Goal: Check status: Check status

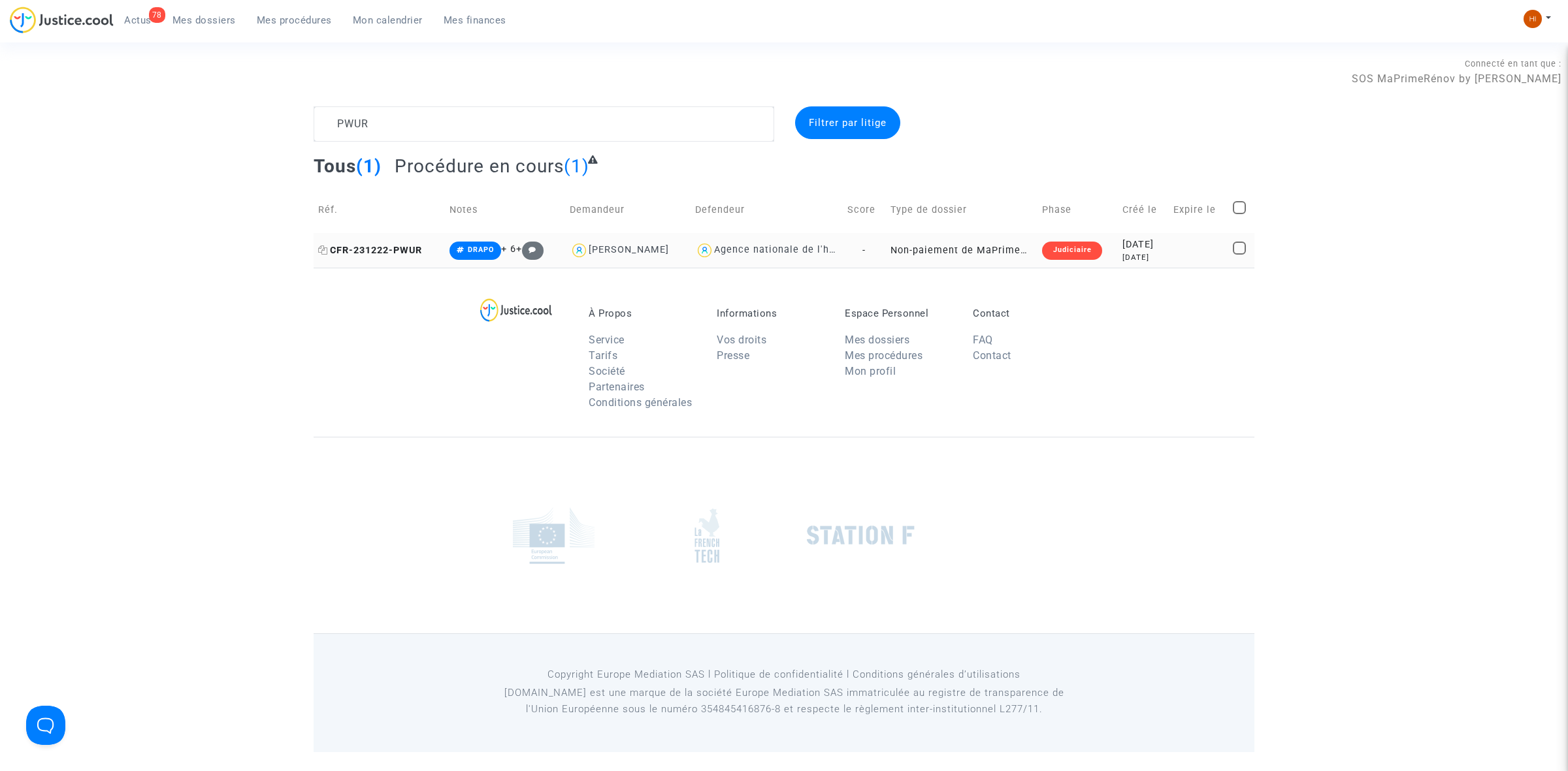
type textarea "PWUR"
click at [412, 246] on span "CFR-231222-PWUR" at bounding box center [370, 251] width 104 height 11
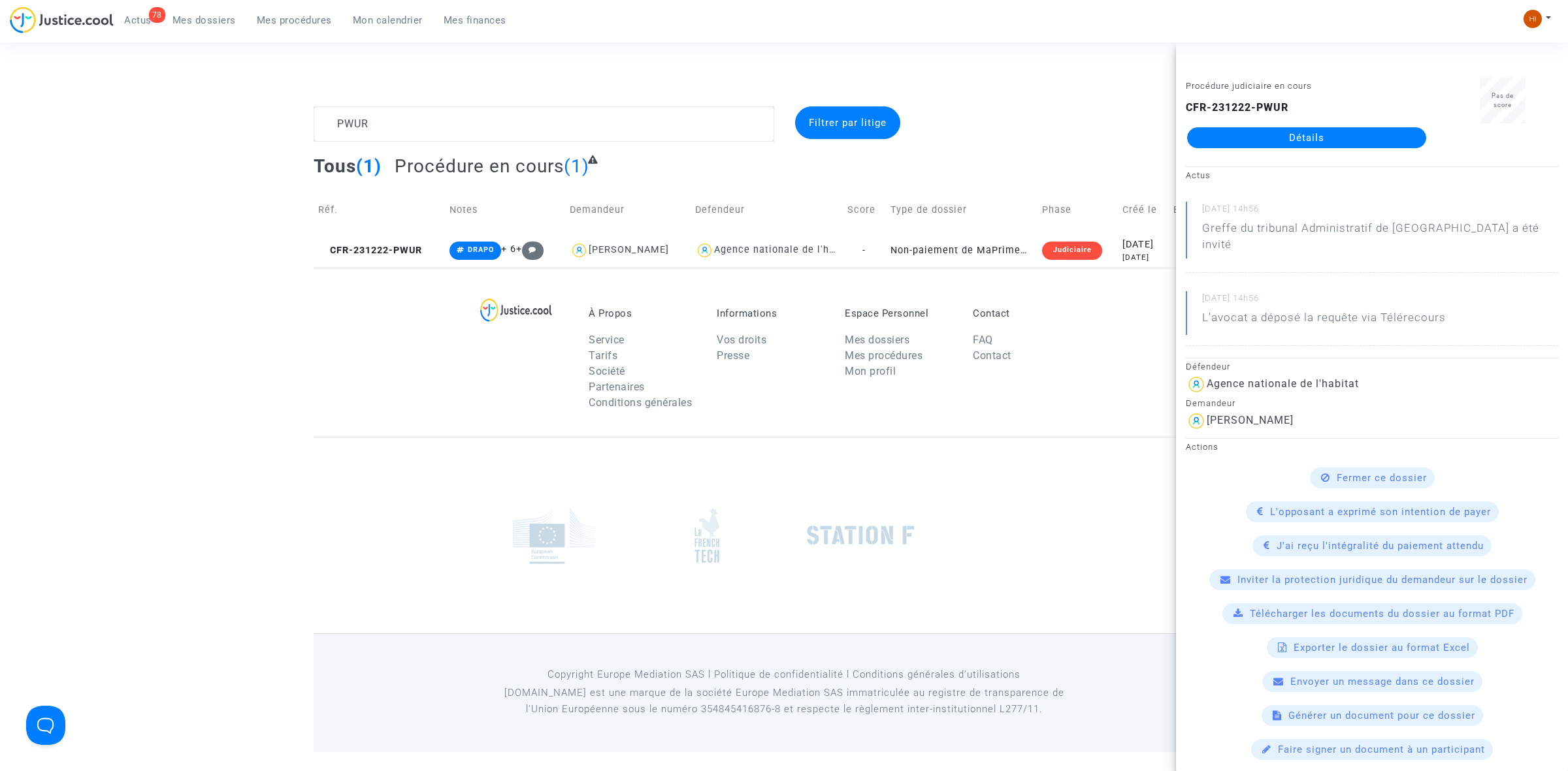
click at [1302, 131] on link "Détails" at bounding box center [1306, 138] width 239 height 21
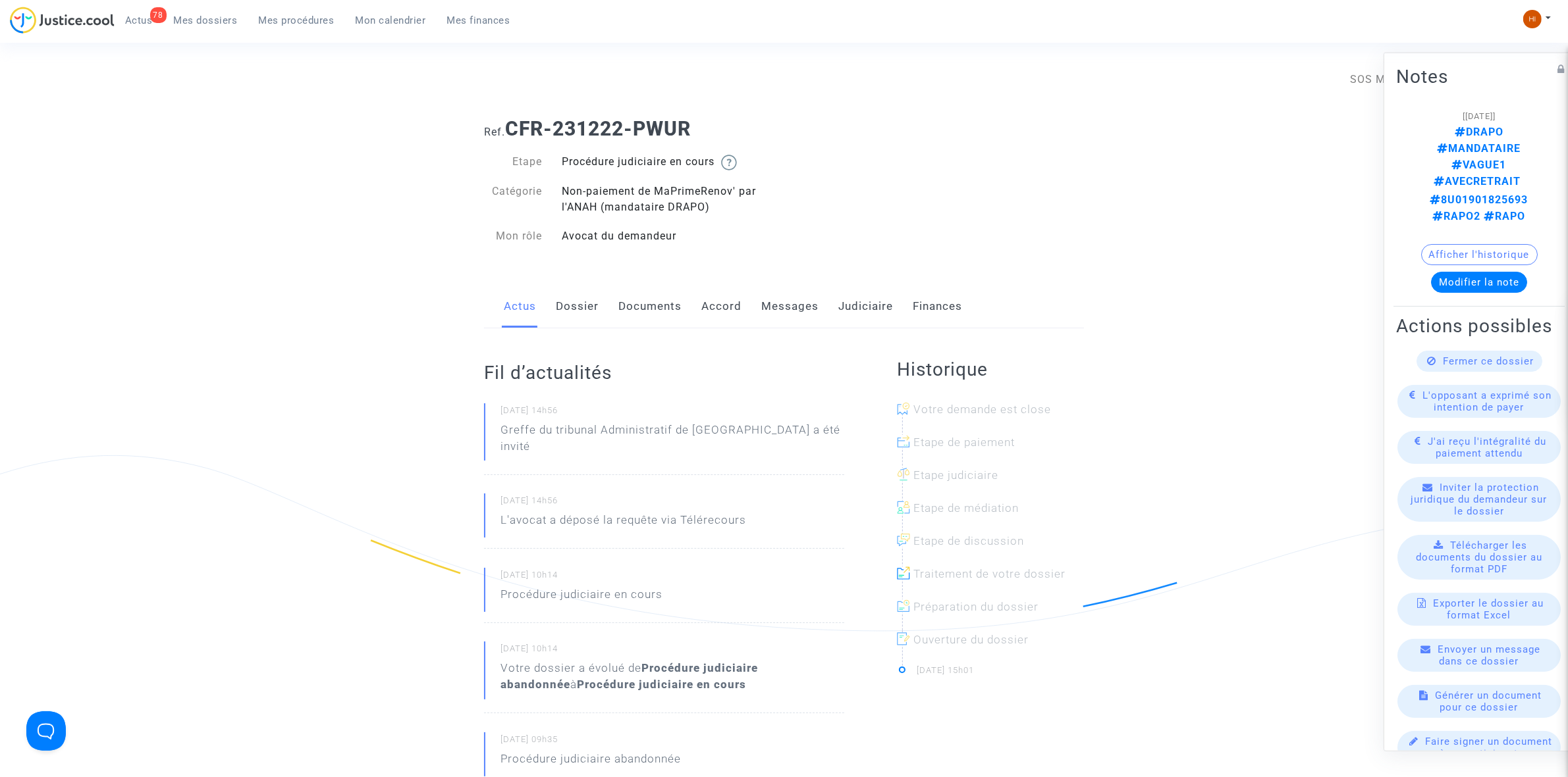
click at [648, 316] on link "Documents" at bounding box center [650, 307] width 63 height 44
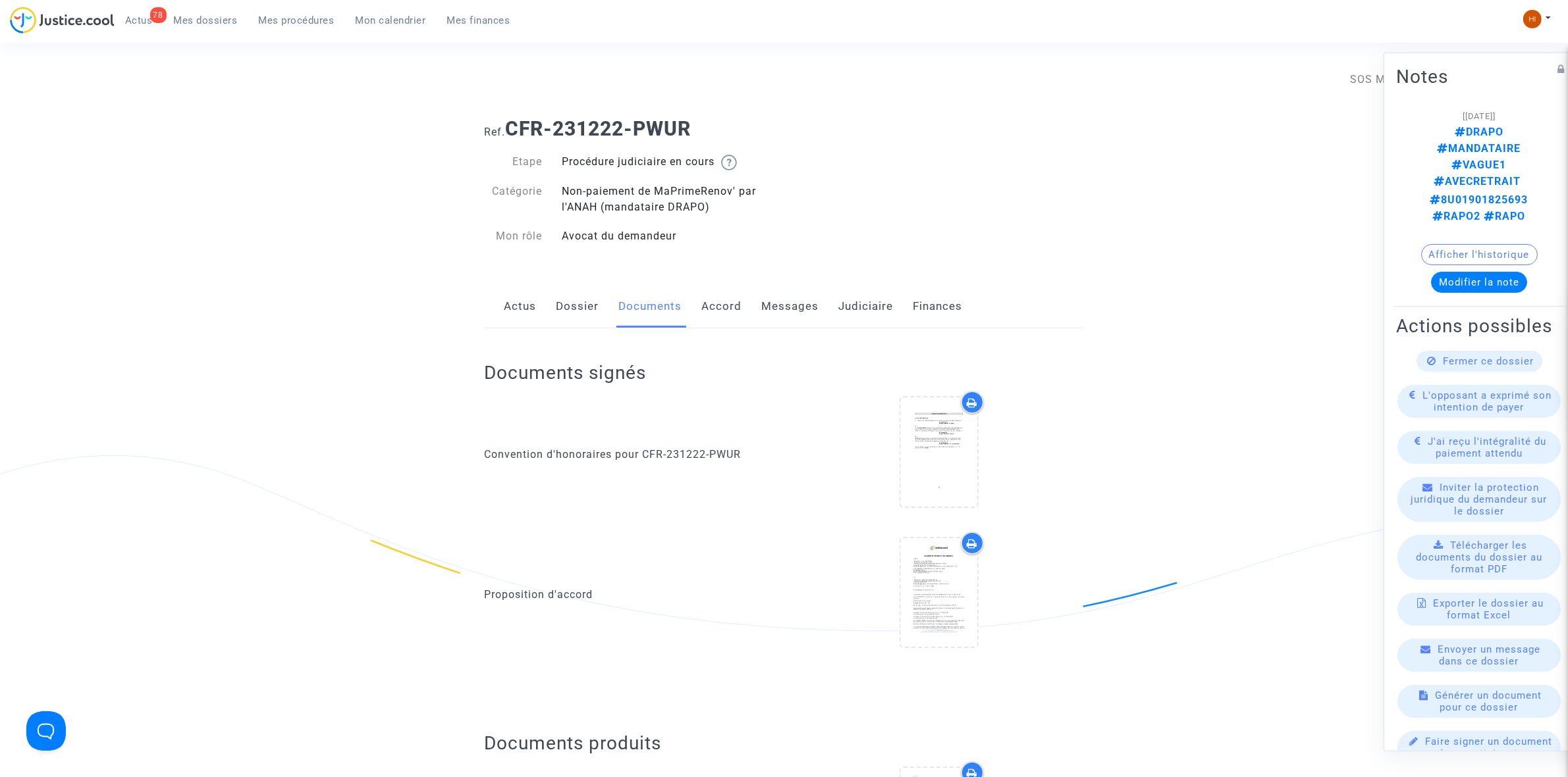
click at [576, 305] on link "Dossier" at bounding box center [578, 307] width 43 height 44
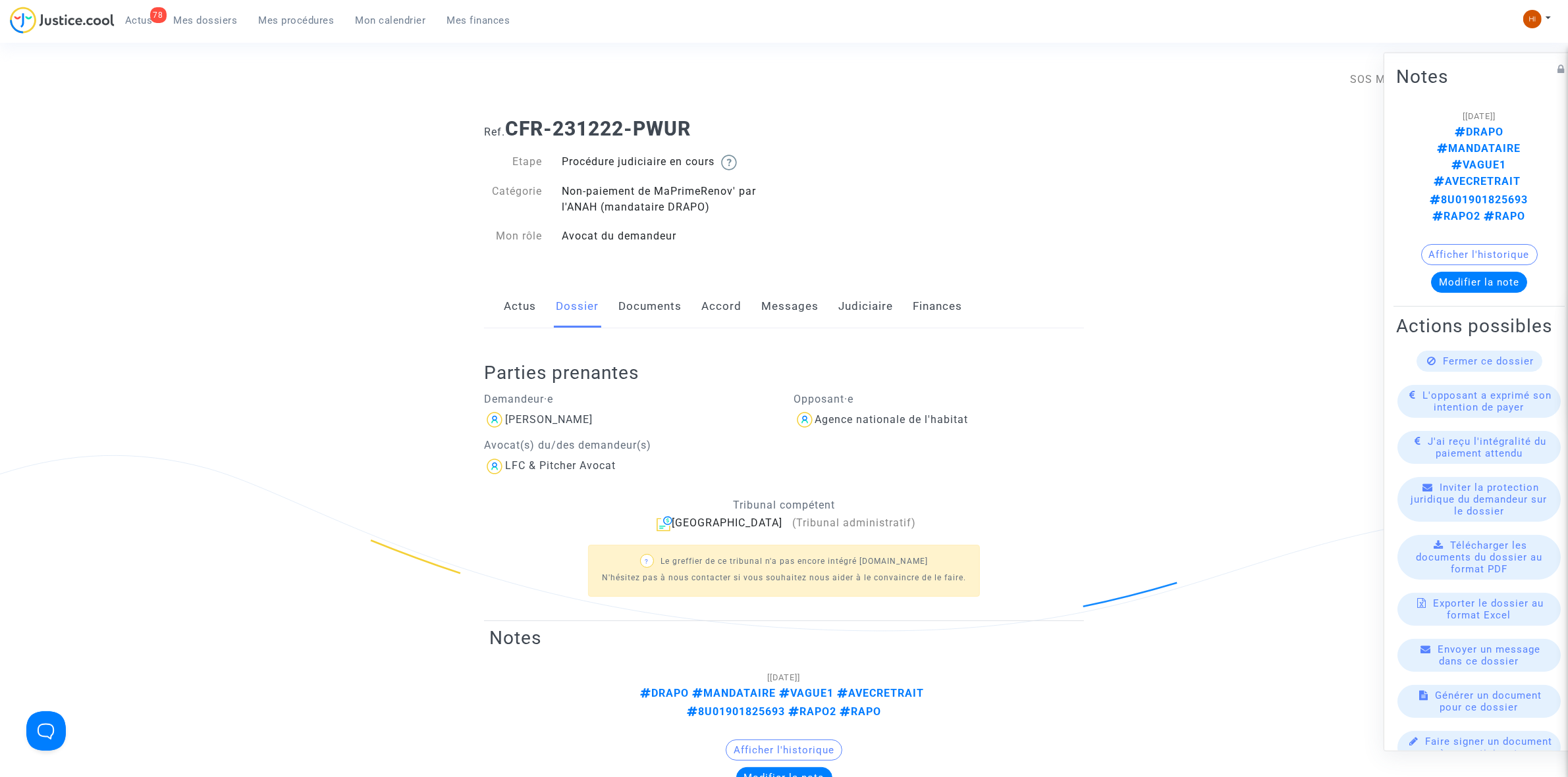
click at [877, 307] on link "Judiciaire" at bounding box center [866, 307] width 55 height 44
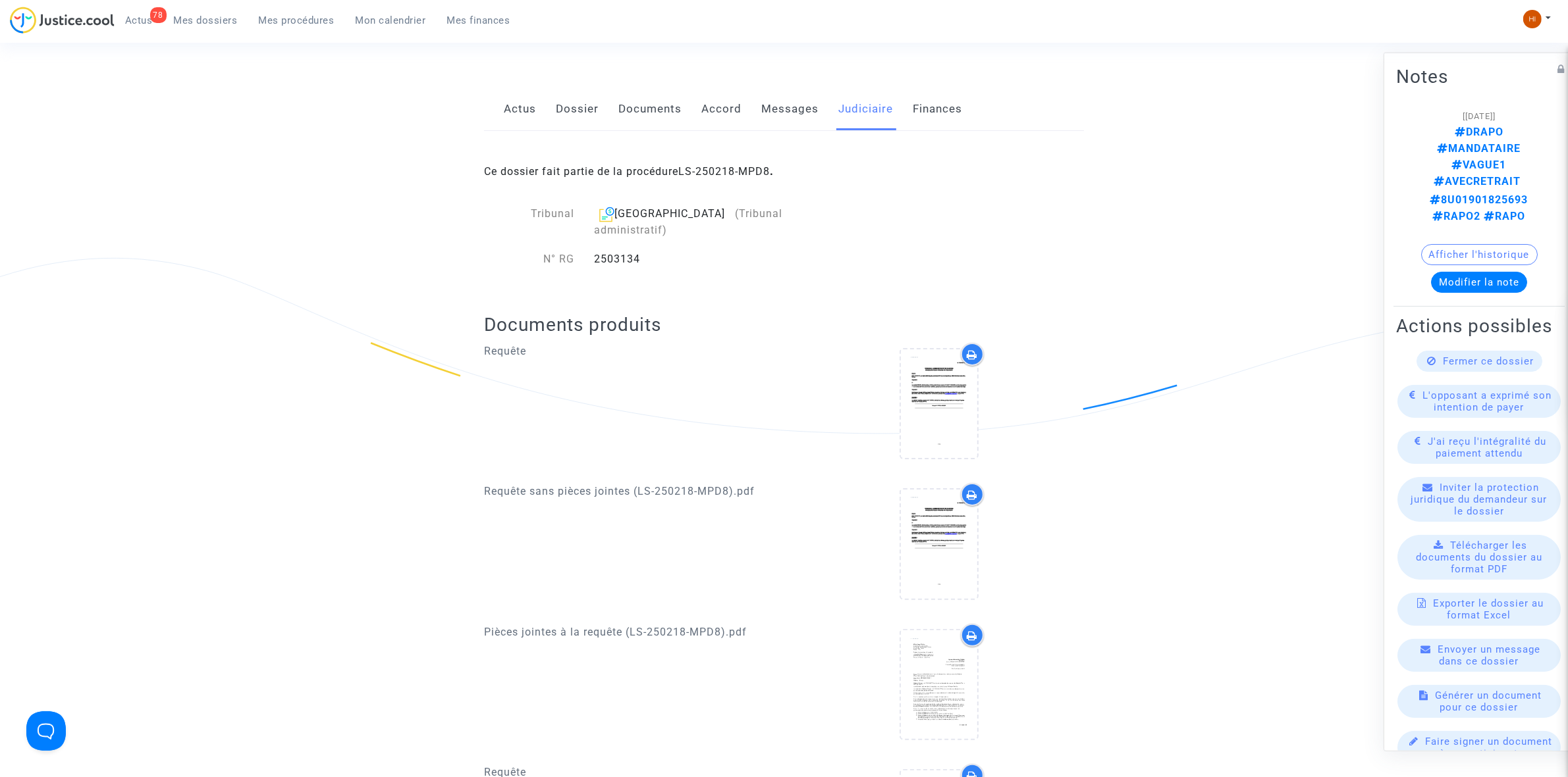
scroll to position [164, 0]
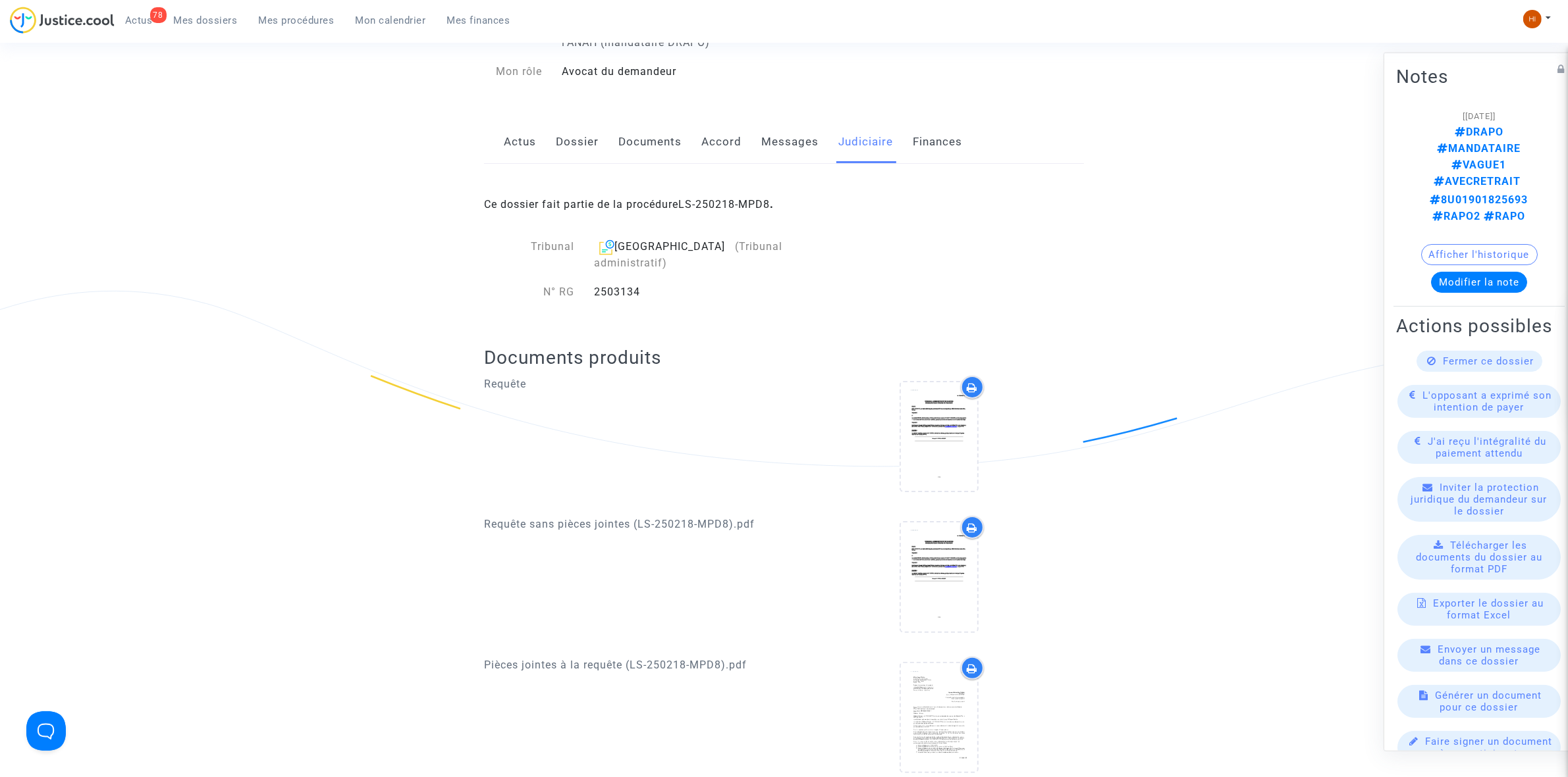
click at [574, 139] on link "Dossier" at bounding box center [578, 142] width 43 height 44
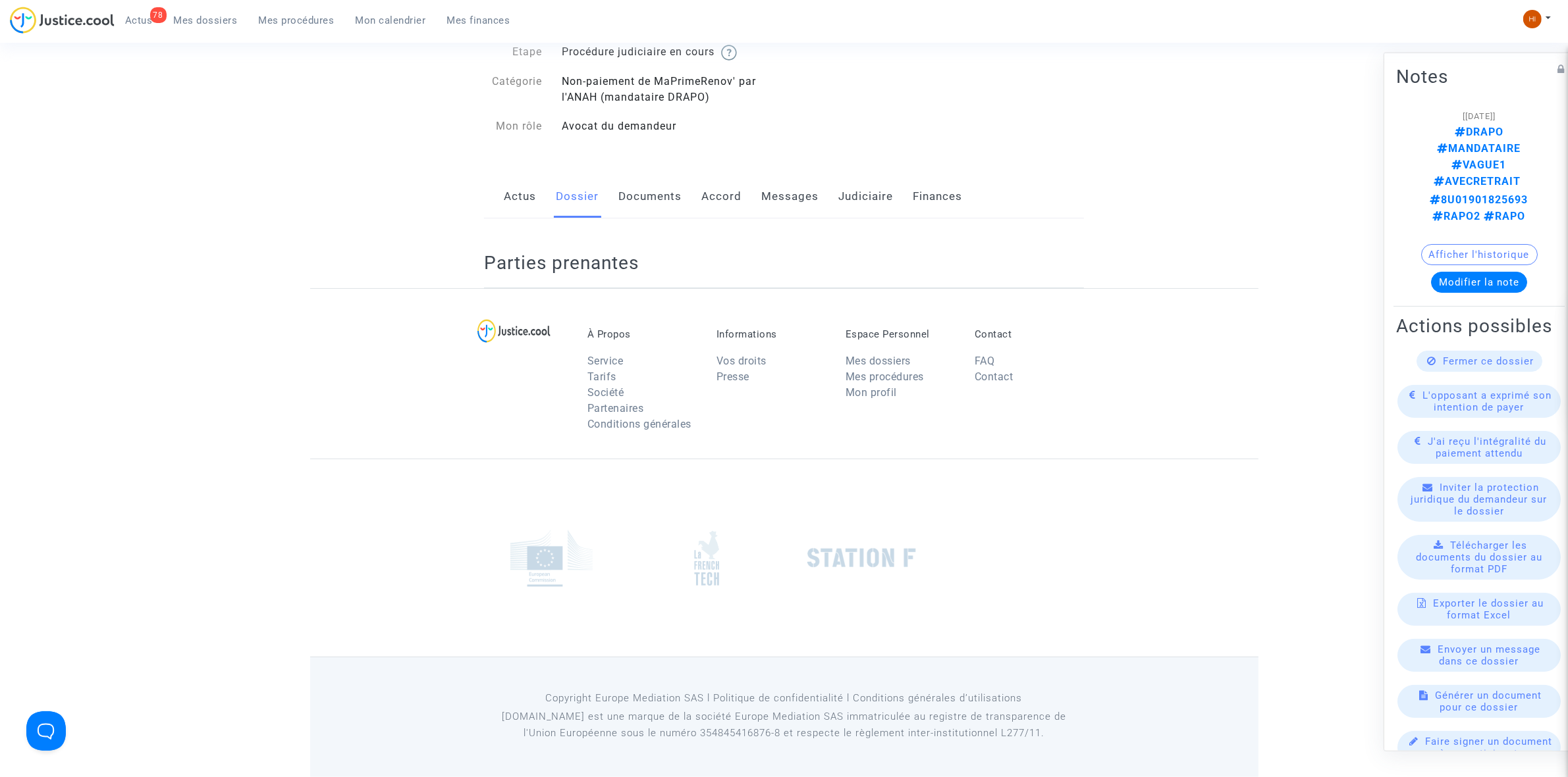
scroll to position [164, 0]
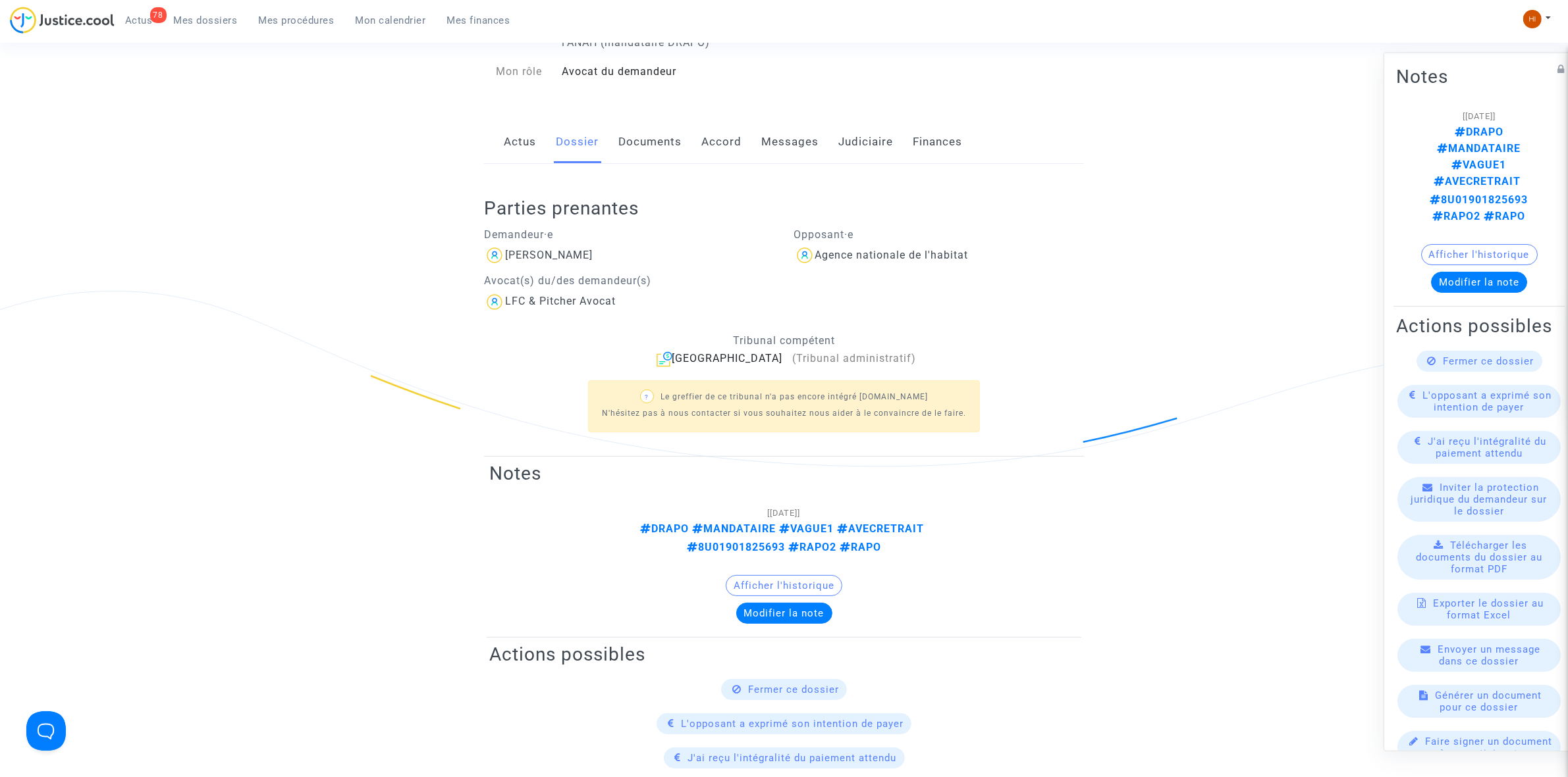
click at [524, 140] on link "Actus" at bounding box center [520, 142] width 32 height 44
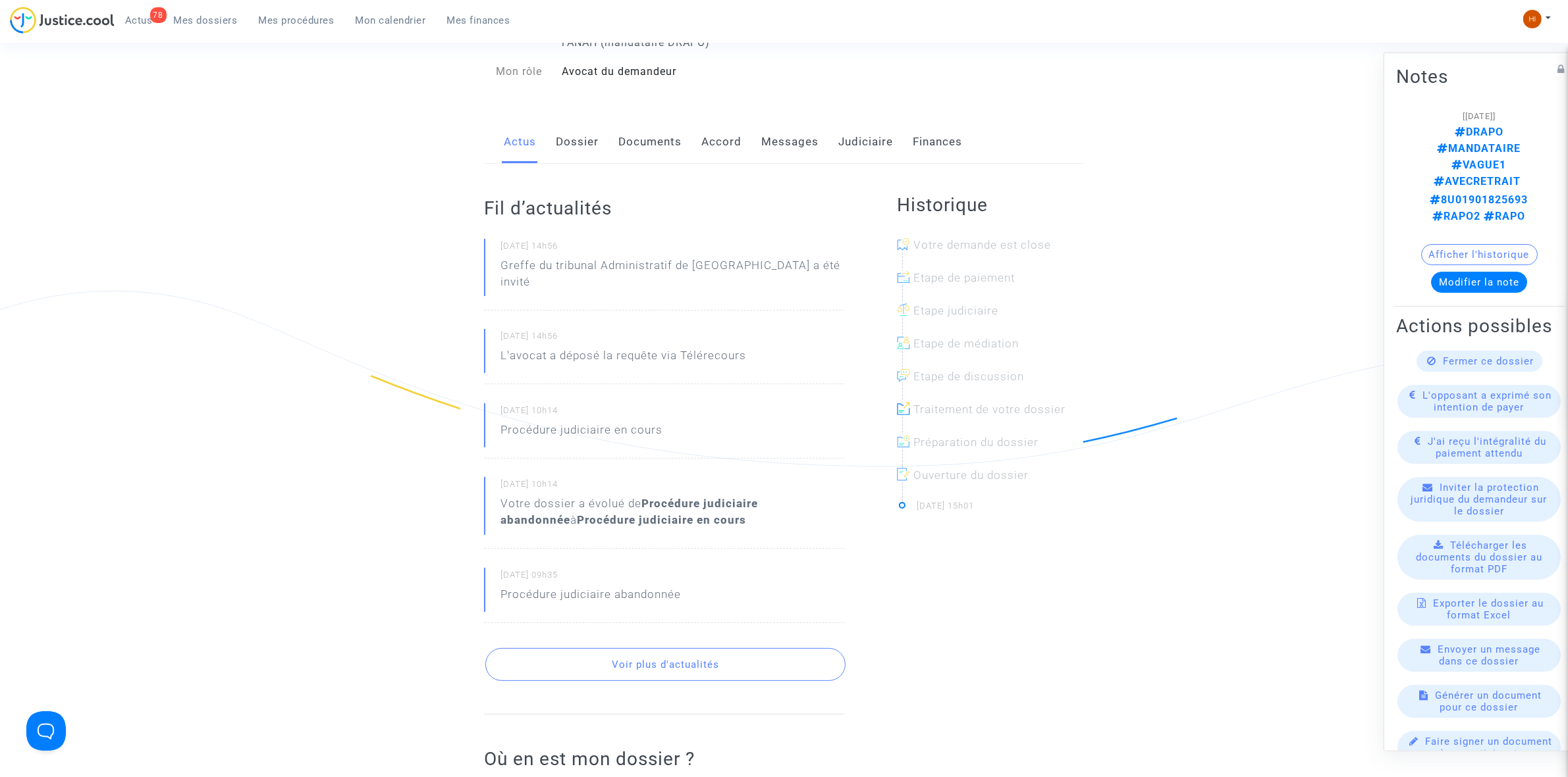
click at [582, 148] on link "Dossier" at bounding box center [578, 142] width 43 height 44
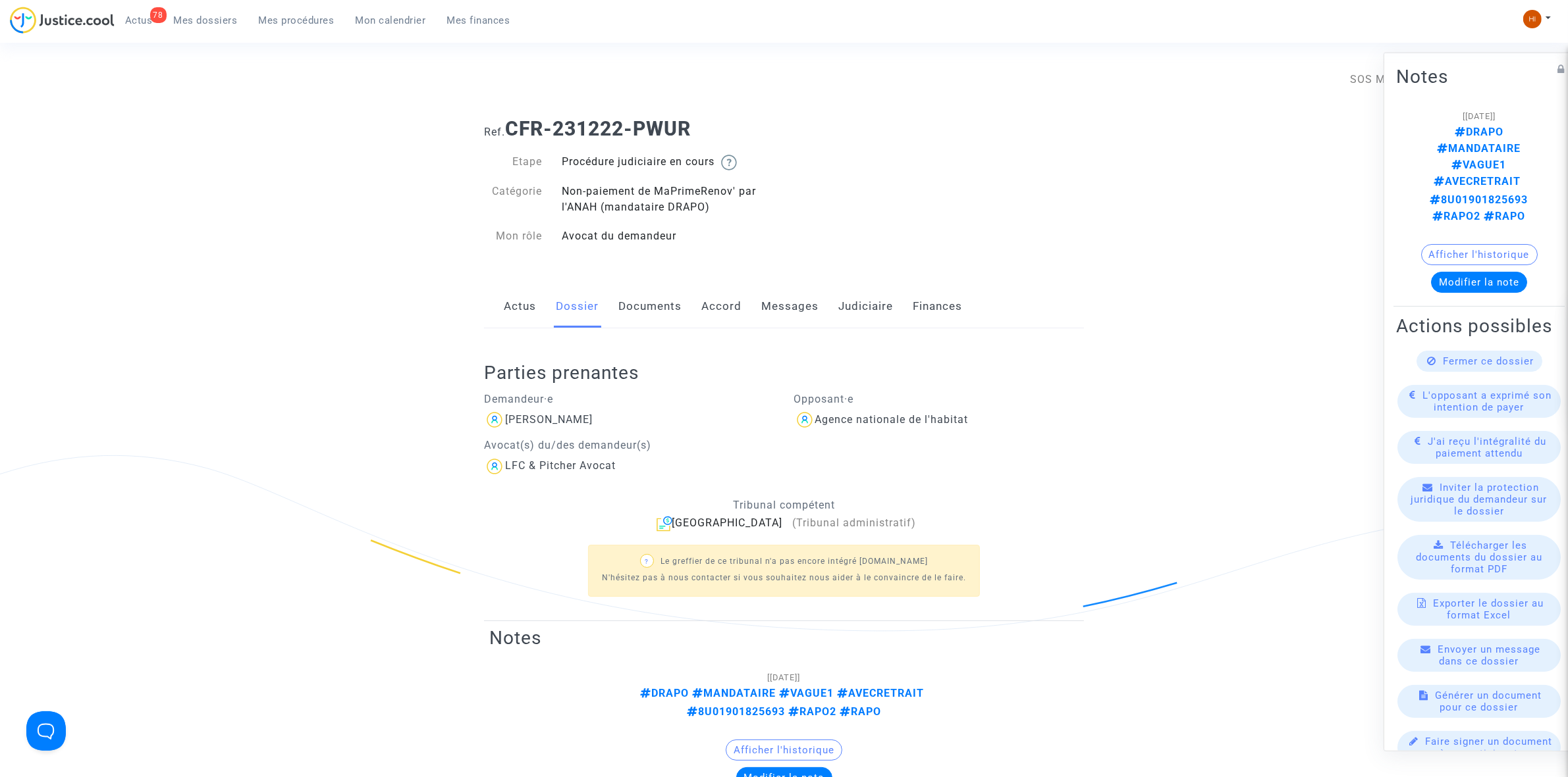
click at [873, 307] on link "Judiciaire" at bounding box center [866, 307] width 55 height 44
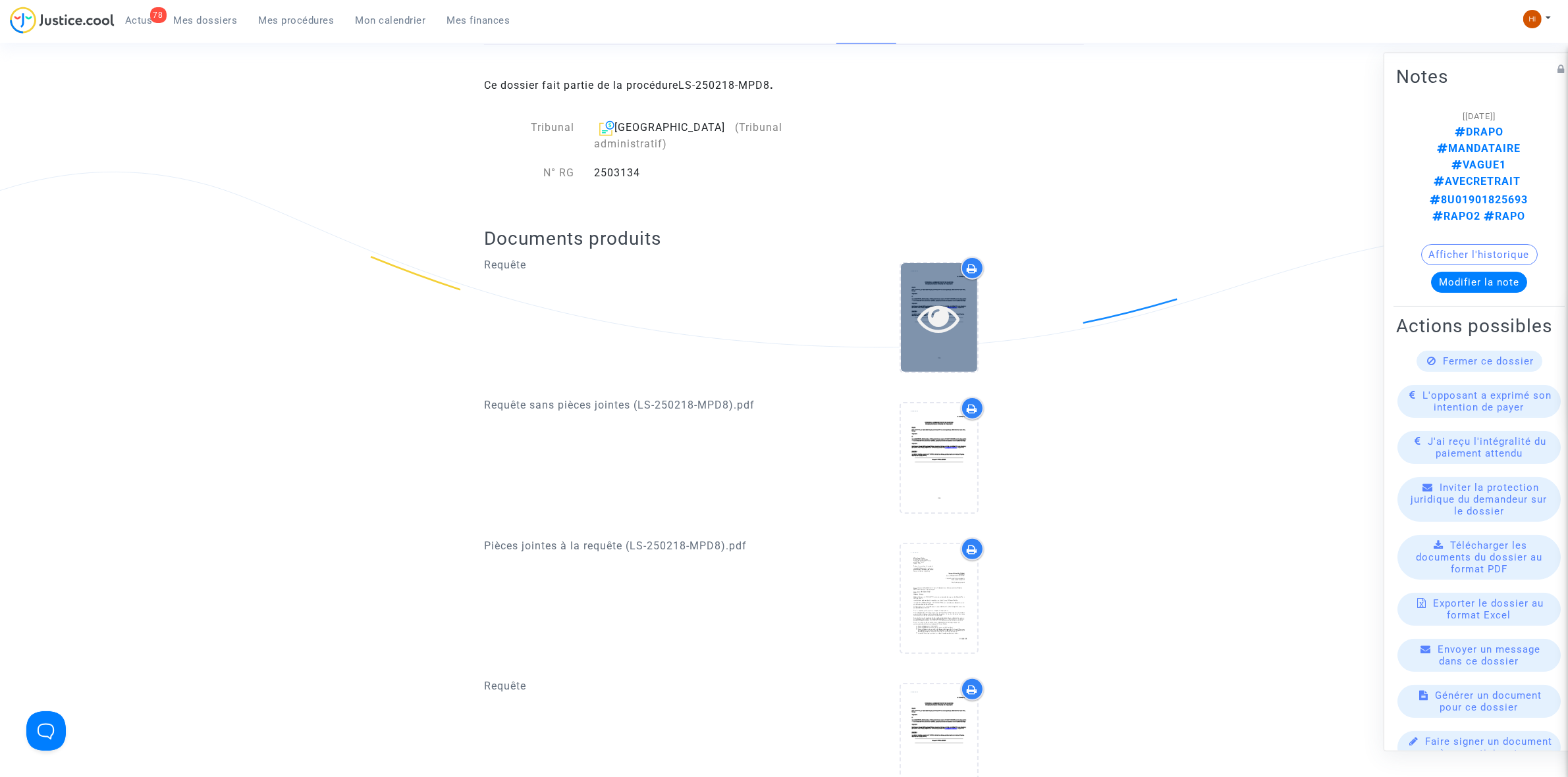
scroll to position [164, 0]
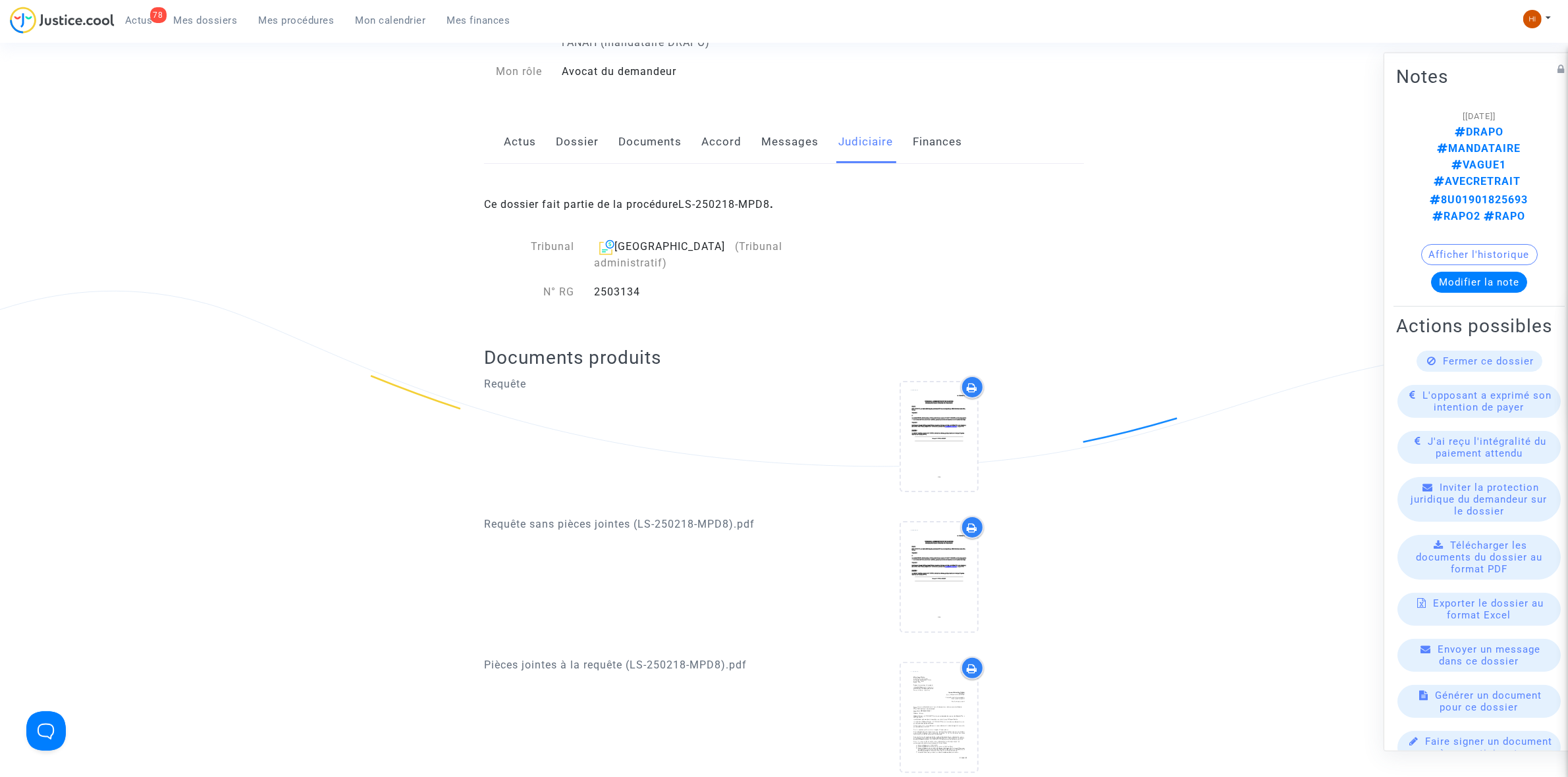
drag, startPoint x: 647, startPoint y: 280, endPoint x: 580, endPoint y: 283, distance: 67.1
click at [580, 284] on div "N° RG 2503134" at bounding box center [684, 292] width 400 height 16
copy div "N° RG 2503134"
click at [1218, 149] on ng-component "Ref. CFR-231222-PWUR Etape Procédure judiciaire en cours Catégorie Non-paiement…" at bounding box center [784, 453] width 948 height 1022
click at [665, 137] on link "Documents" at bounding box center [650, 142] width 63 height 44
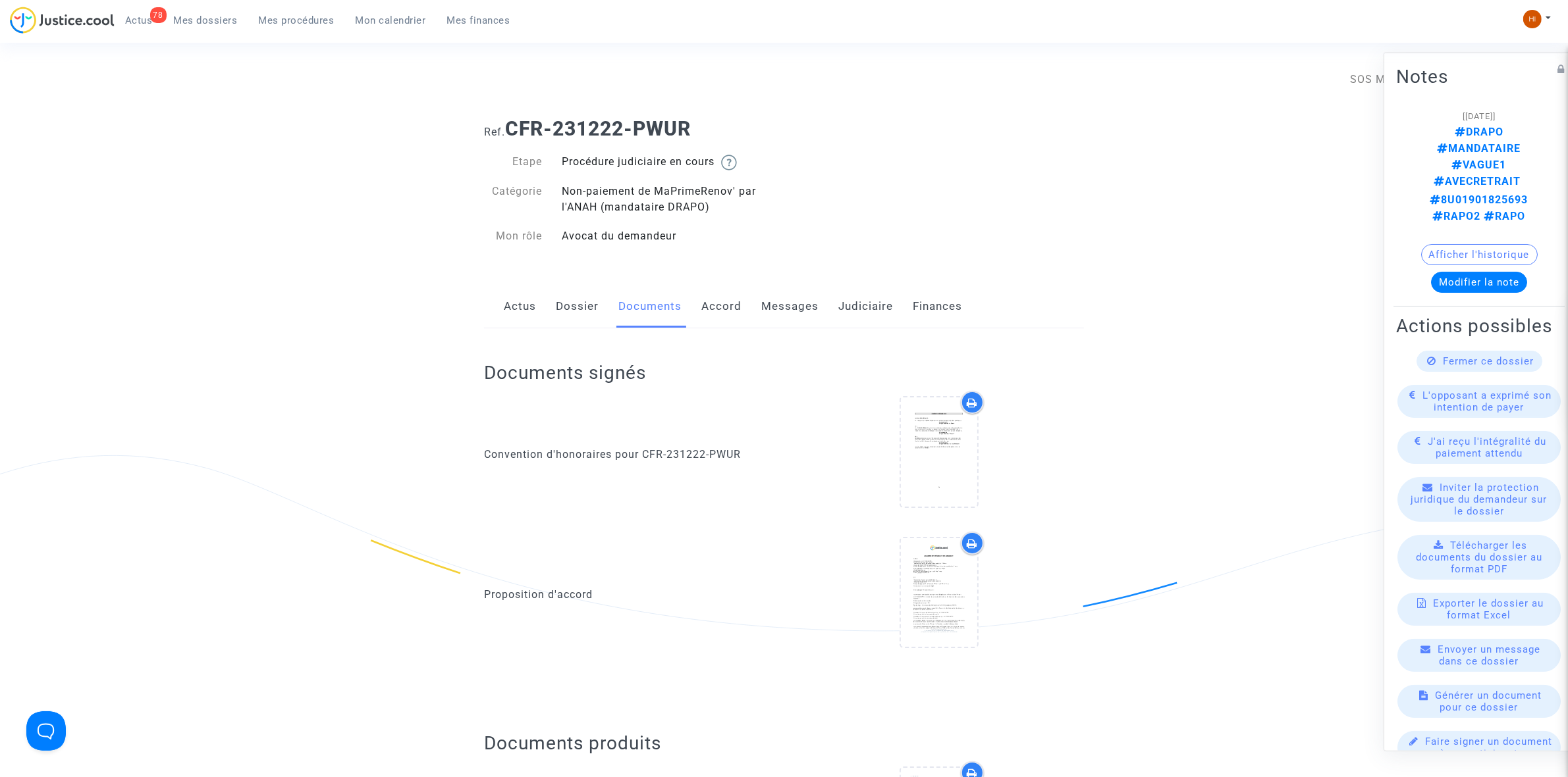
click at [570, 311] on link "Dossier" at bounding box center [578, 307] width 43 height 44
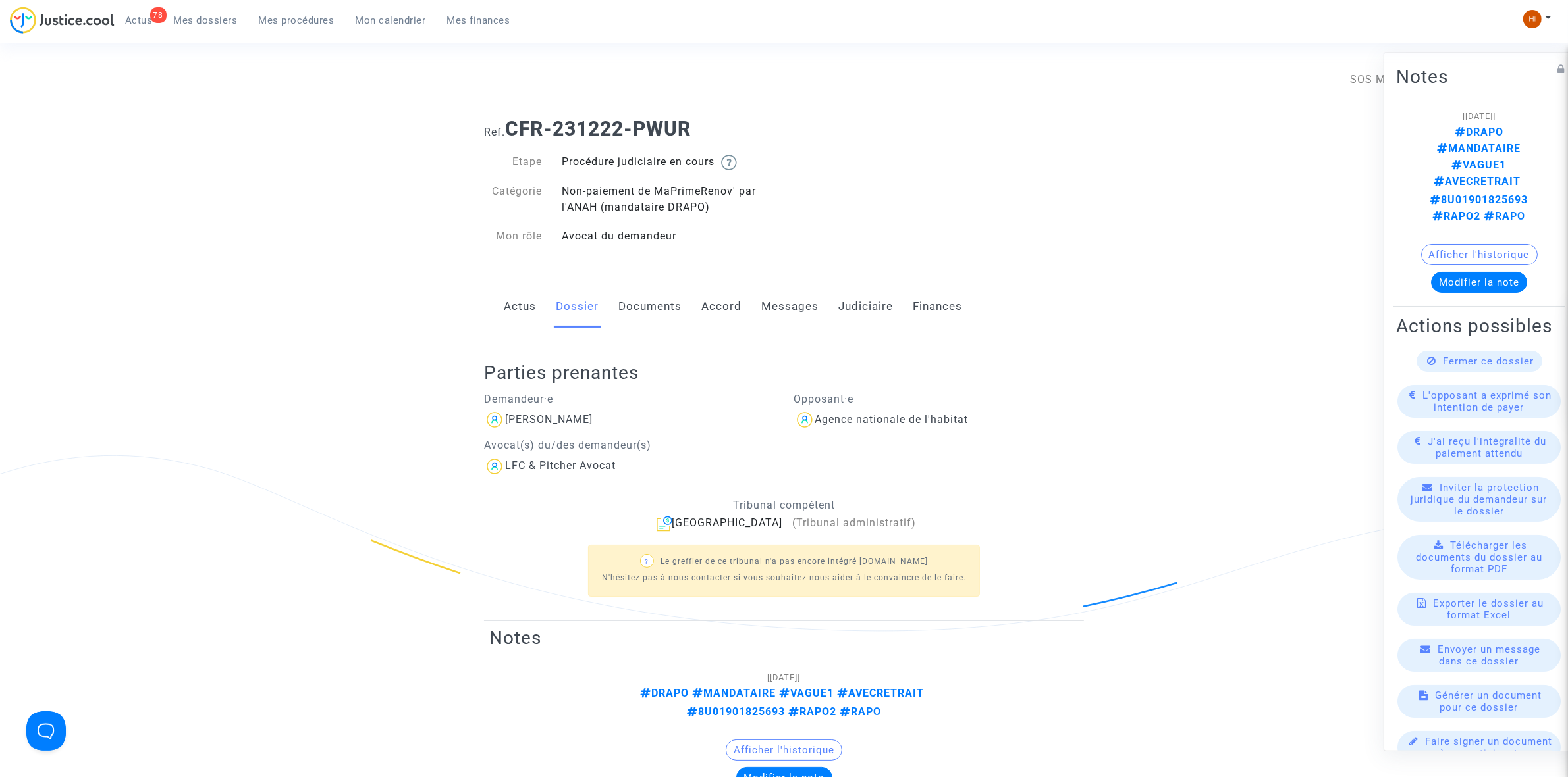
click at [655, 311] on link "Documents" at bounding box center [650, 307] width 63 height 44
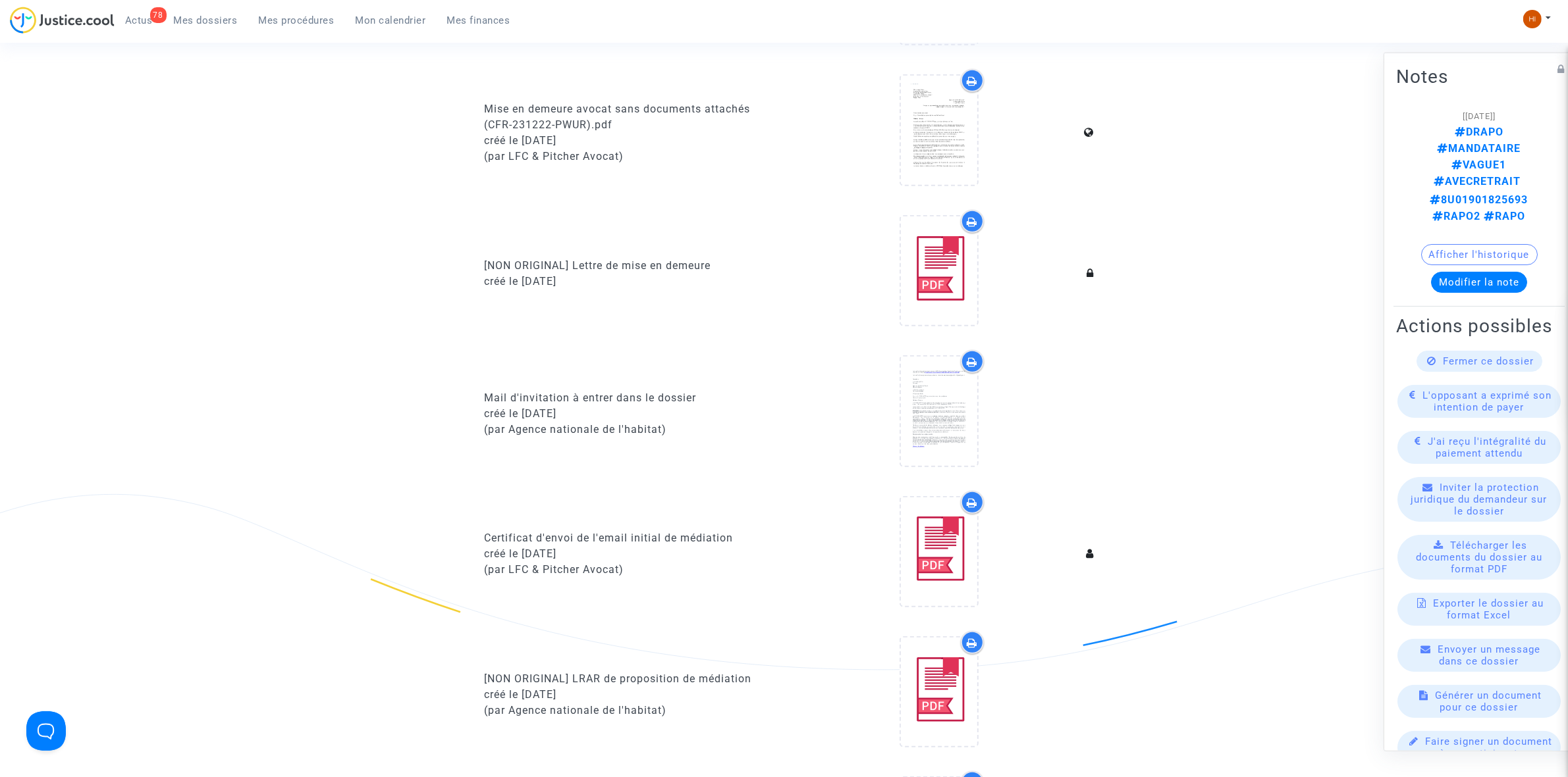
scroll to position [1152, 0]
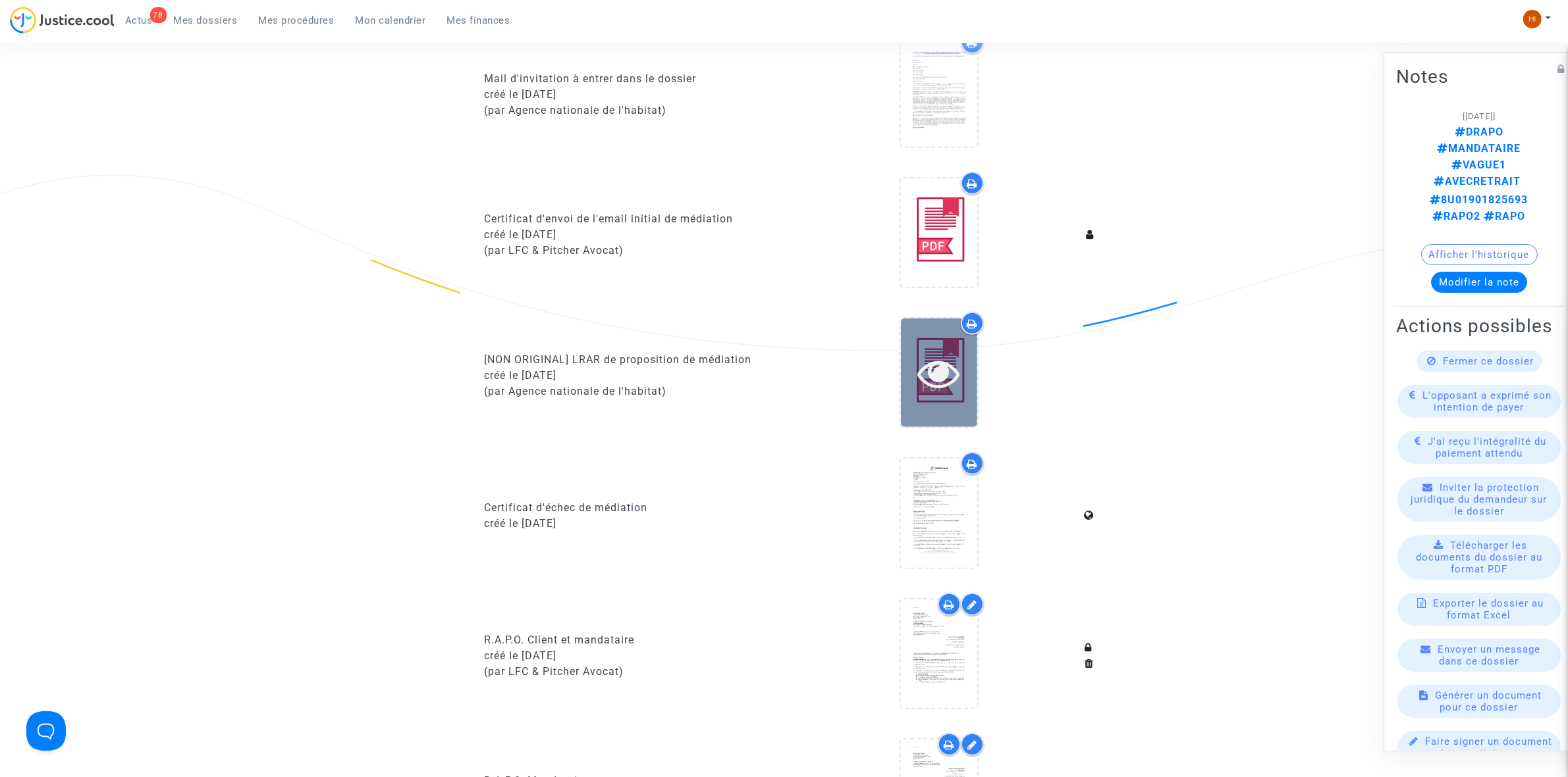
click at [941, 357] on icon at bounding box center [938, 373] width 43 height 42
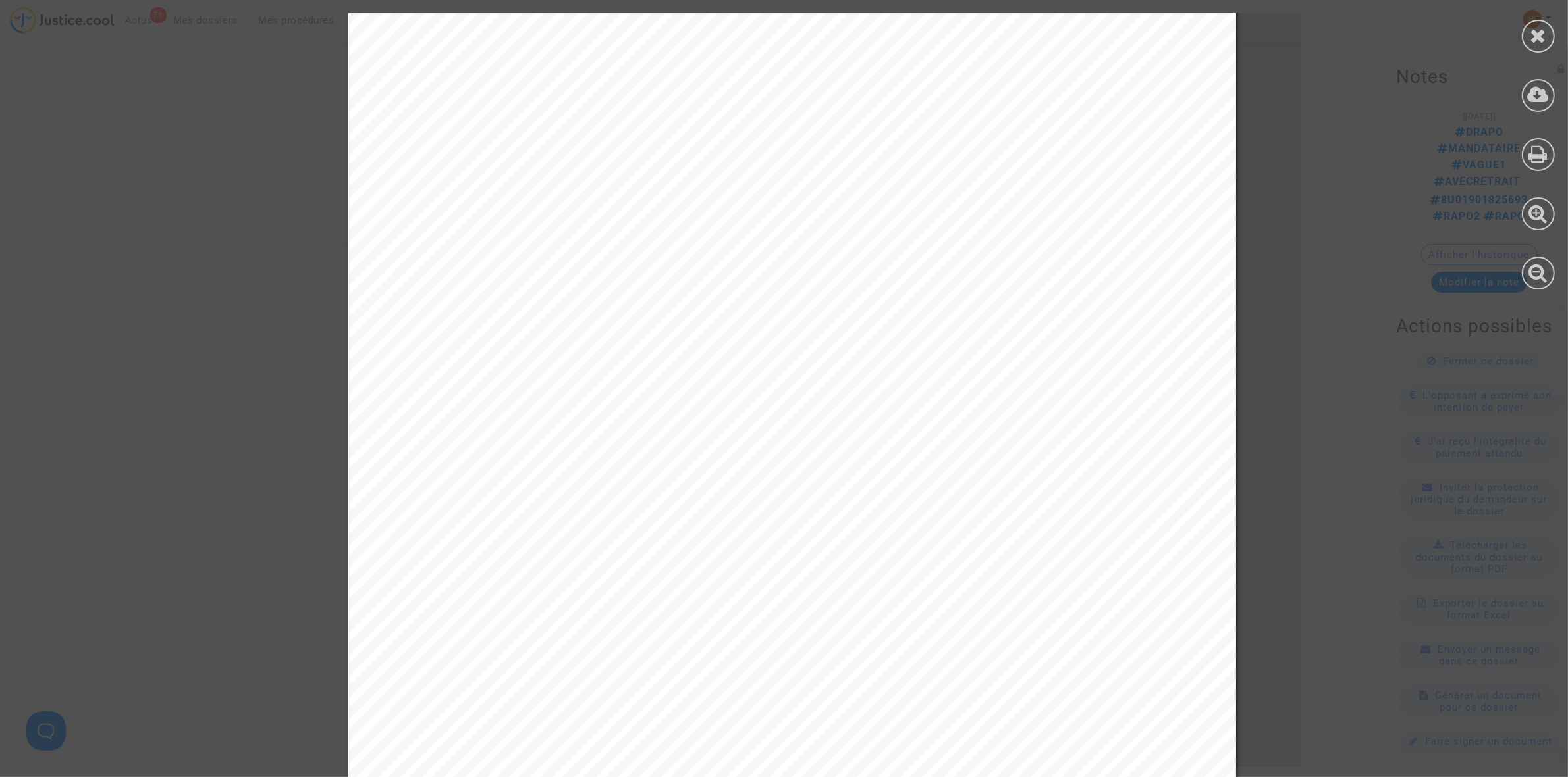
scroll to position [493, 0]
click at [1542, 34] on icon at bounding box center [1538, 35] width 17 height 19
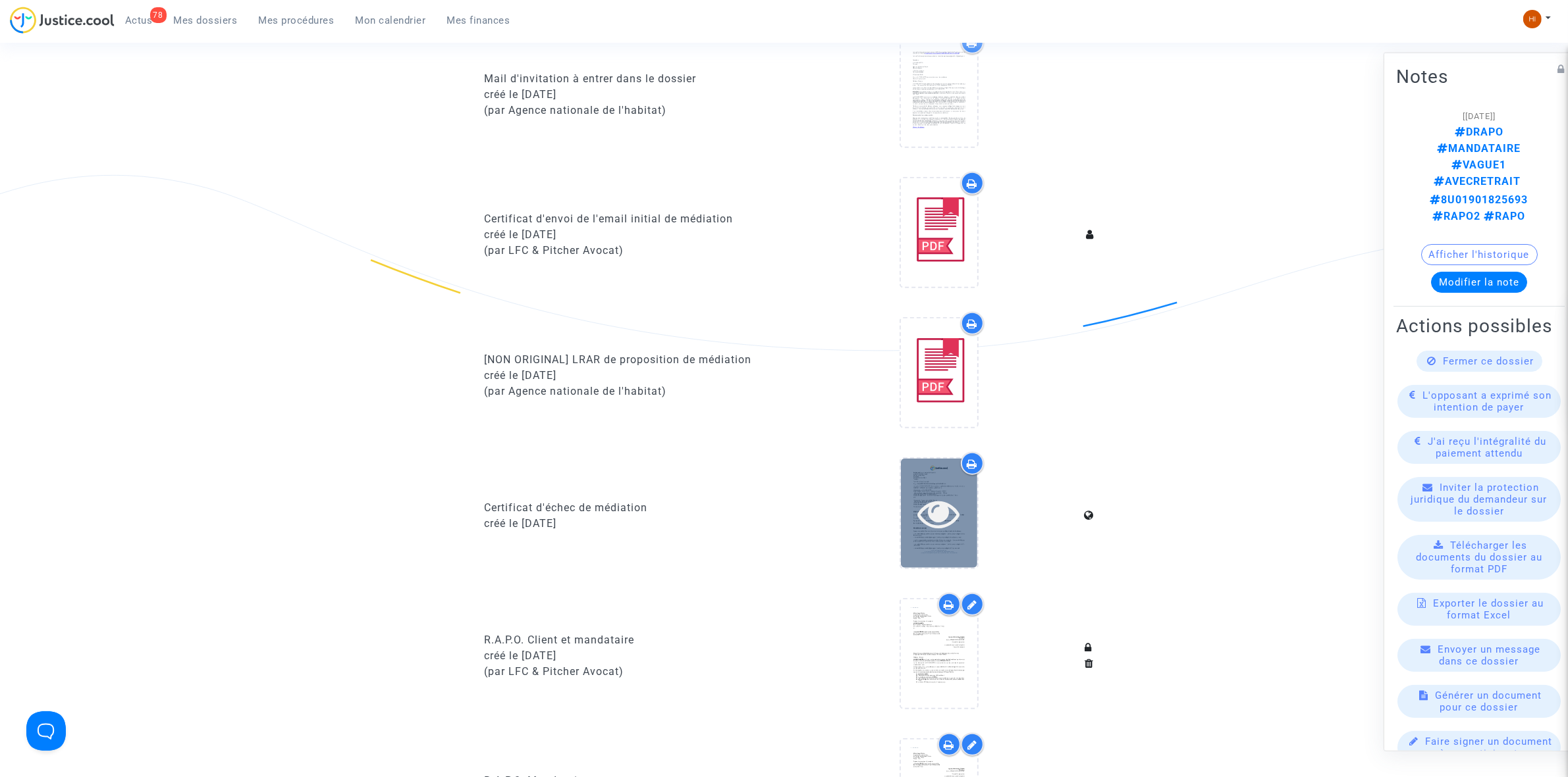
click at [937, 513] on icon at bounding box center [938, 513] width 43 height 42
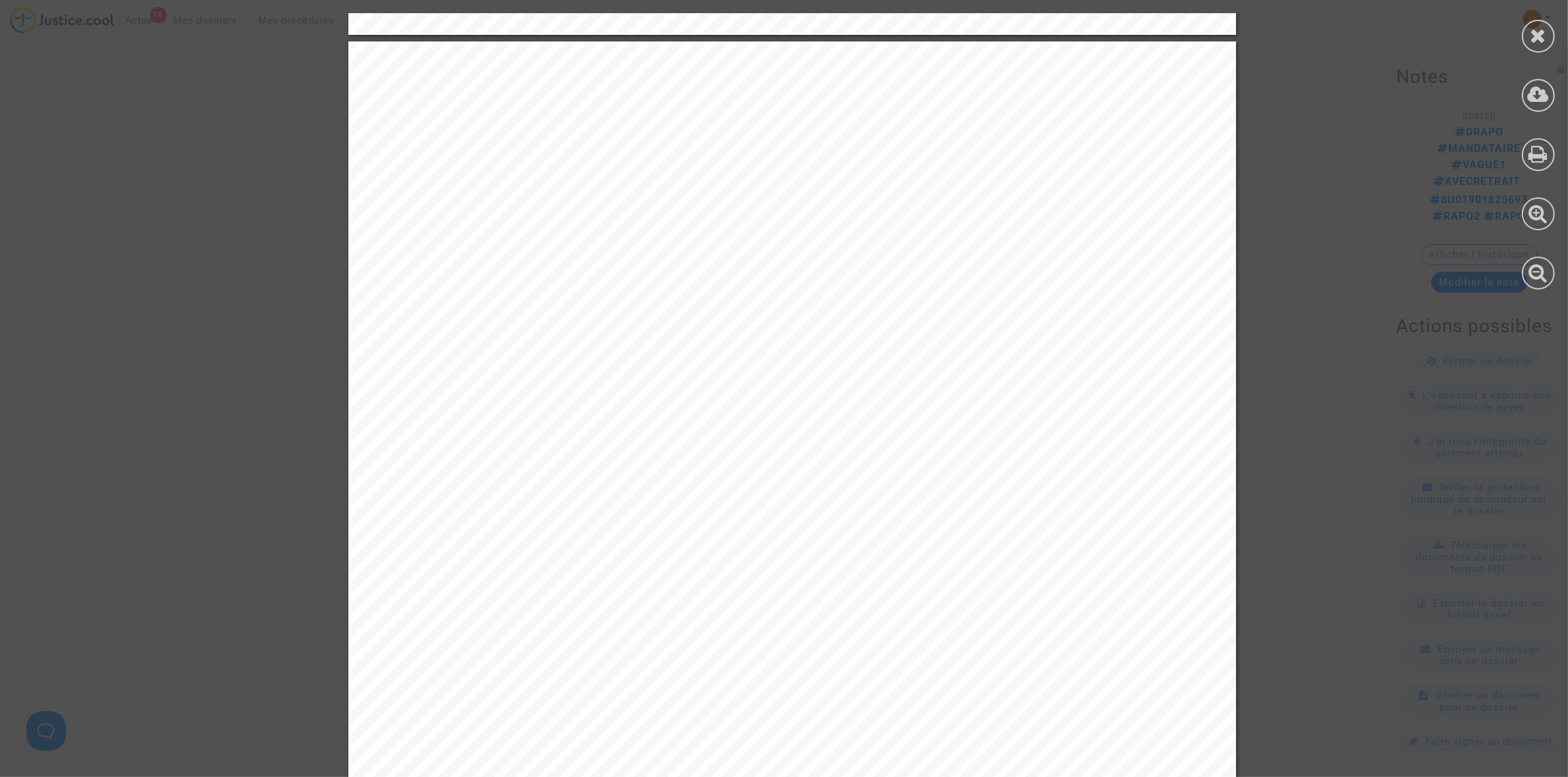
scroll to position [1563, 0]
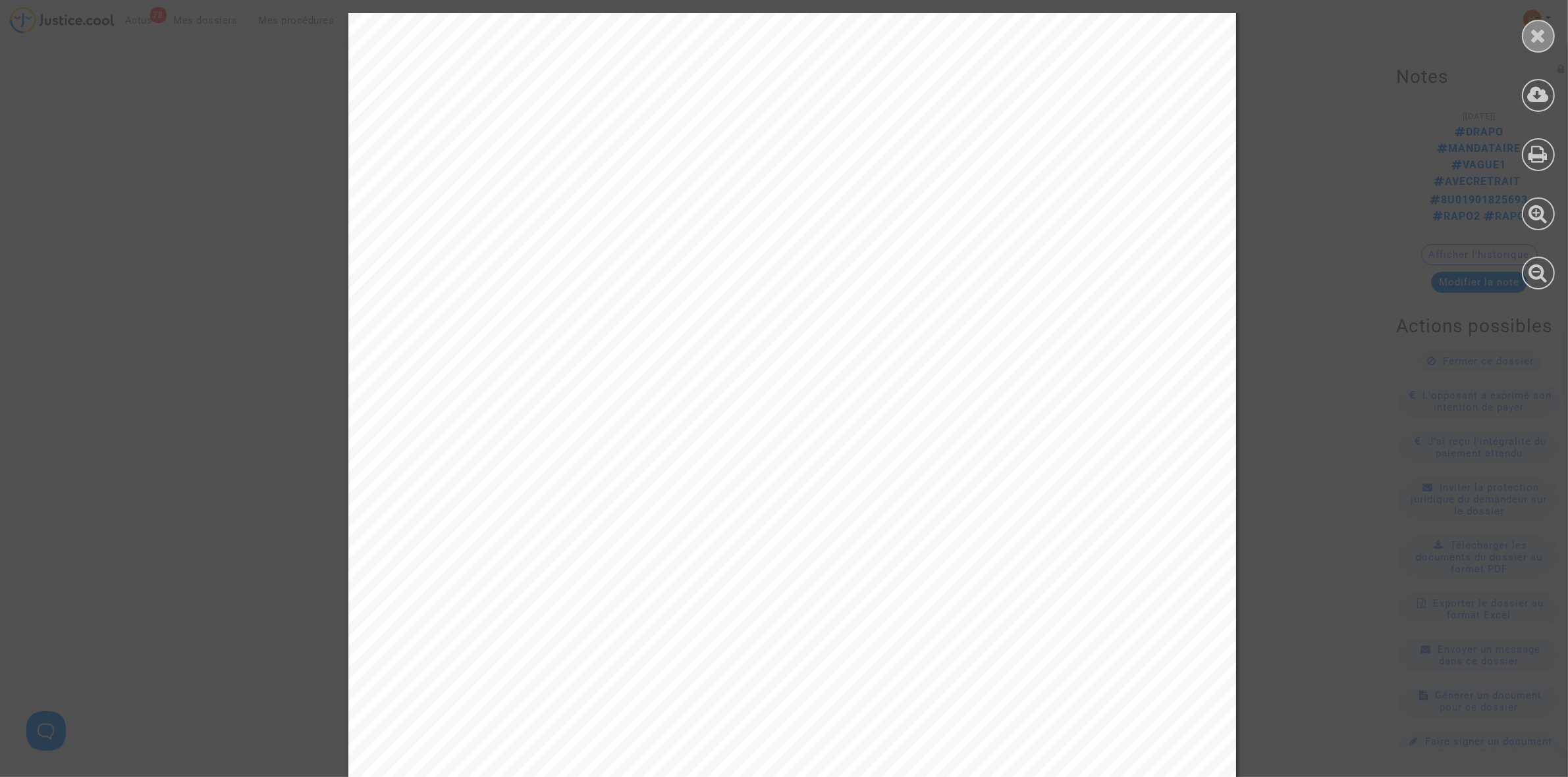
click at [1535, 31] on icon at bounding box center [1538, 35] width 17 height 19
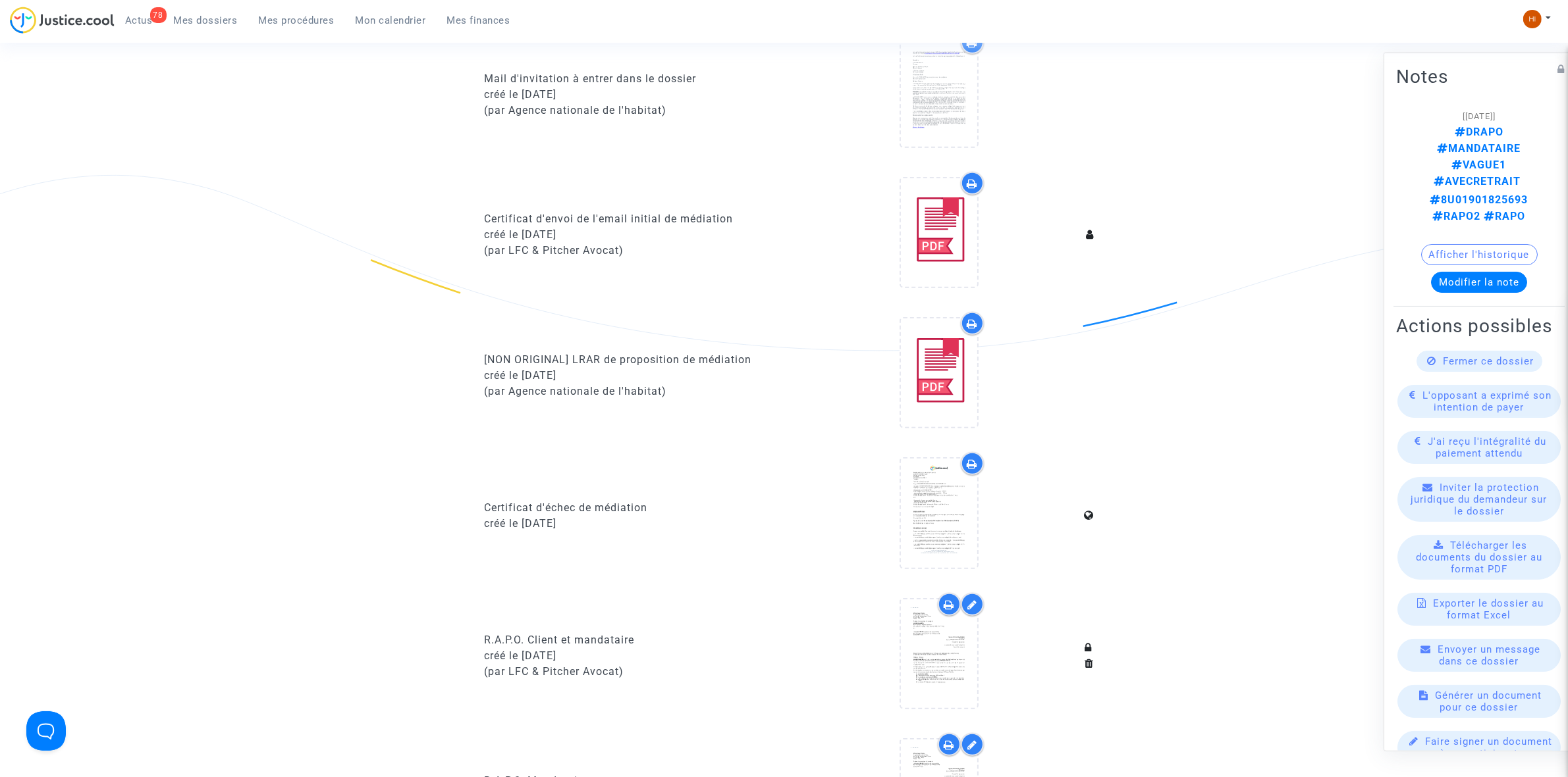
click at [1476, 244] on button "Afficher l'historique" at bounding box center [1479, 254] width 117 height 21
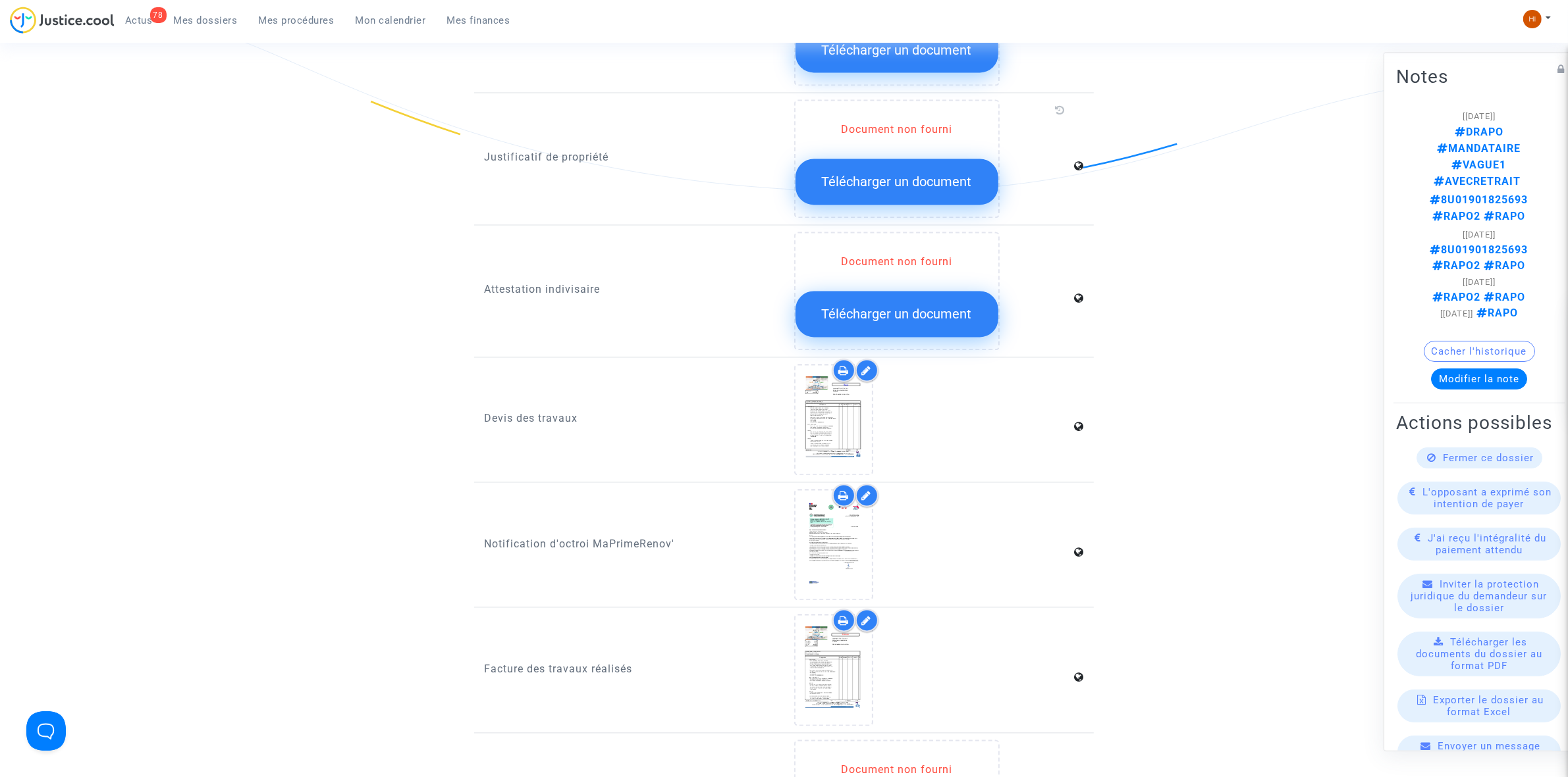
scroll to position [3126, 0]
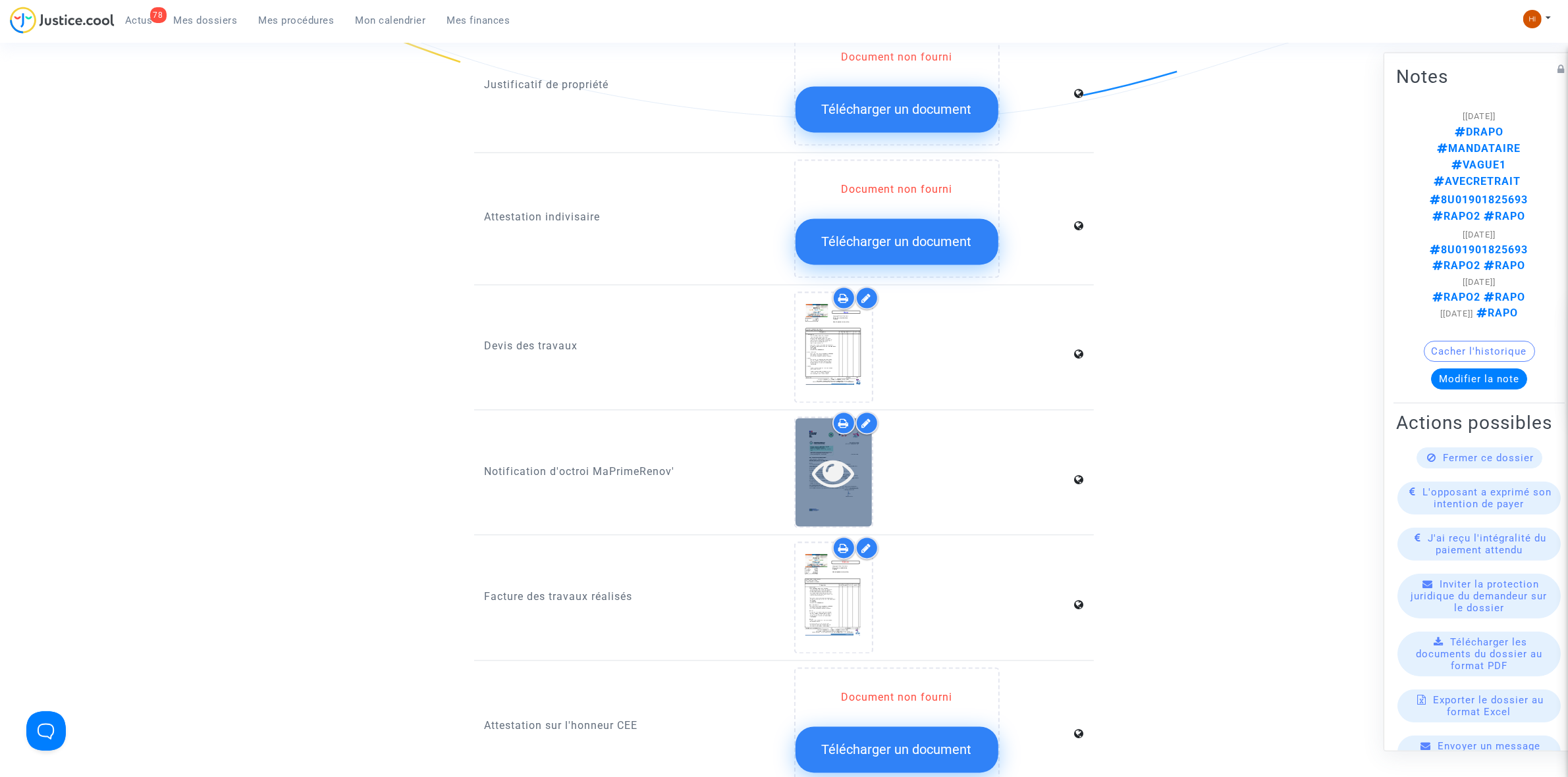
click at [825, 452] on icon at bounding box center [834, 473] width 43 height 42
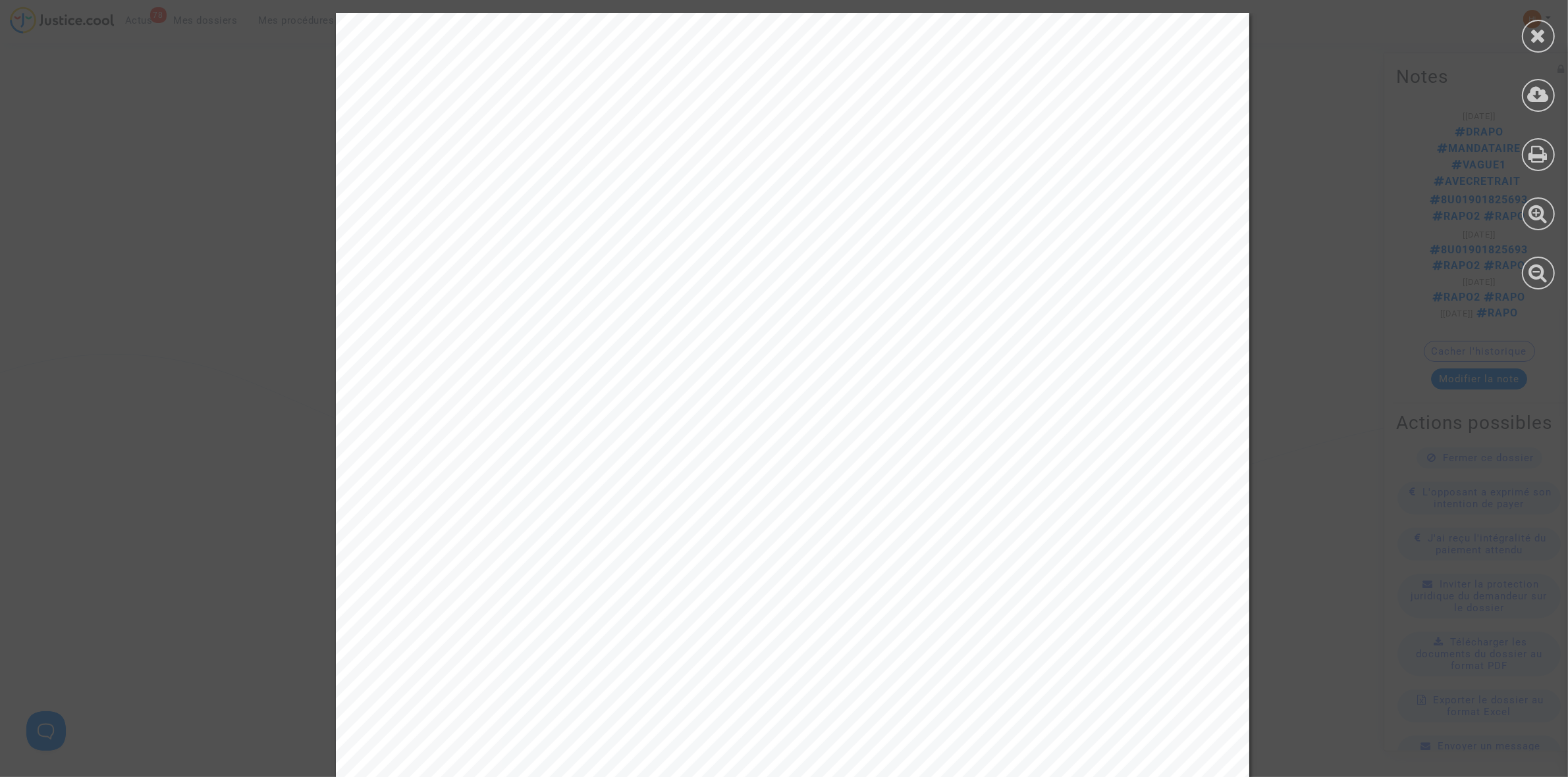
scroll to position [2715, 0]
click at [1542, 46] on div at bounding box center [1537, 35] width 33 height 33
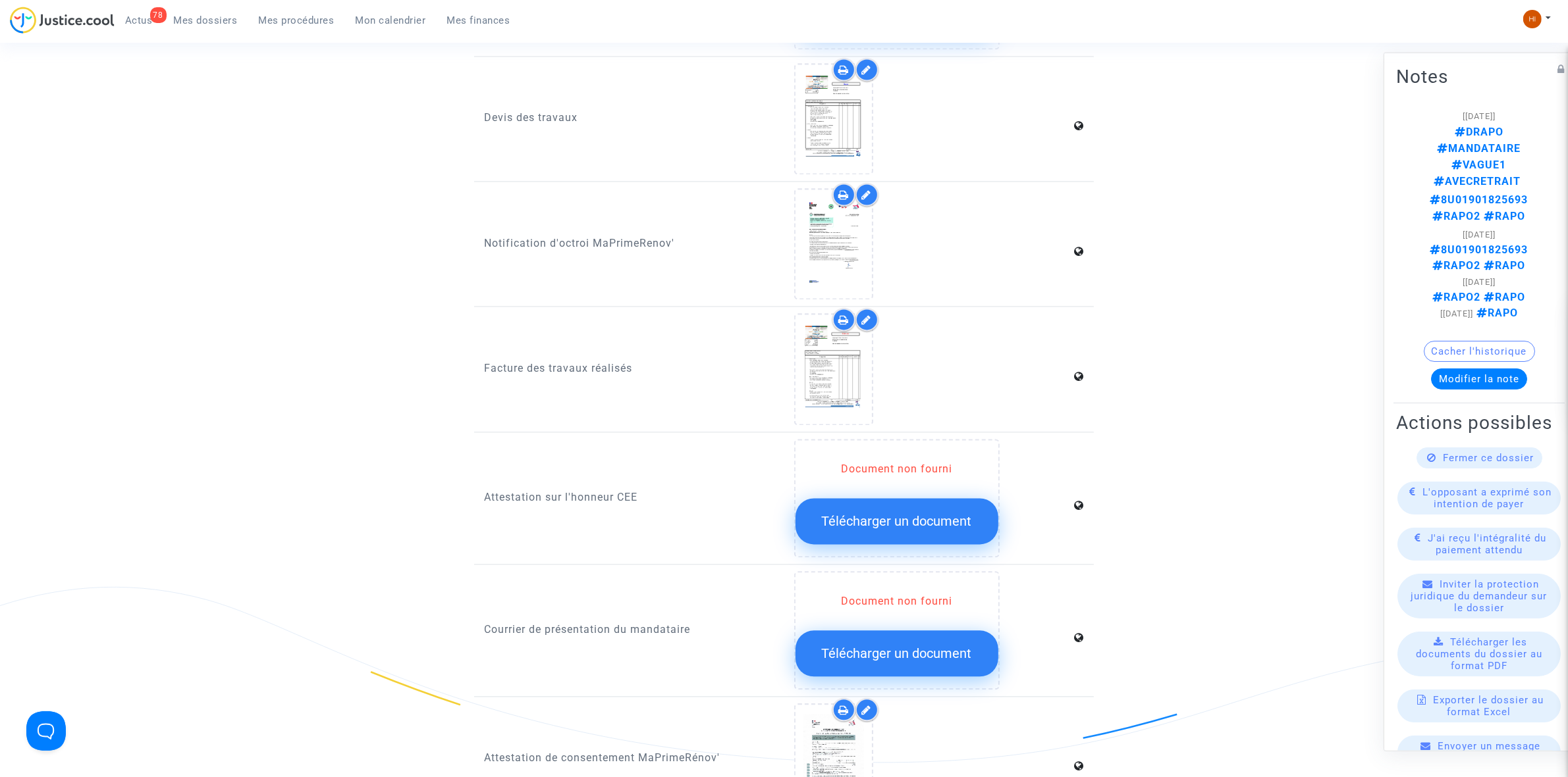
scroll to position [3372, 0]
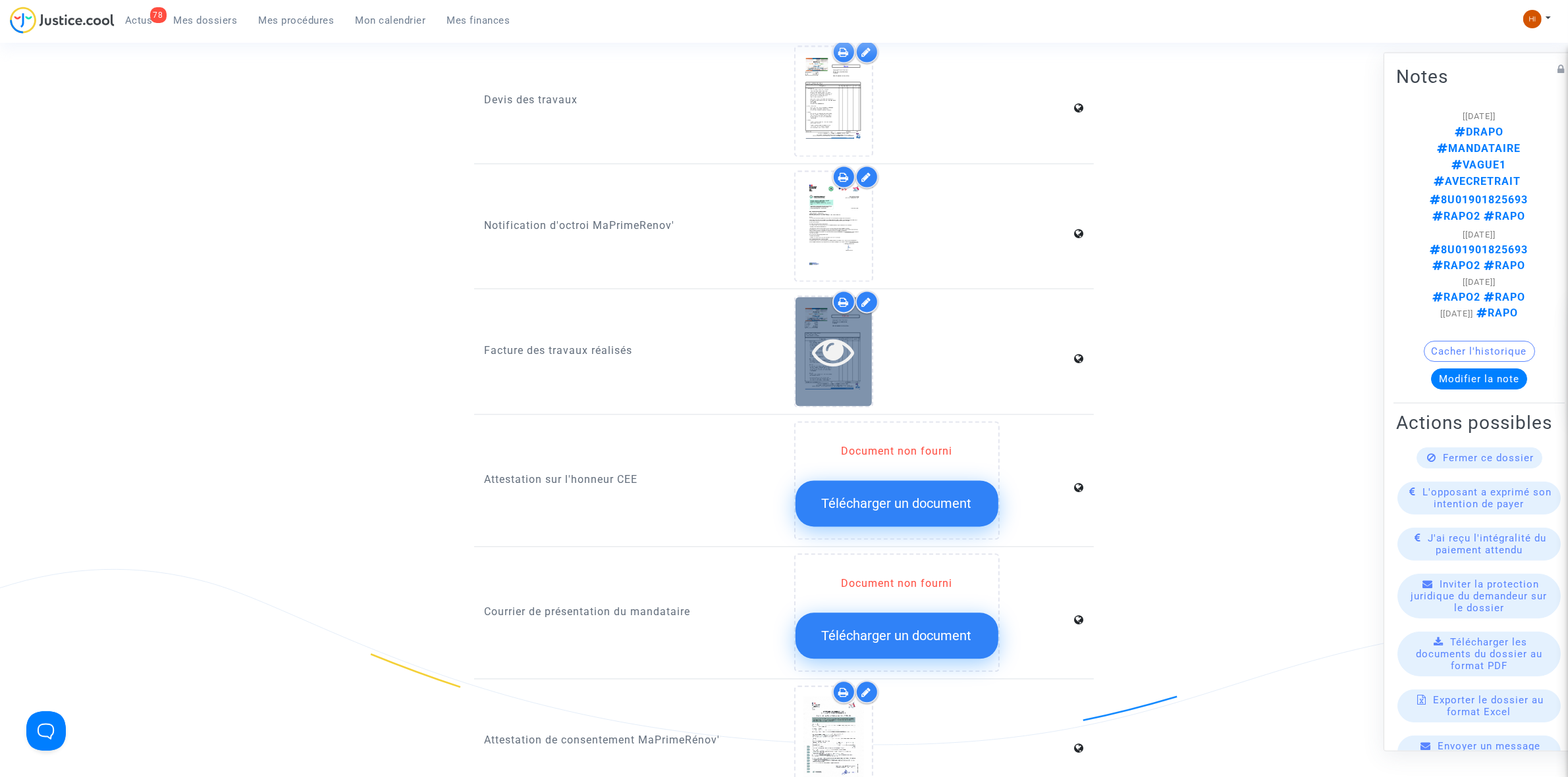
click at [838, 332] on icon at bounding box center [834, 351] width 43 height 42
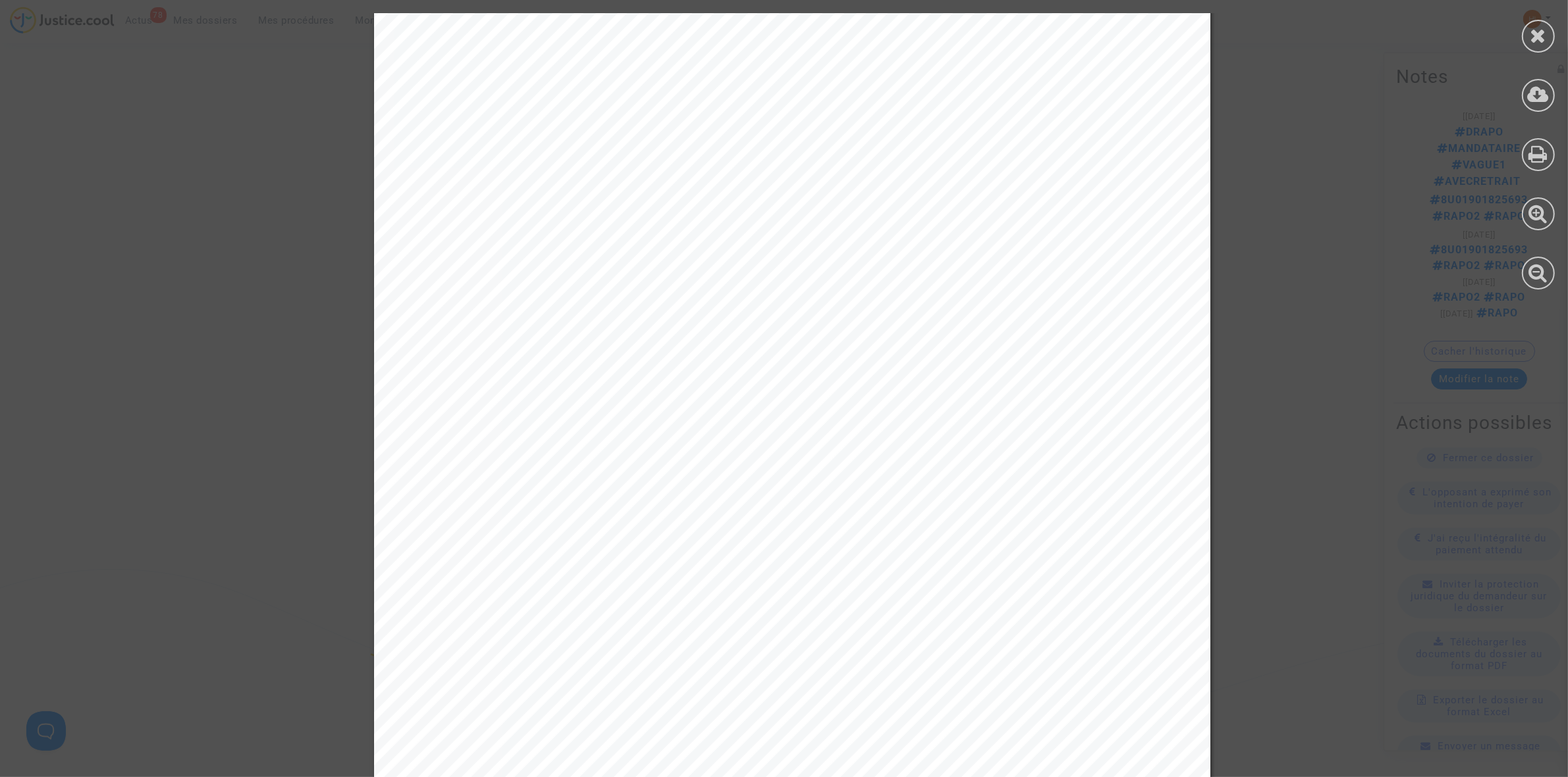
scroll to position [3999, 0]
click at [1526, 33] on div at bounding box center [1537, 35] width 33 height 33
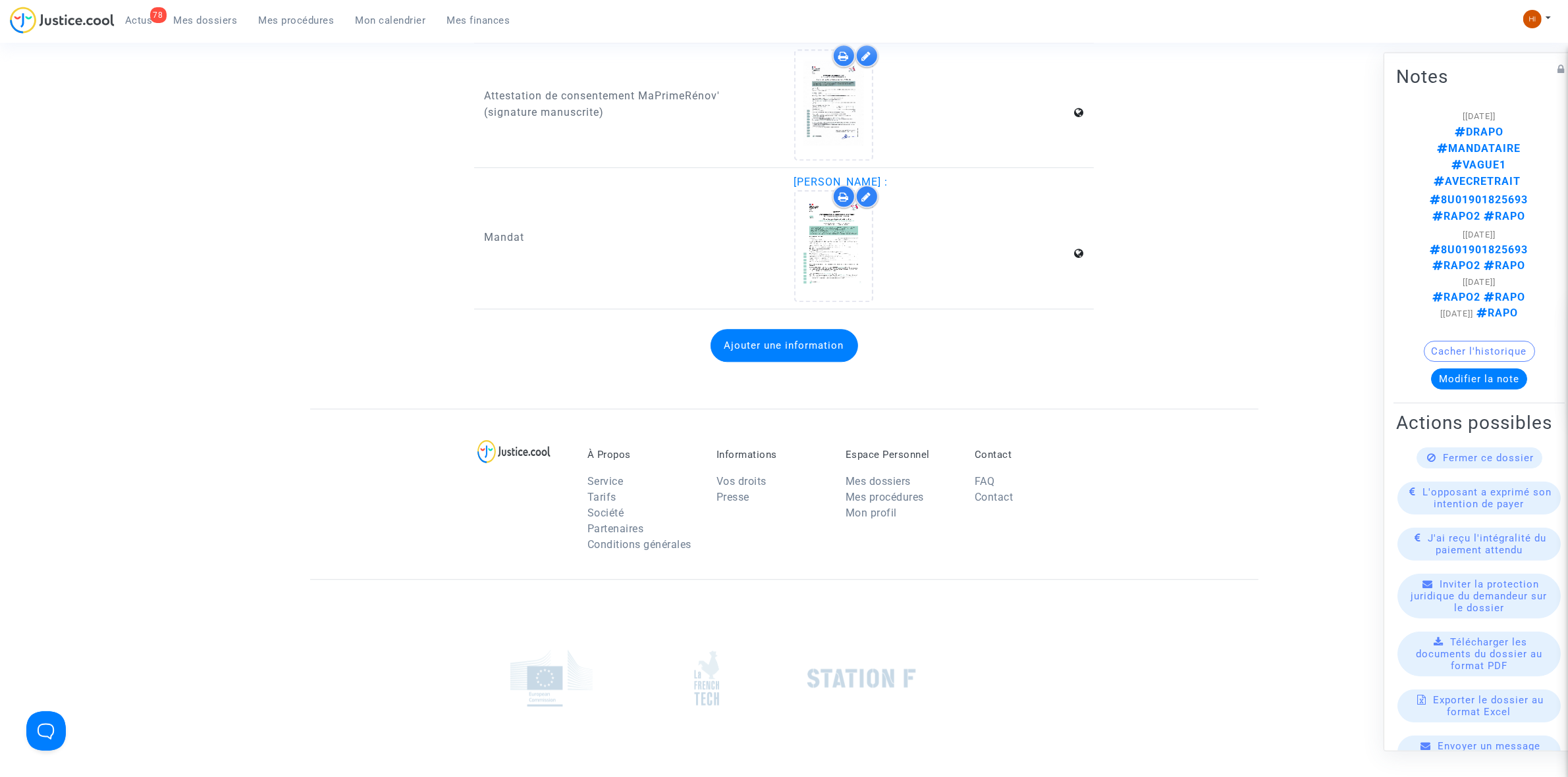
scroll to position [4195, 0]
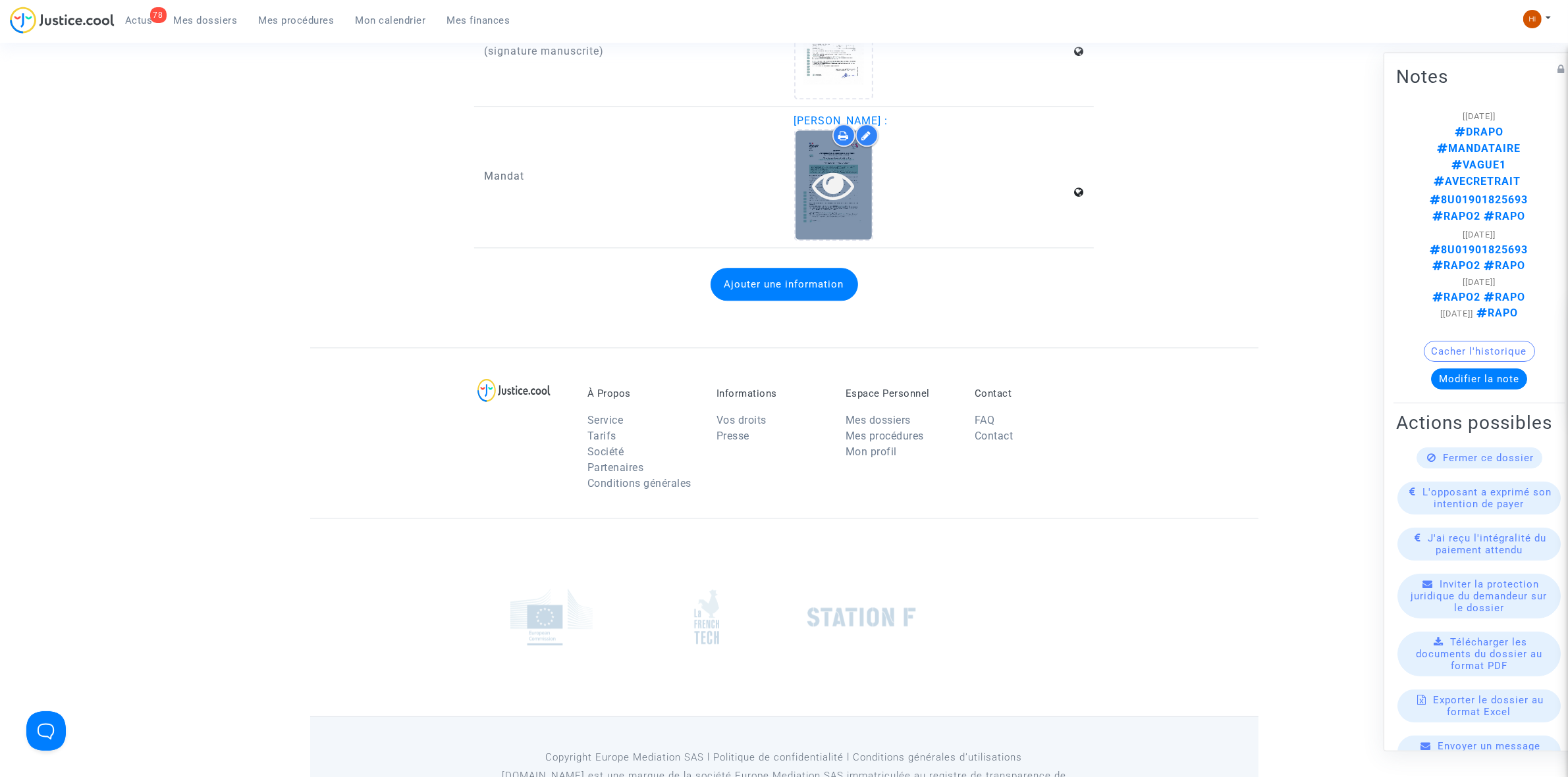
click at [854, 164] on div at bounding box center [834, 185] width 76 height 42
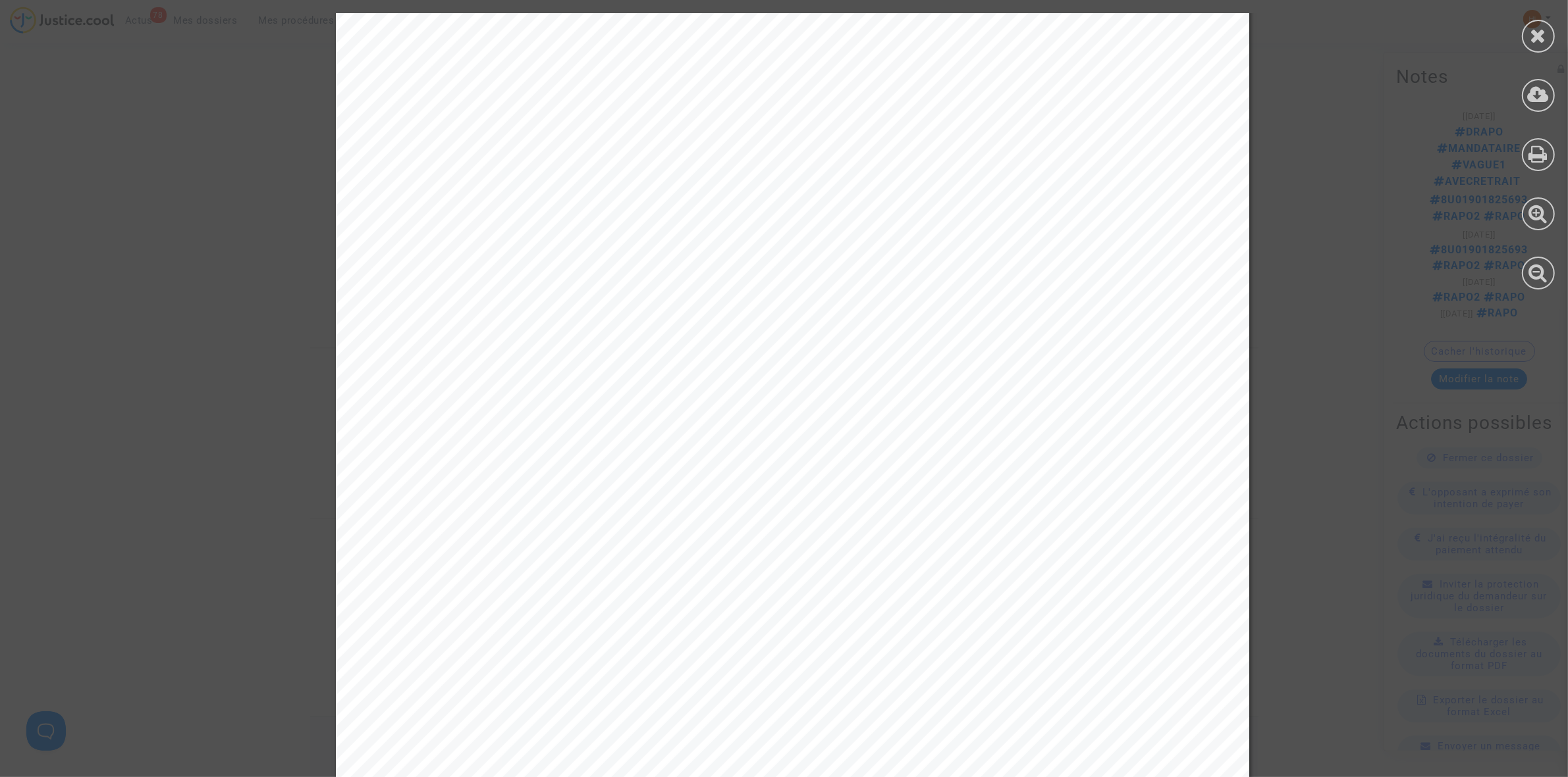
scroll to position [1623, 0]
click at [1541, 37] on icon at bounding box center [1538, 35] width 17 height 19
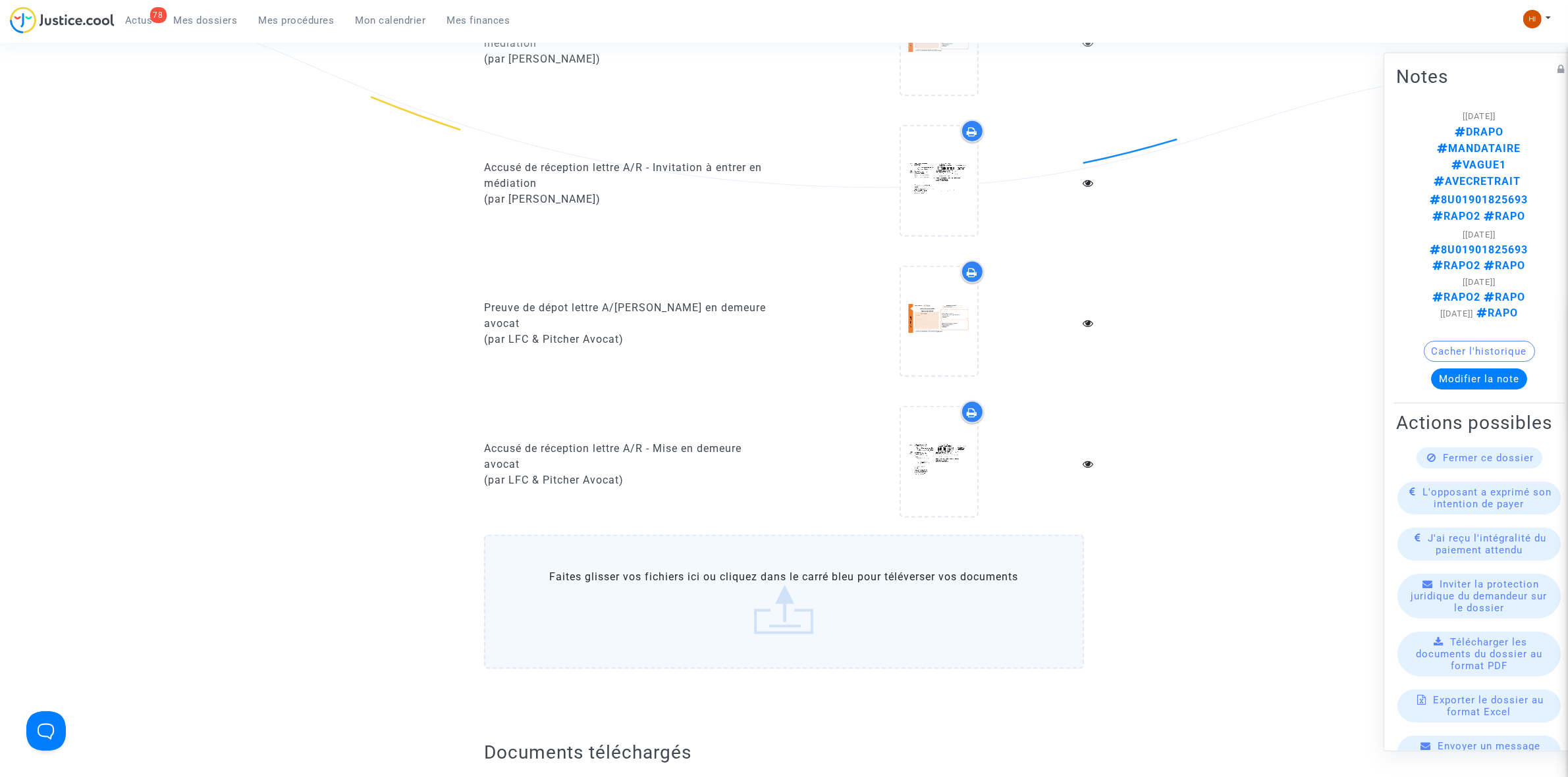
scroll to position [2139, 0]
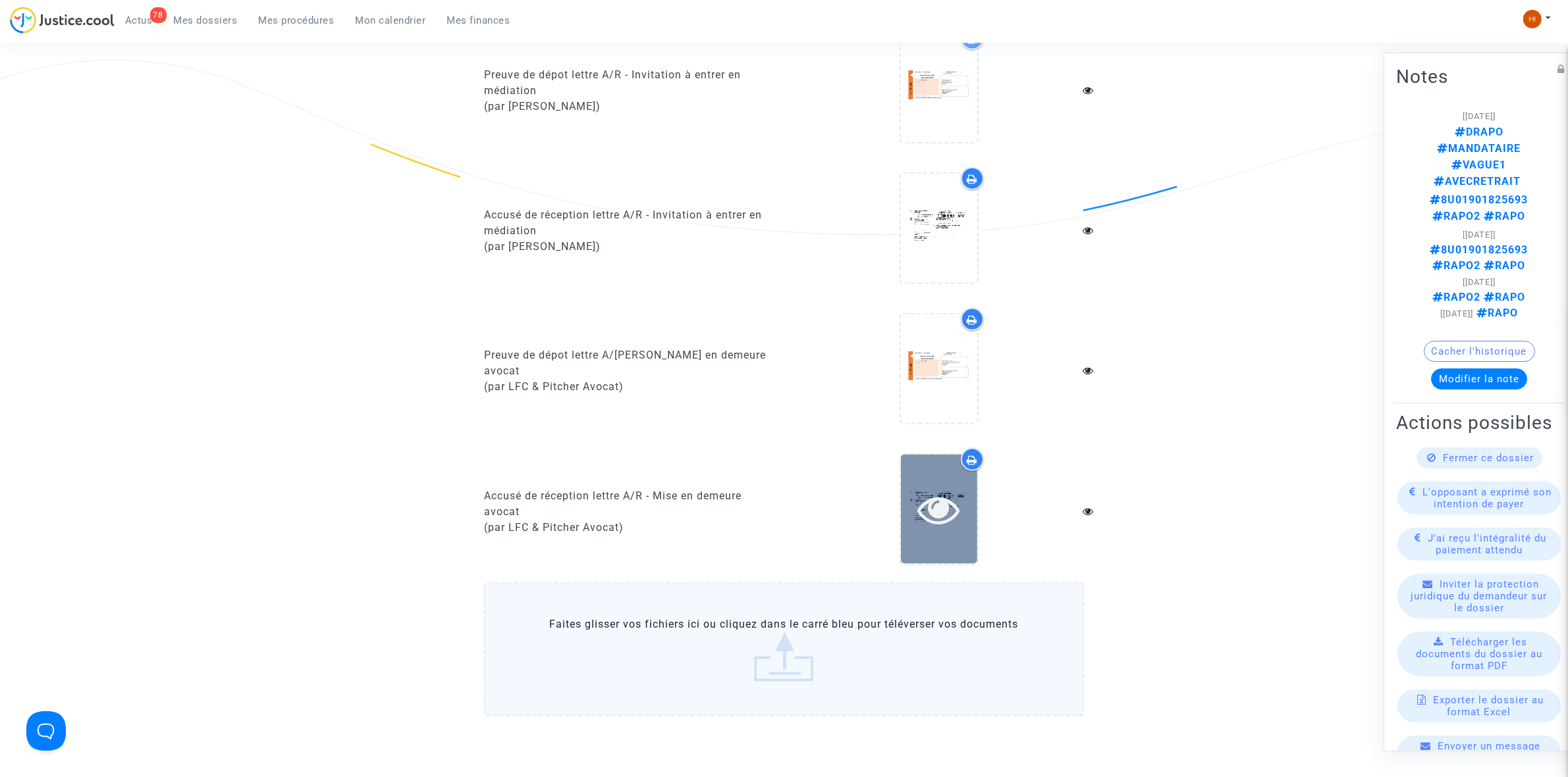
click at [929, 520] on div at bounding box center [939, 509] width 76 height 109
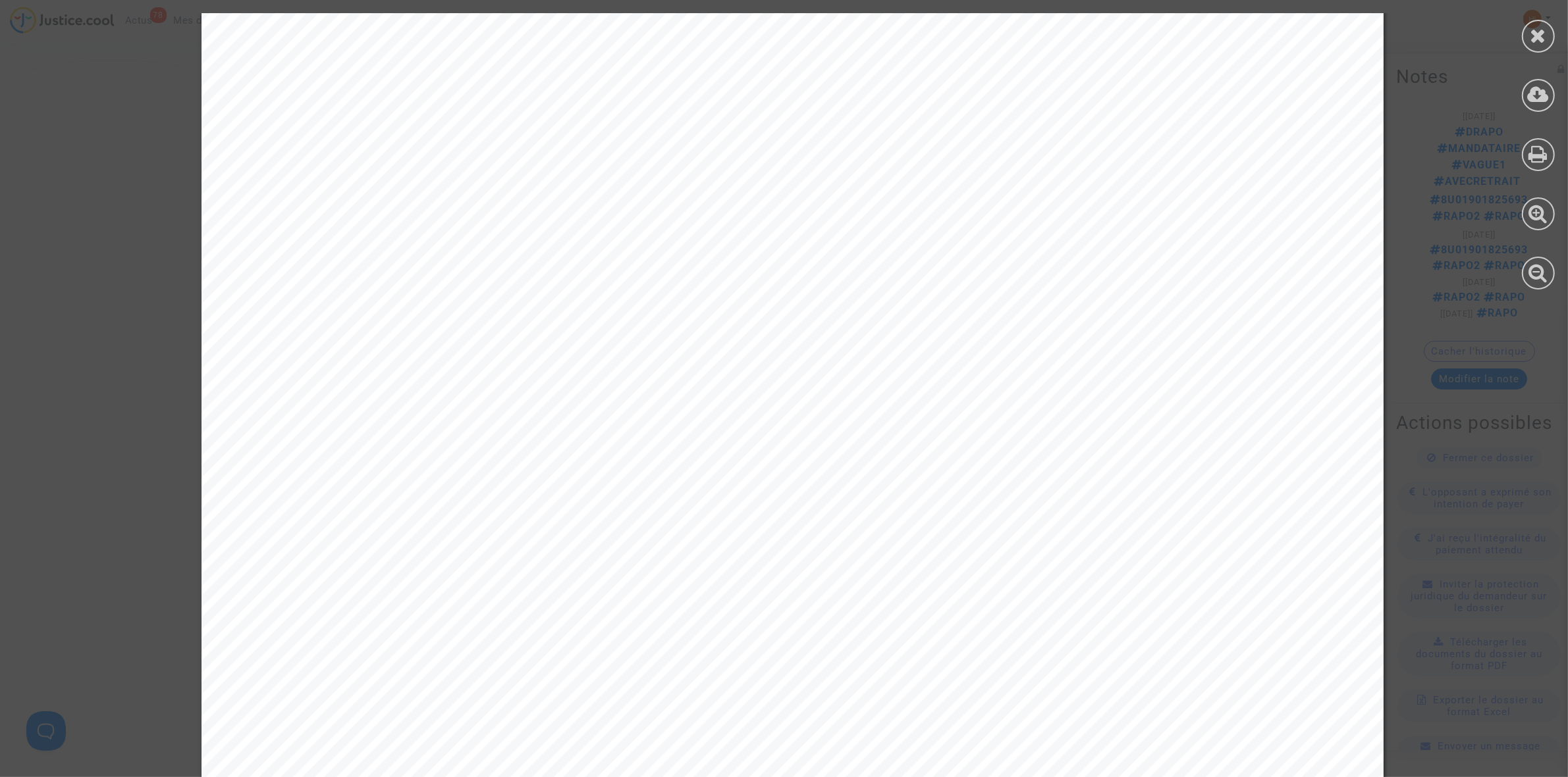
scroll to position [0, 0]
click at [1551, 31] on div at bounding box center [1537, 35] width 33 height 33
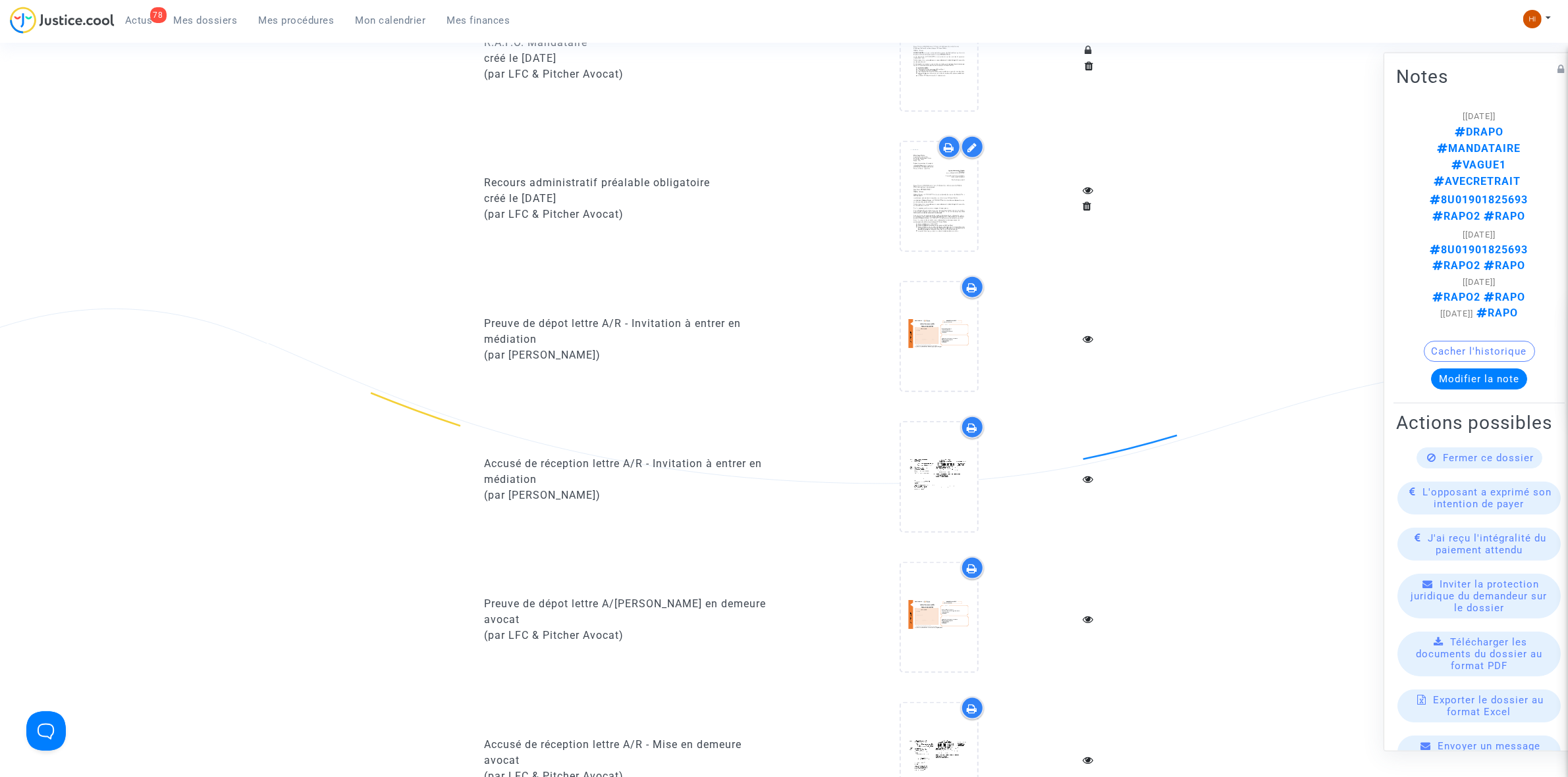
scroll to position [1810, 0]
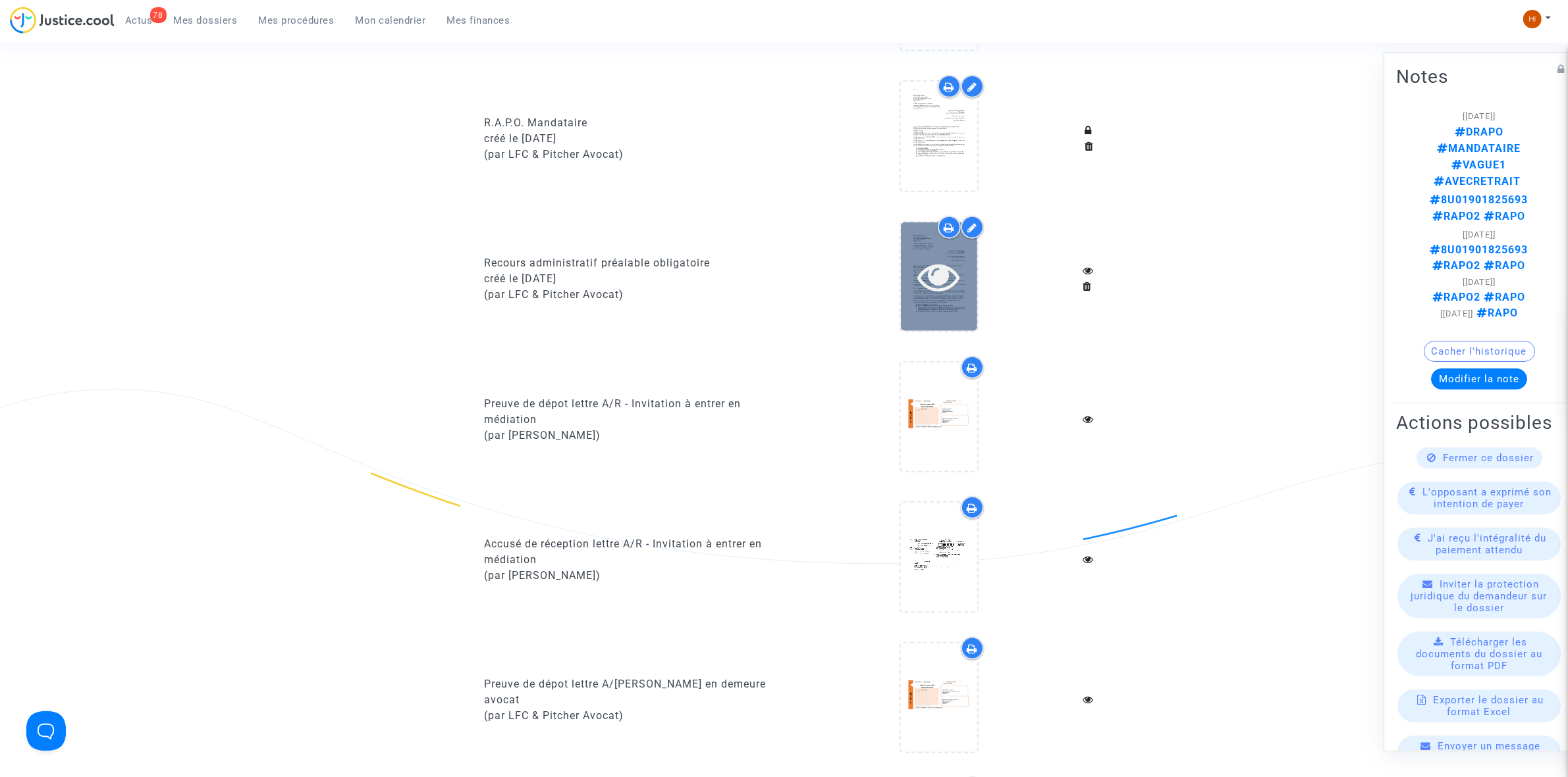
click at [933, 260] on icon at bounding box center [938, 276] width 43 height 42
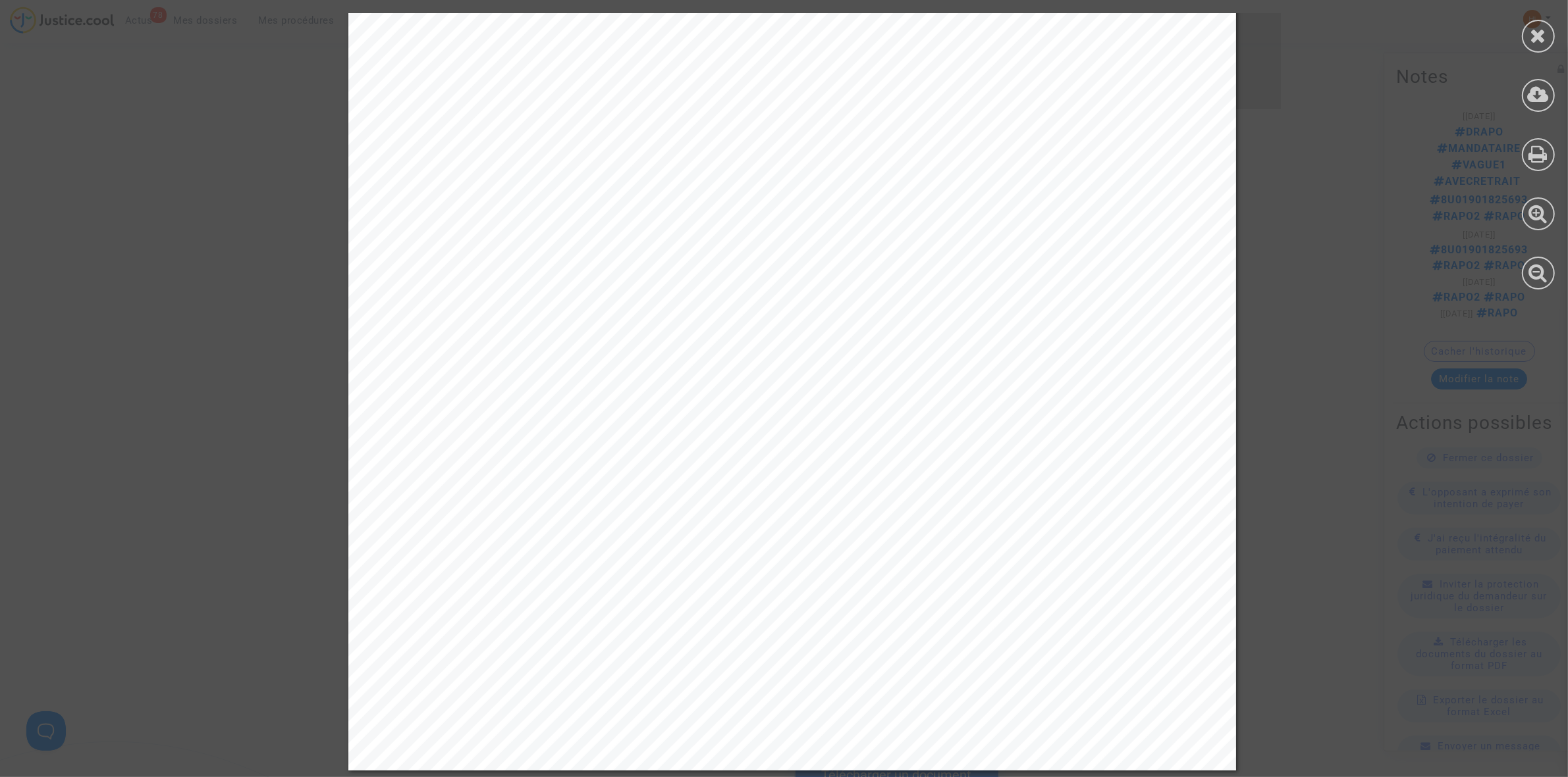
scroll to position [2386, 0]
drag, startPoint x: 1534, startPoint y: 41, endPoint x: 1423, endPoint y: 94, distance: 123.0
click at [1534, 42] on icon at bounding box center [1538, 35] width 17 height 19
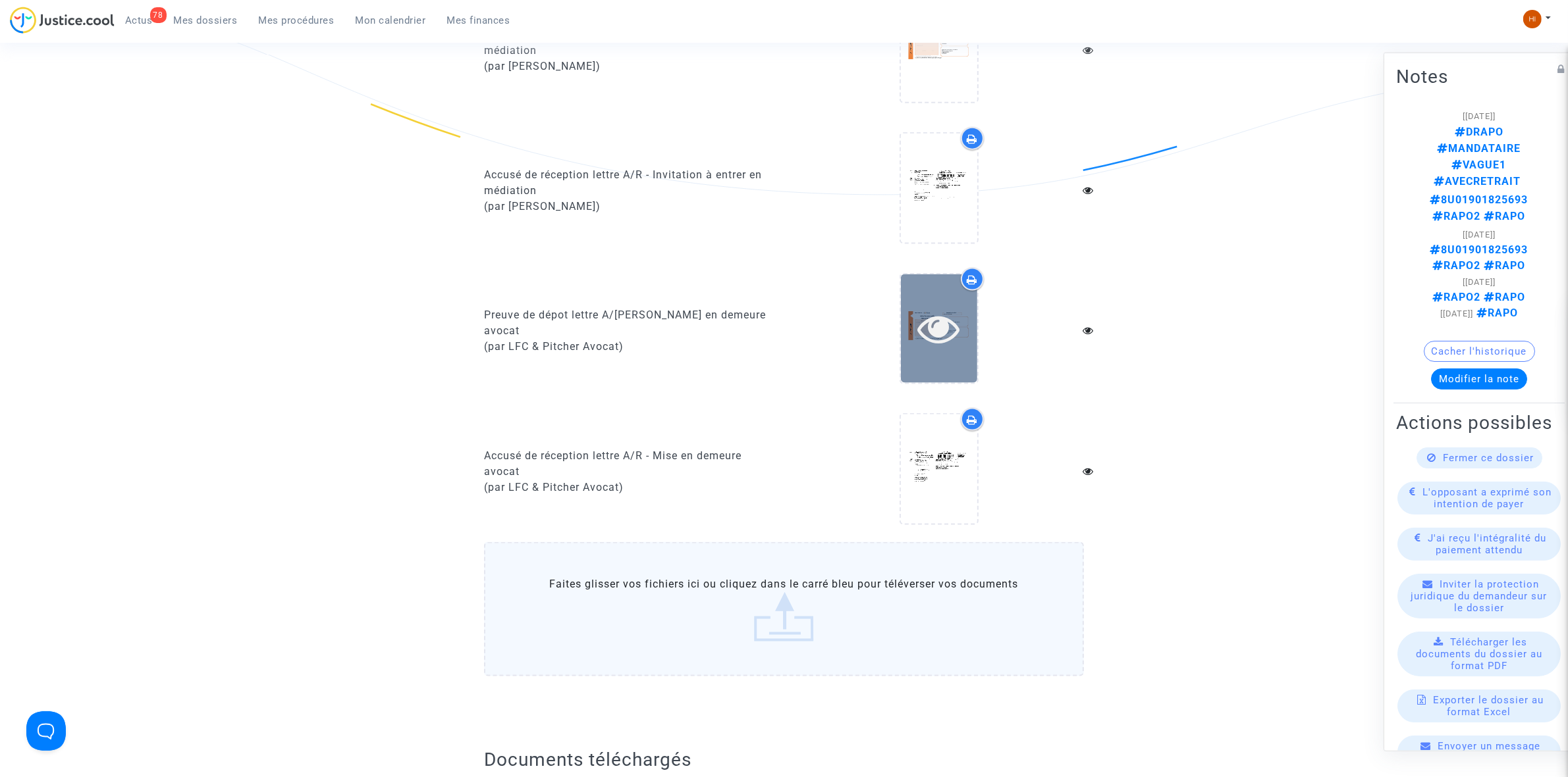
scroll to position [1892, 0]
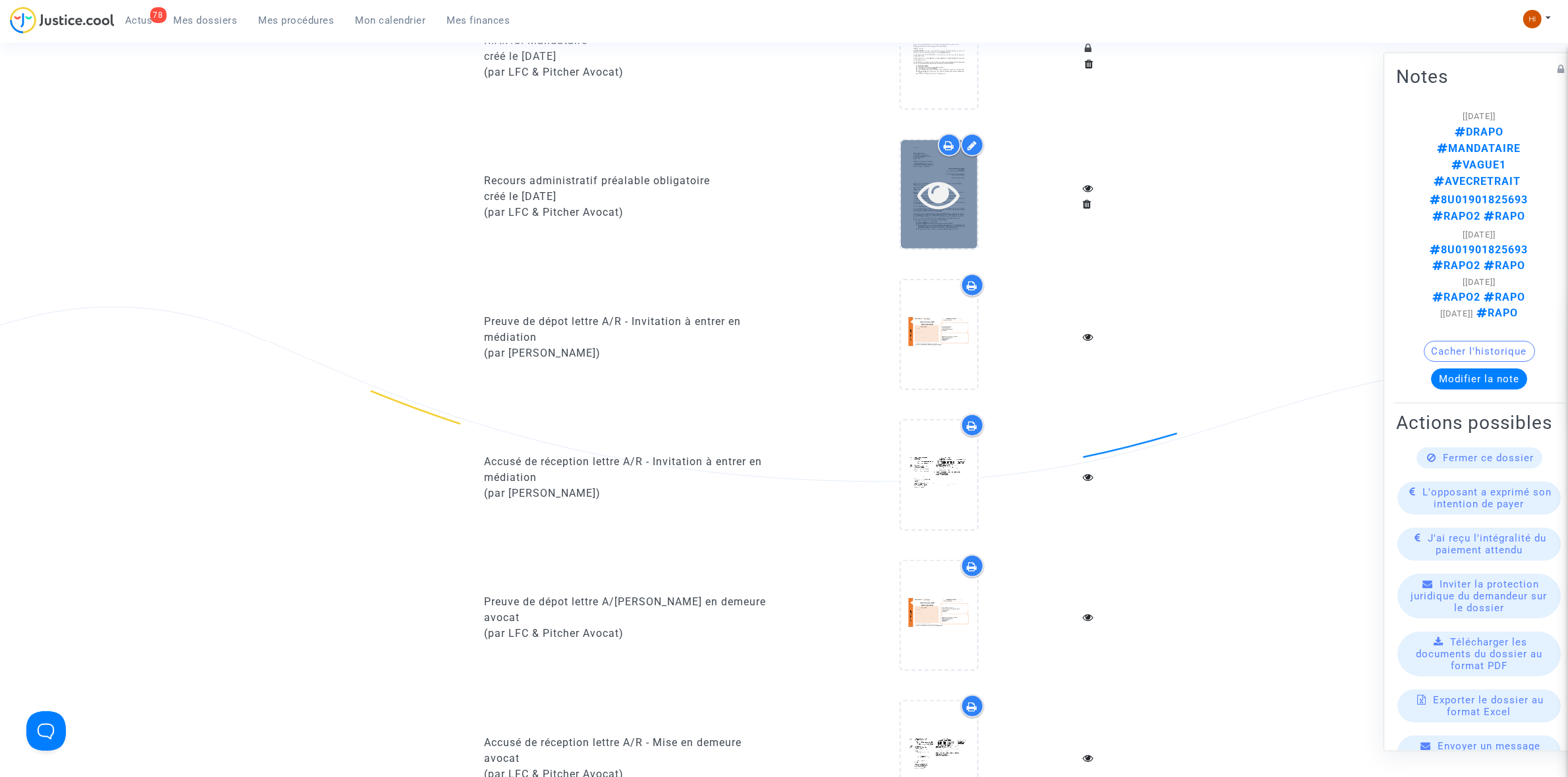
click at [930, 199] on icon at bounding box center [938, 194] width 43 height 42
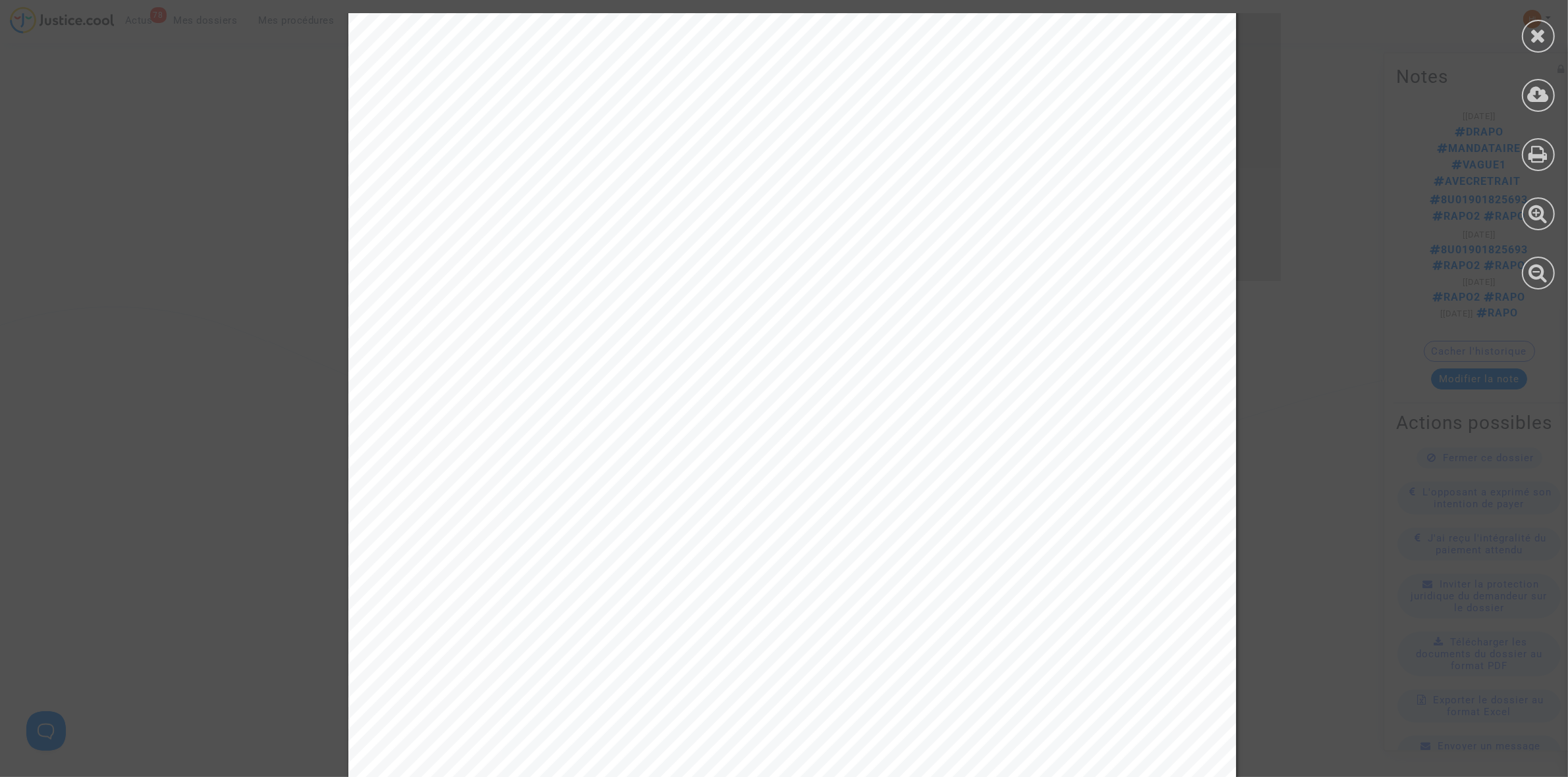
scroll to position [4297, 0]
click at [1544, 44] on div at bounding box center [1537, 35] width 33 height 33
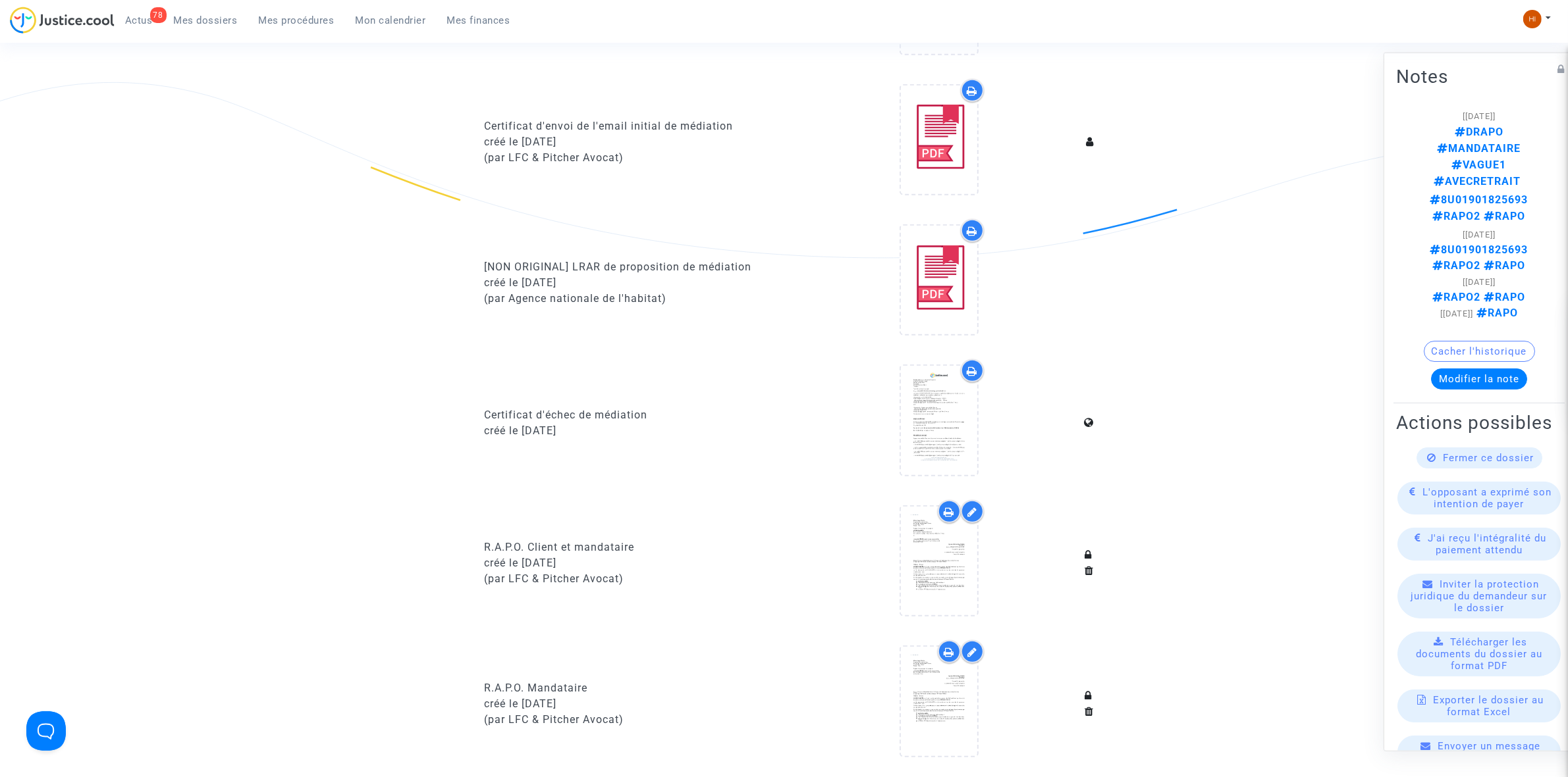
scroll to position [987, 0]
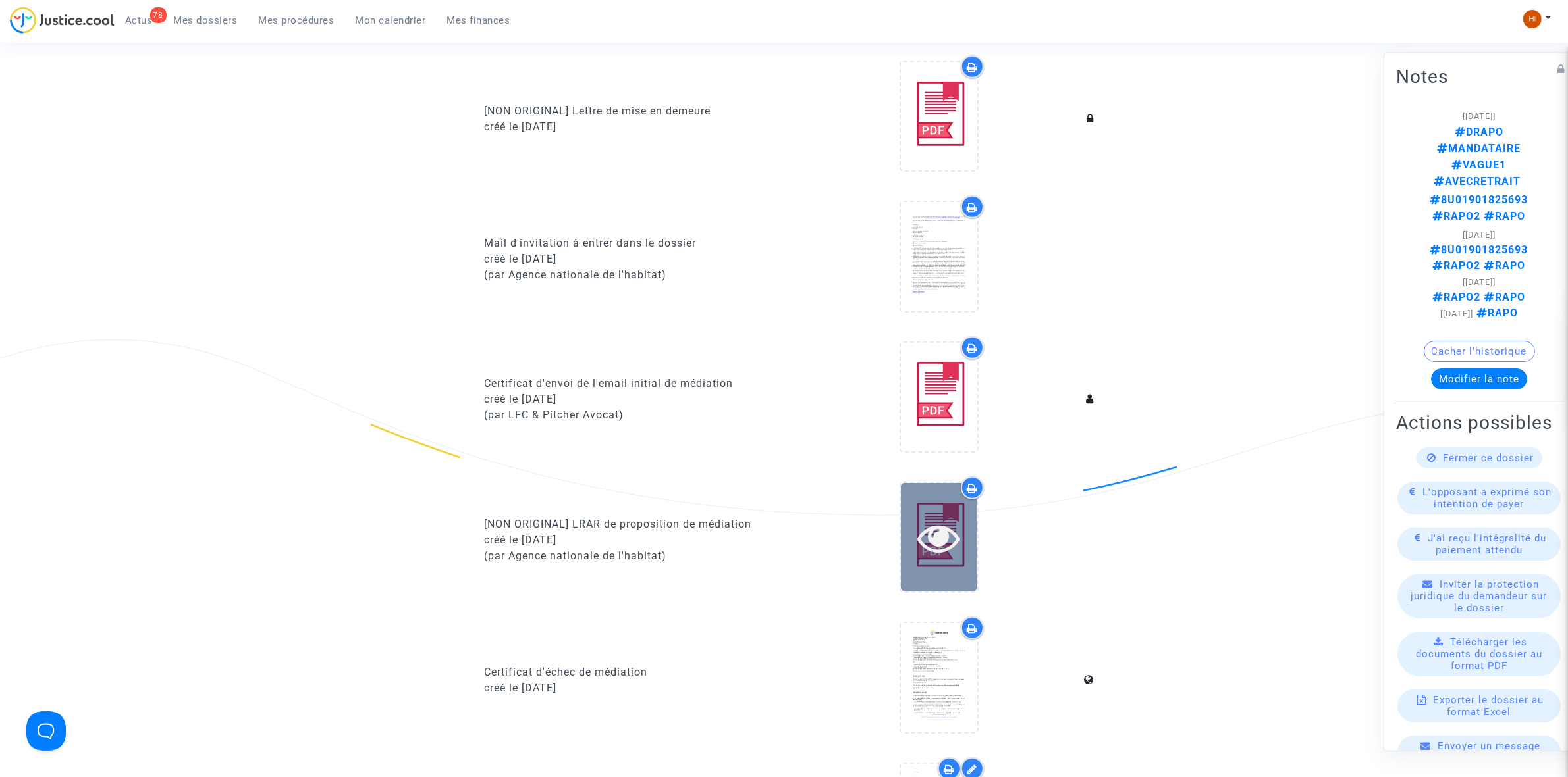
click at [930, 531] on icon at bounding box center [938, 538] width 43 height 42
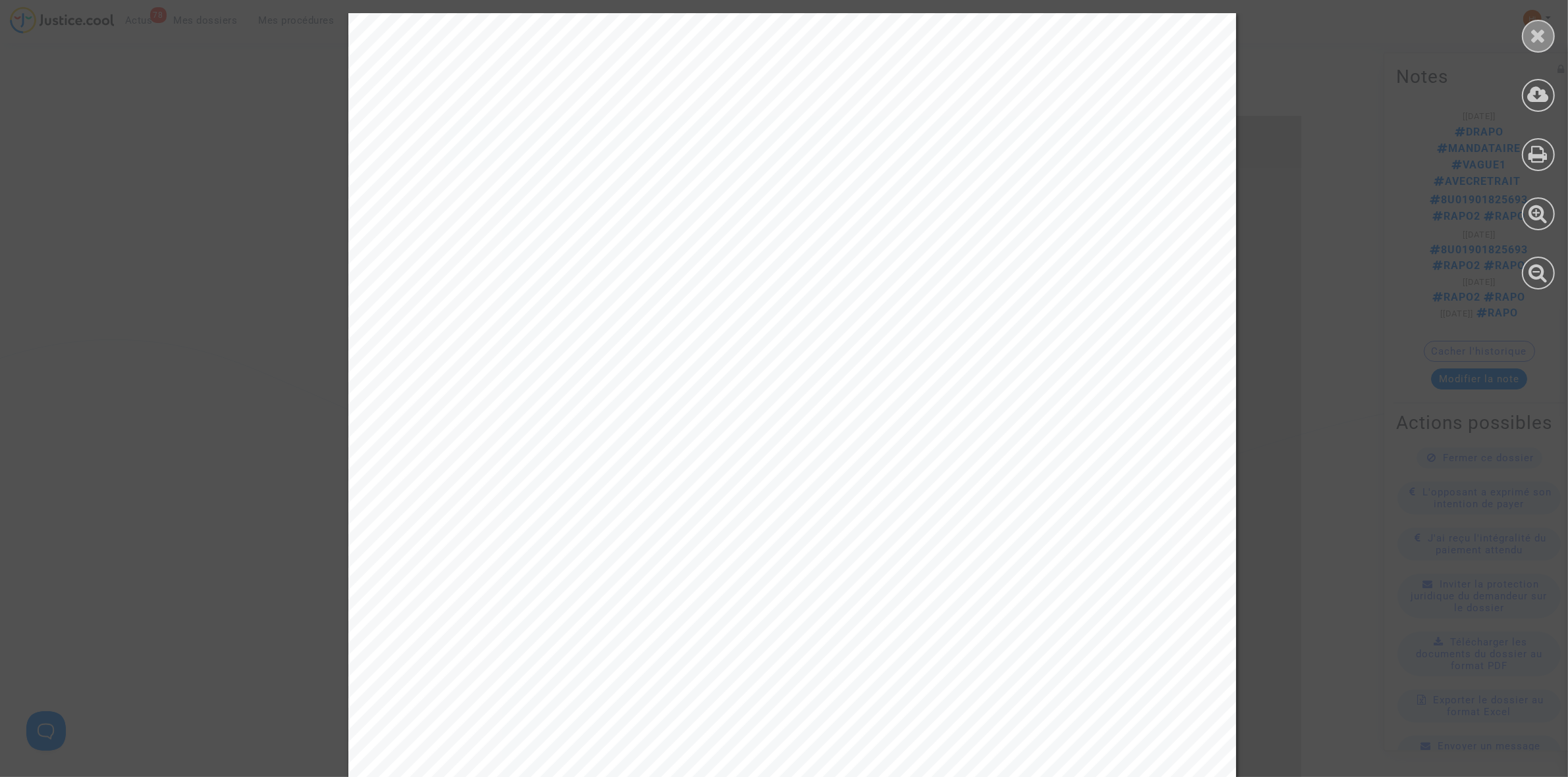
click at [1542, 38] on icon at bounding box center [1538, 35] width 17 height 19
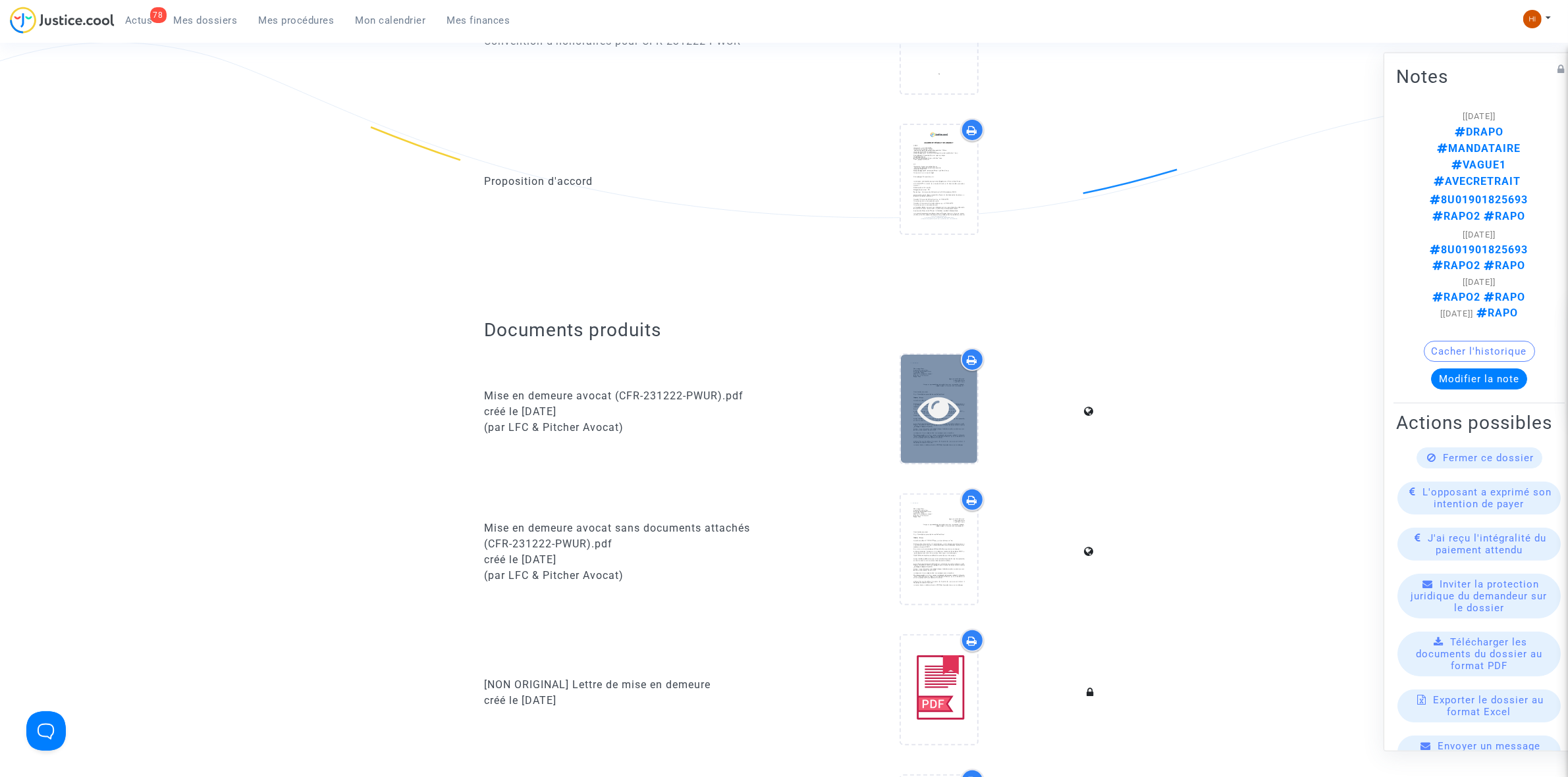
scroll to position [411, 0]
click at [922, 413] on icon at bounding box center [938, 411] width 43 height 42
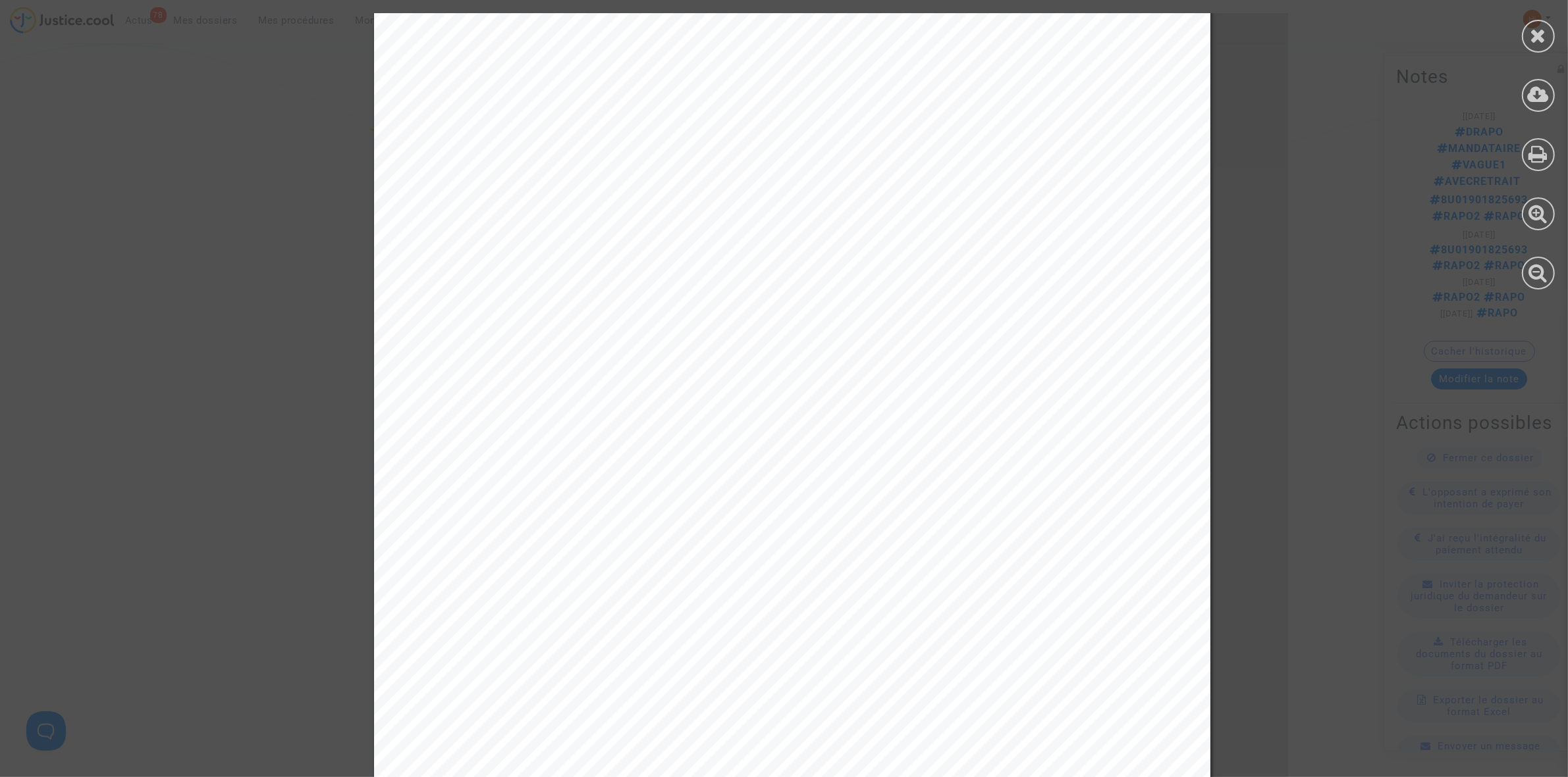
scroll to position [5594, 0]
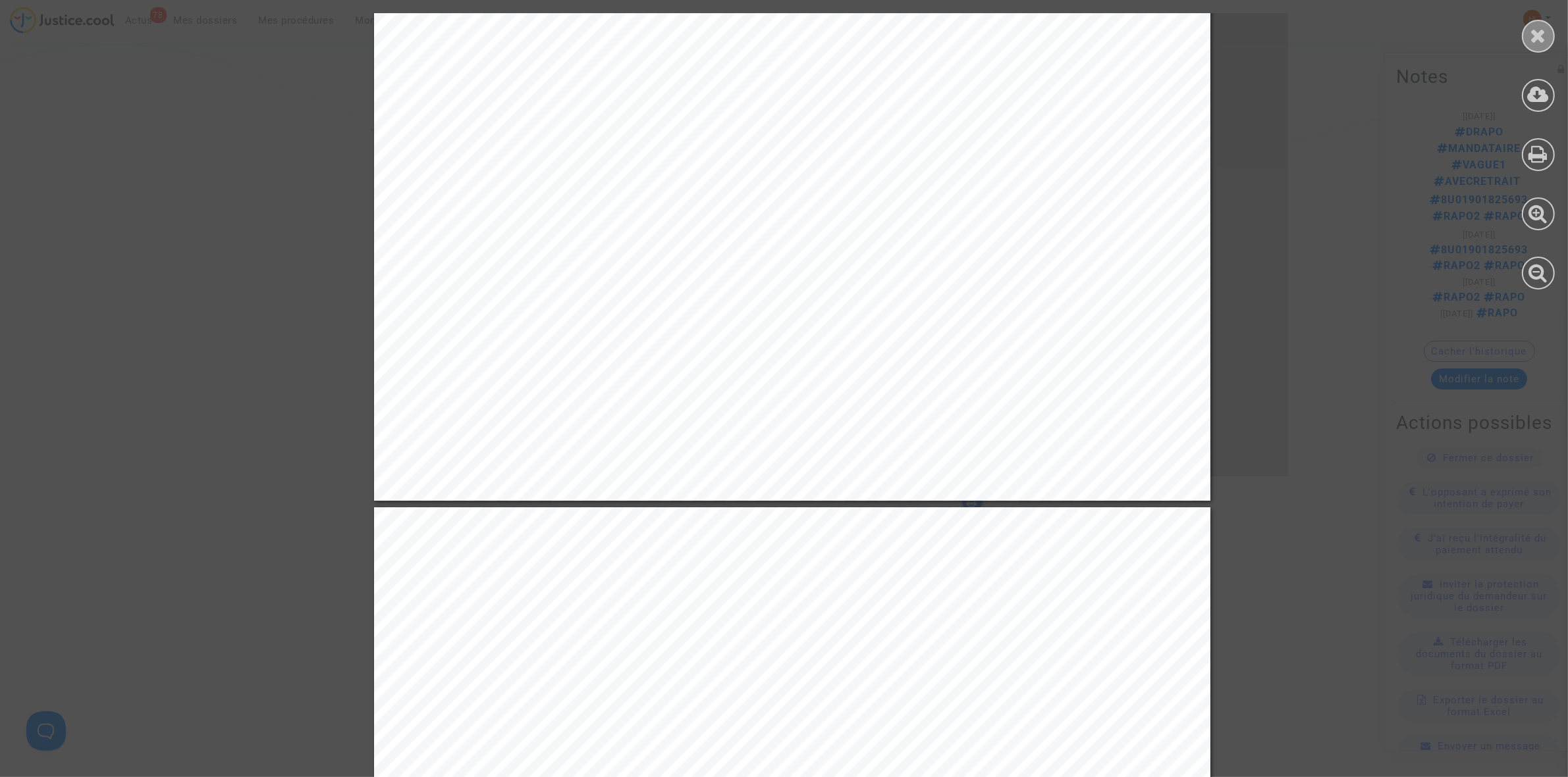
click at [1538, 31] on icon at bounding box center [1538, 35] width 17 height 19
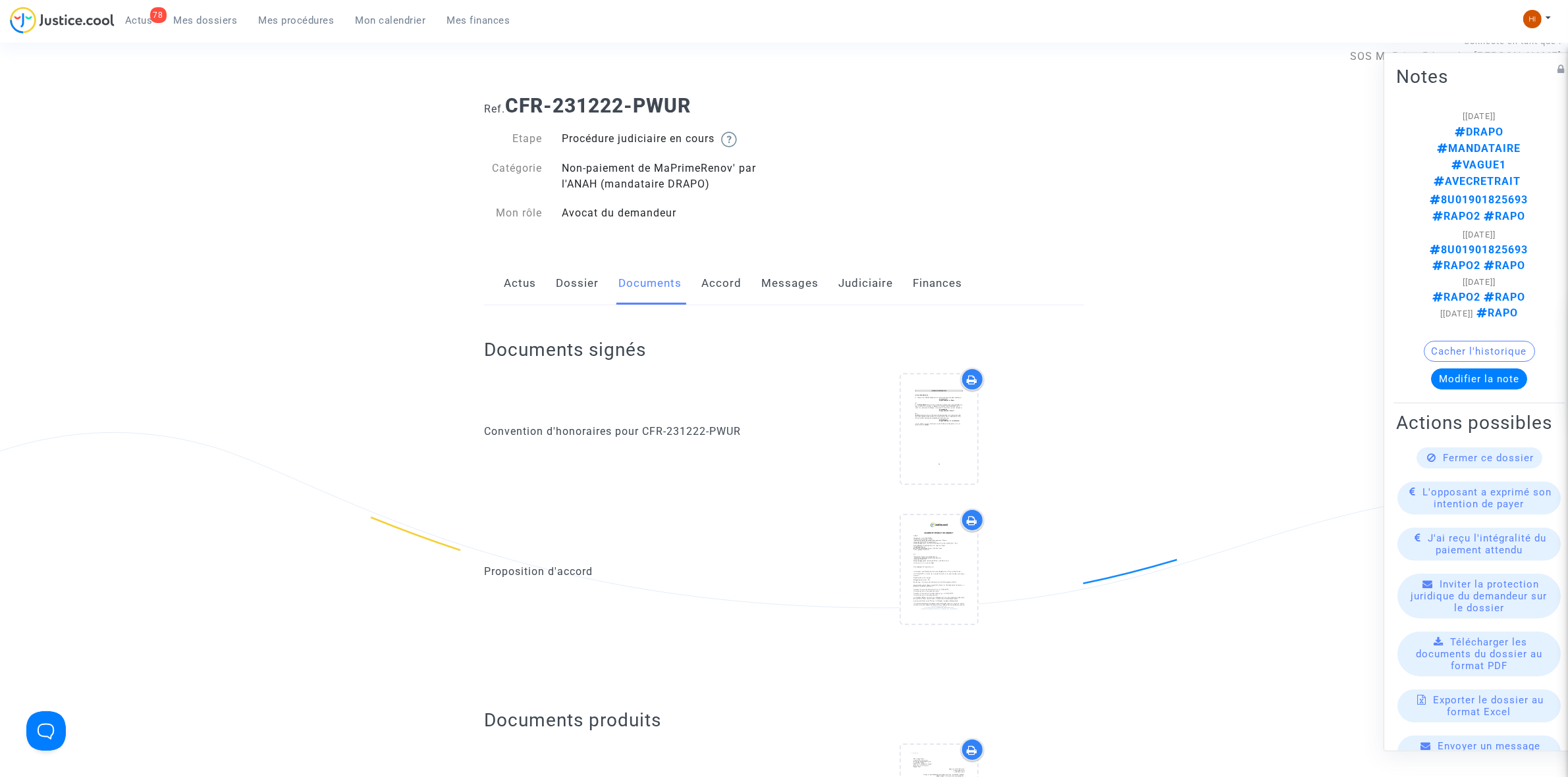
scroll to position [0, 0]
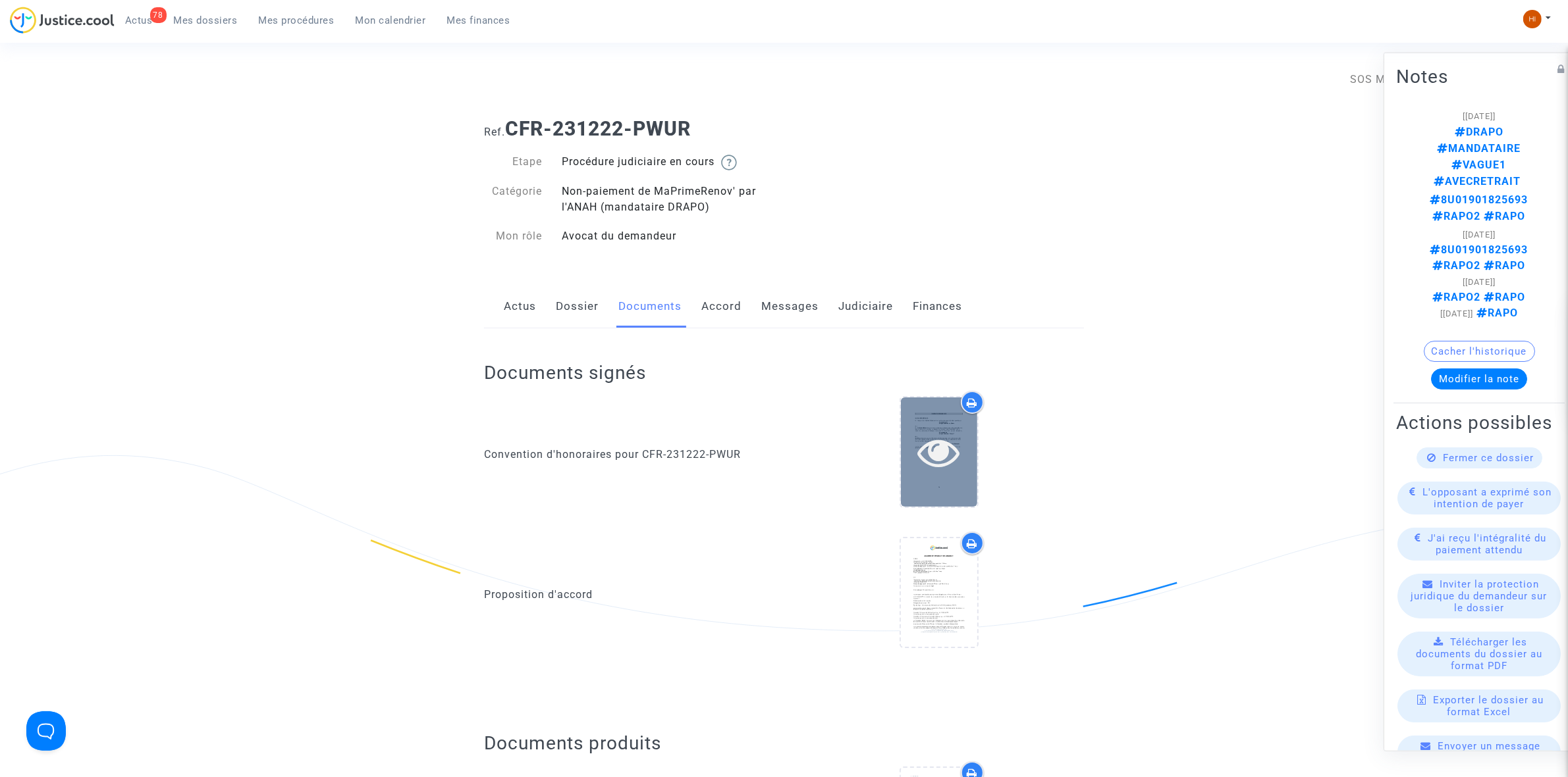
click at [936, 459] on icon at bounding box center [938, 452] width 43 height 42
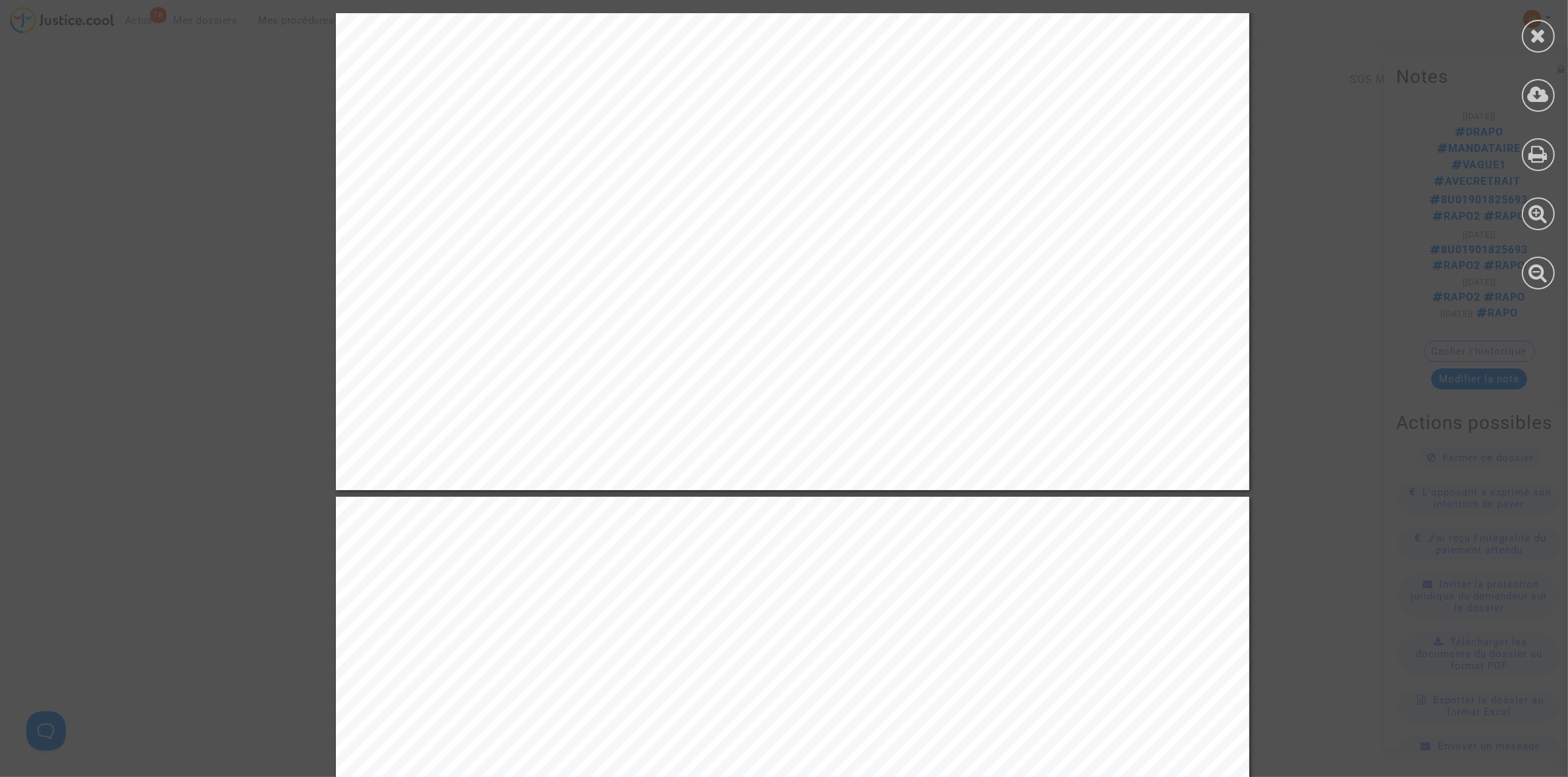
scroll to position [2221, 0]
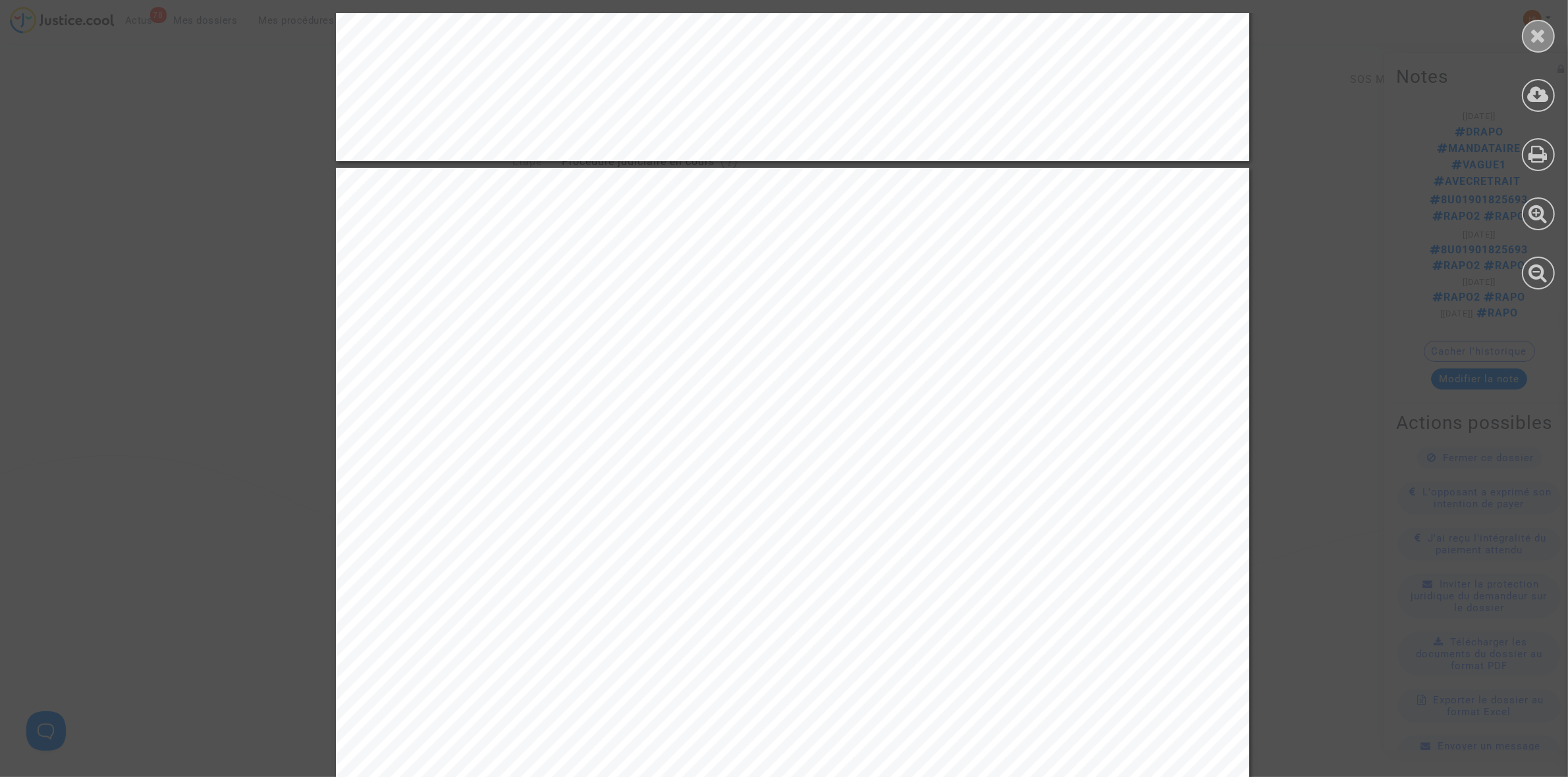
click at [1531, 32] on icon at bounding box center [1538, 35] width 17 height 19
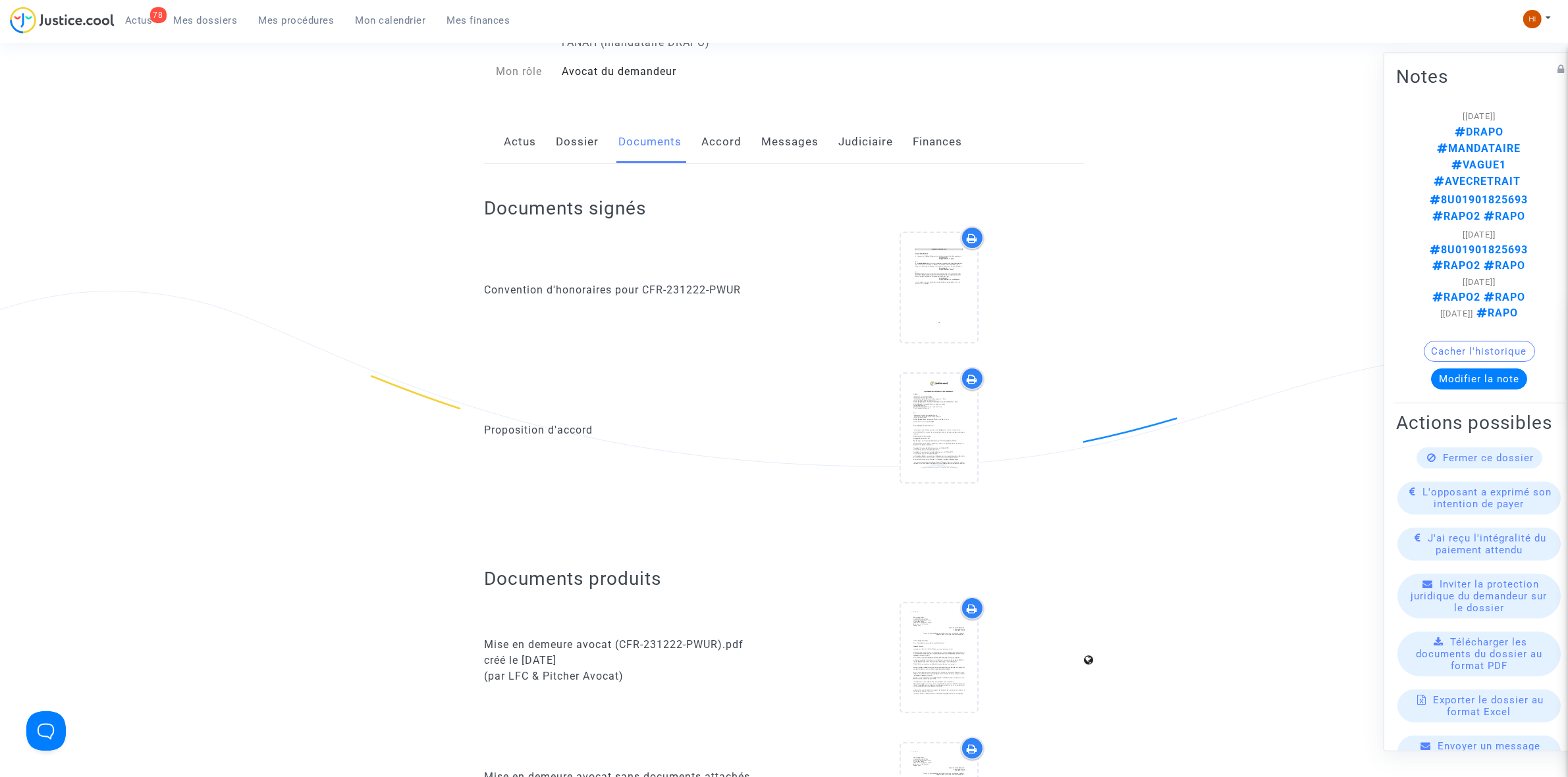
click at [573, 148] on link "Dossier" at bounding box center [578, 142] width 43 height 44
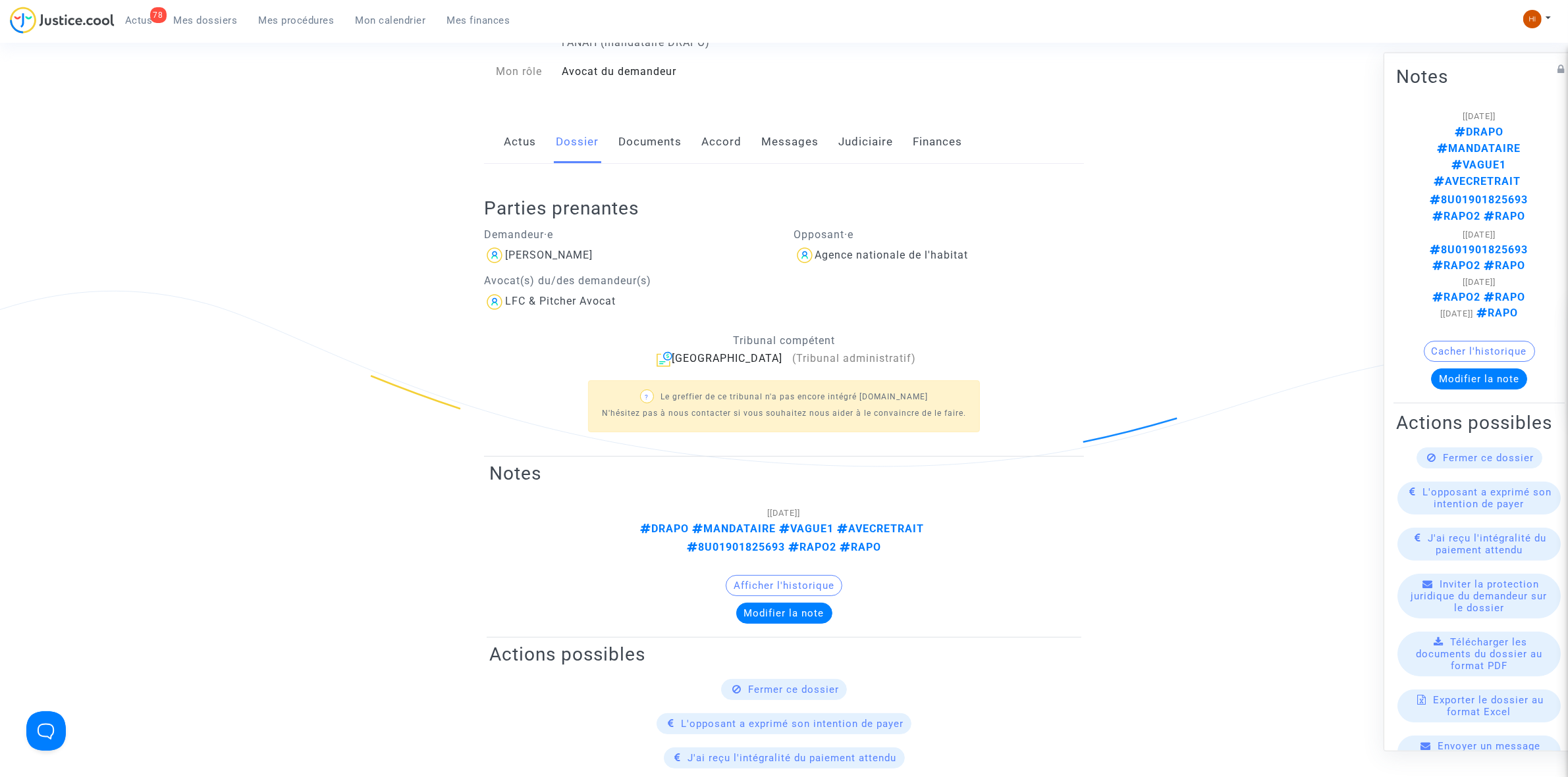
click at [512, 139] on link "Actus" at bounding box center [520, 142] width 32 height 44
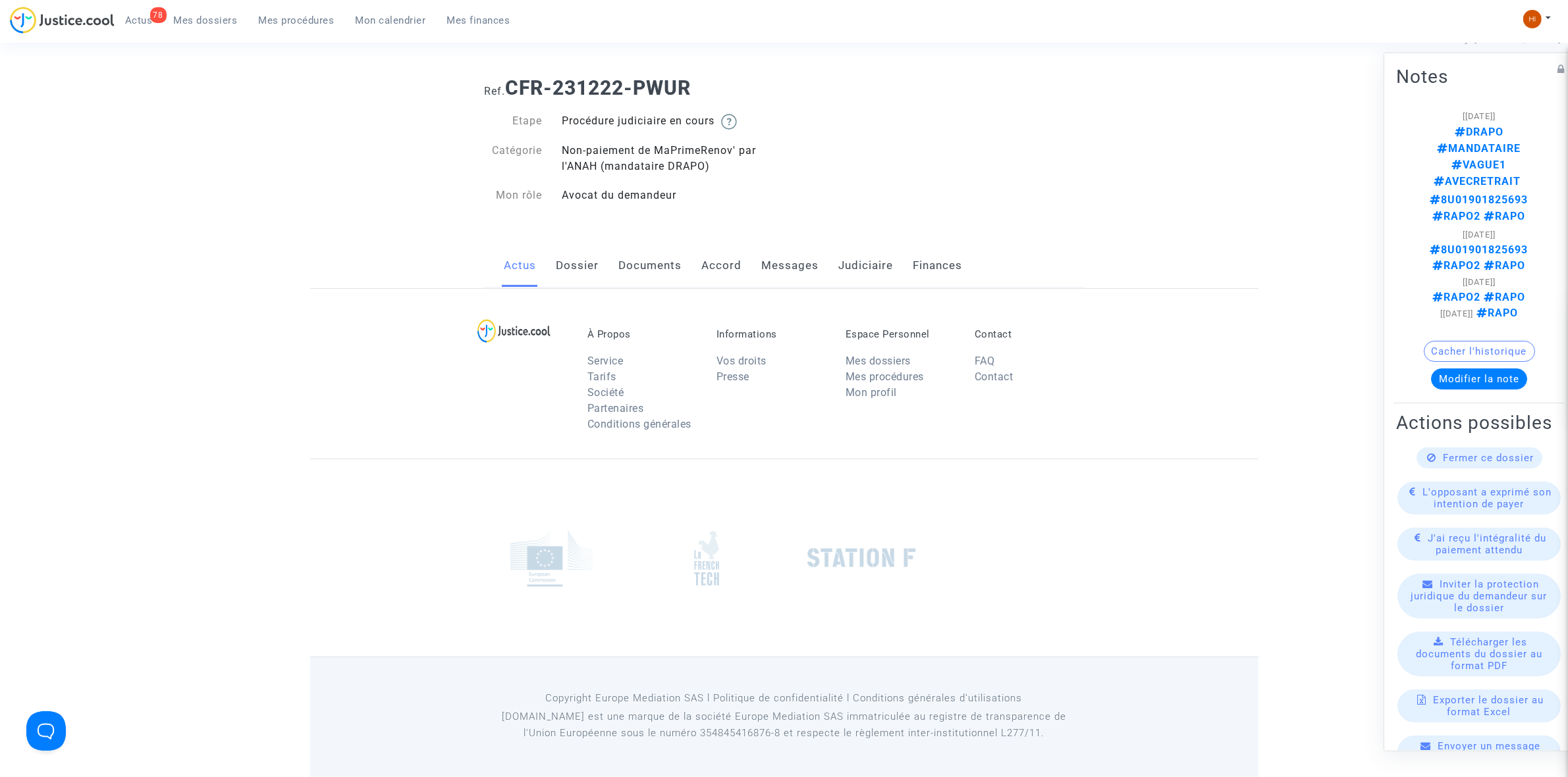
scroll to position [164, 0]
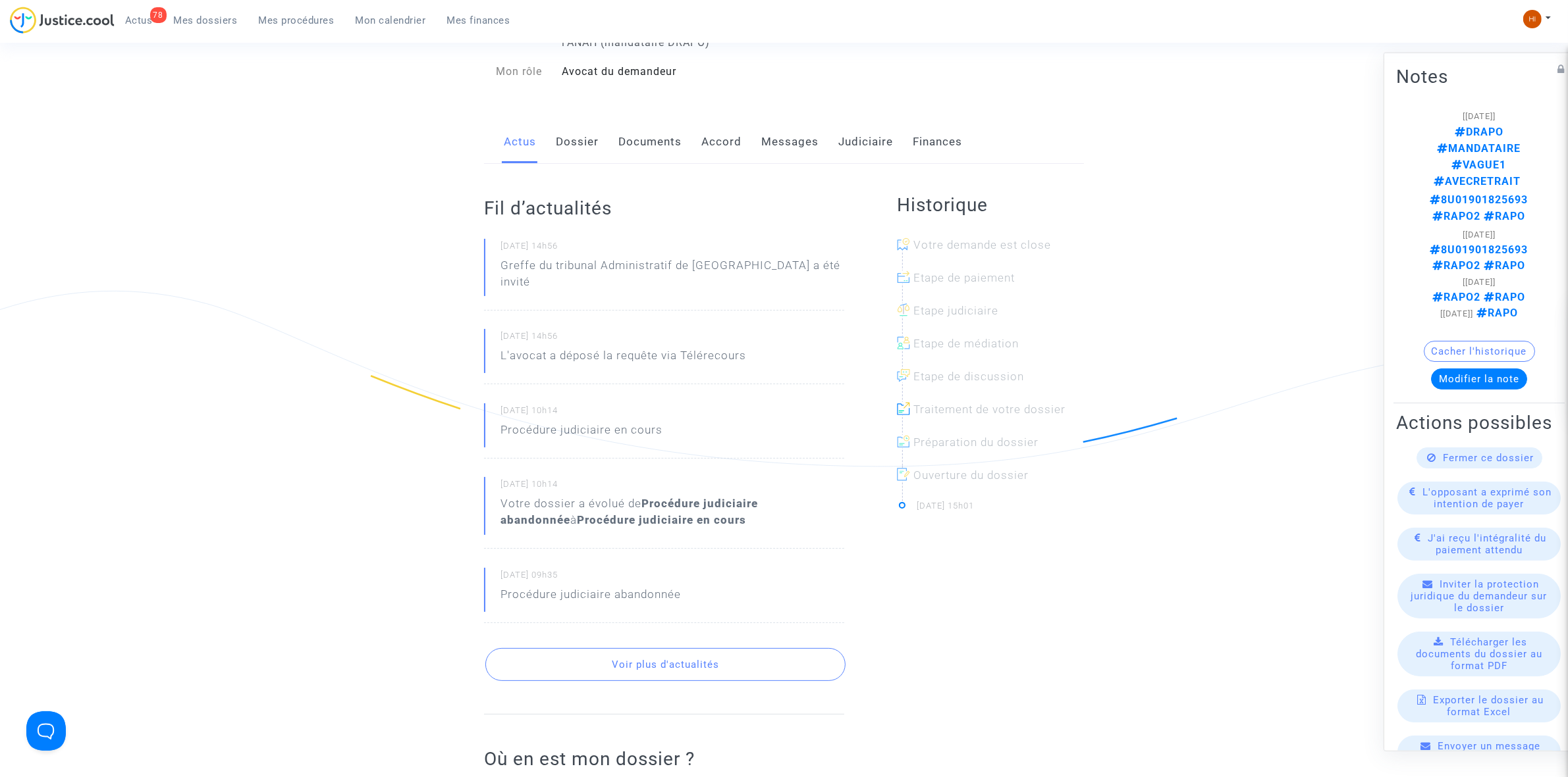
click at [588, 142] on link "Dossier" at bounding box center [578, 142] width 43 height 44
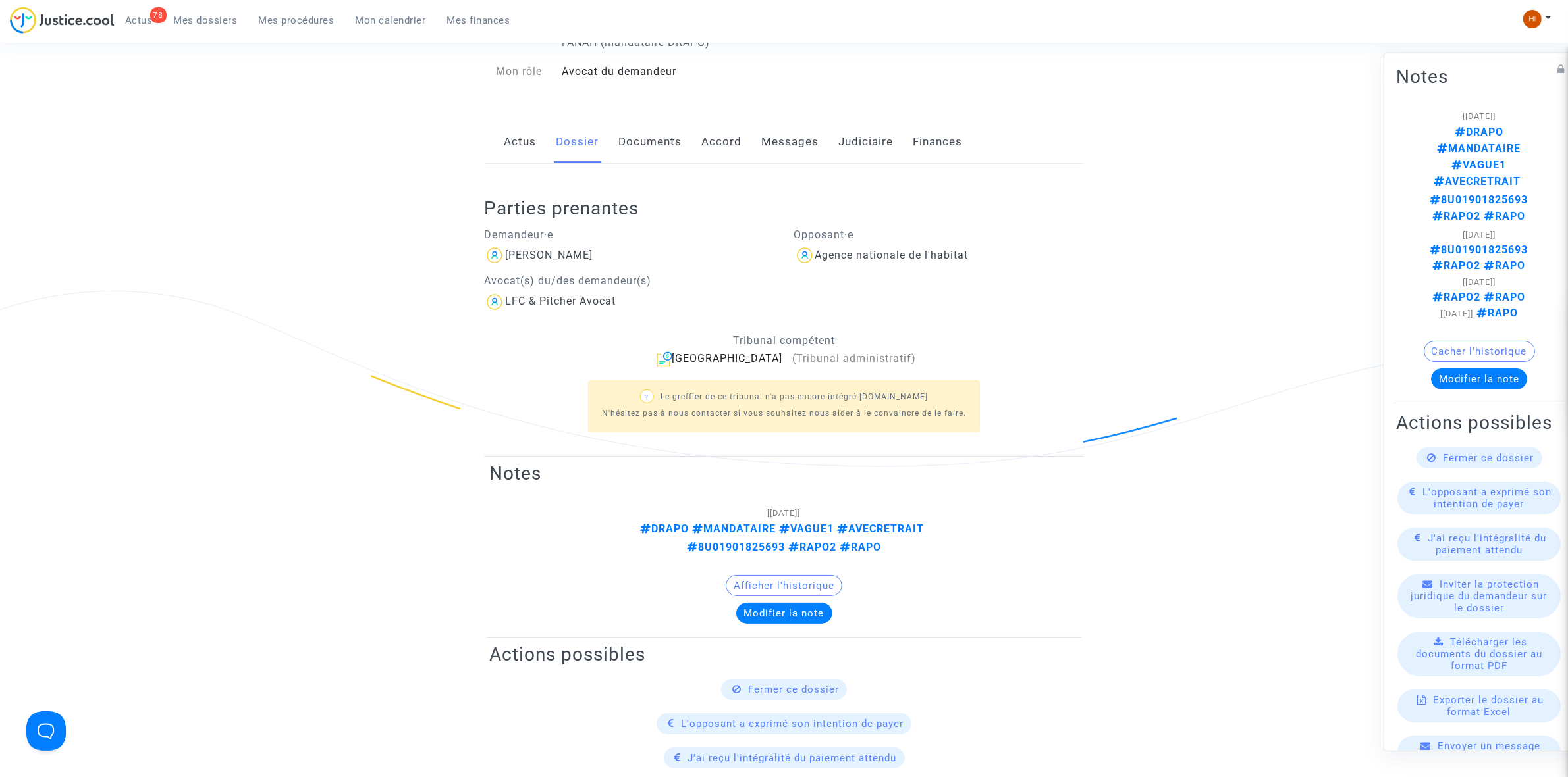
click at [525, 142] on link "Actus" at bounding box center [520, 142] width 32 height 44
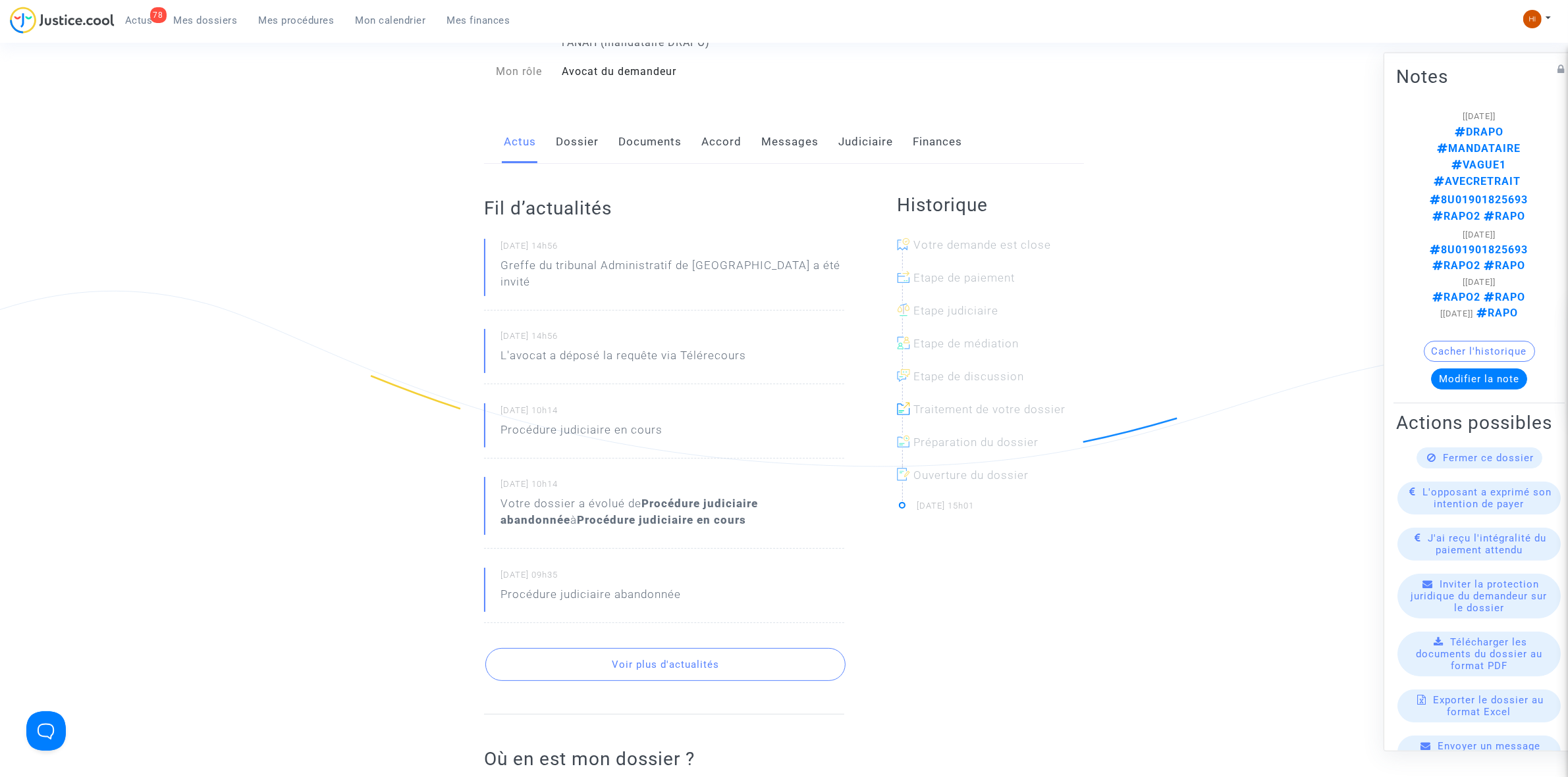
click at [564, 148] on link "Dossier" at bounding box center [578, 142] width 43 height 44
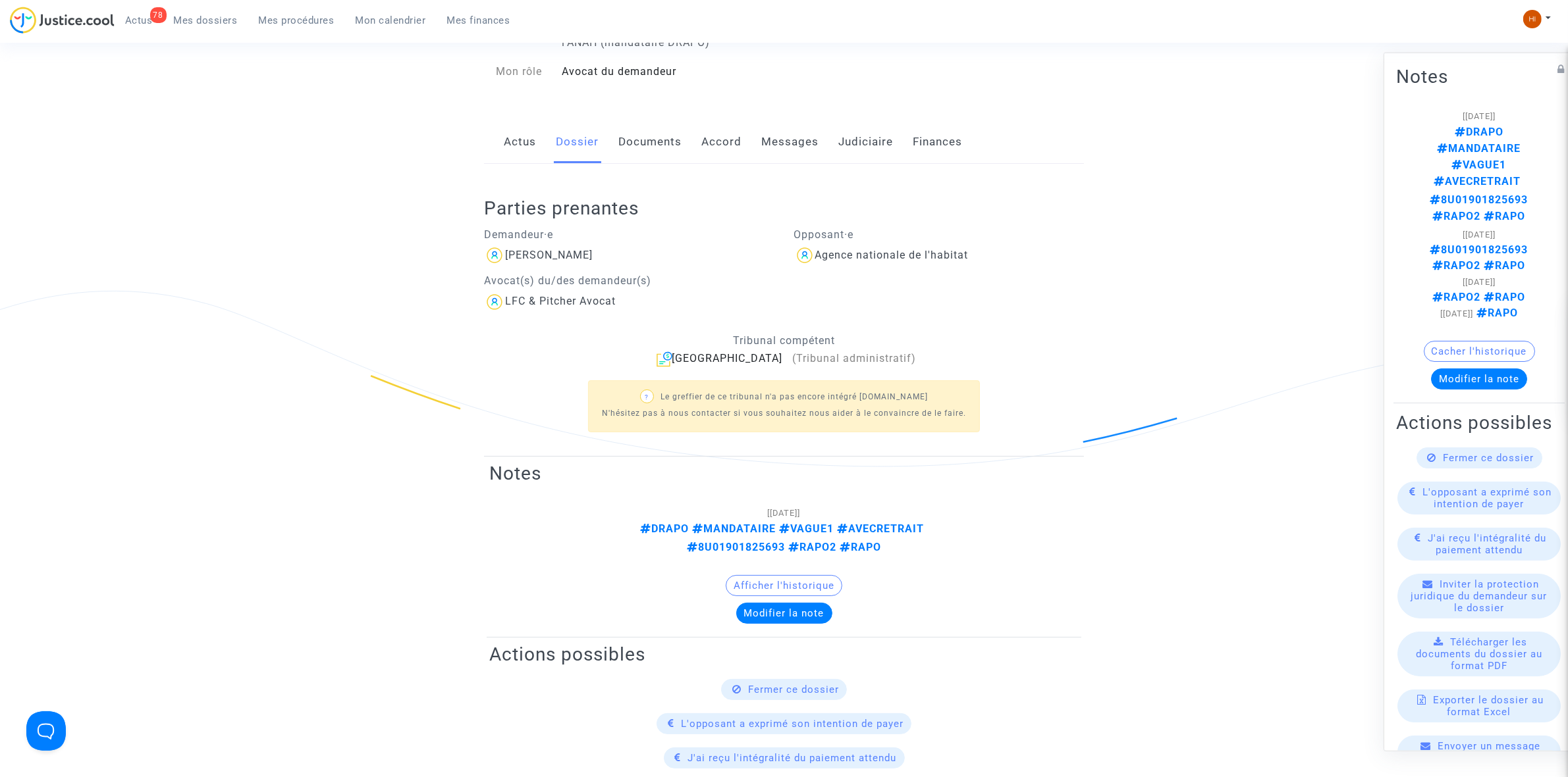
click at [528, 147] on link "Actus" at bounding box center [520, 142] width 32 height 44
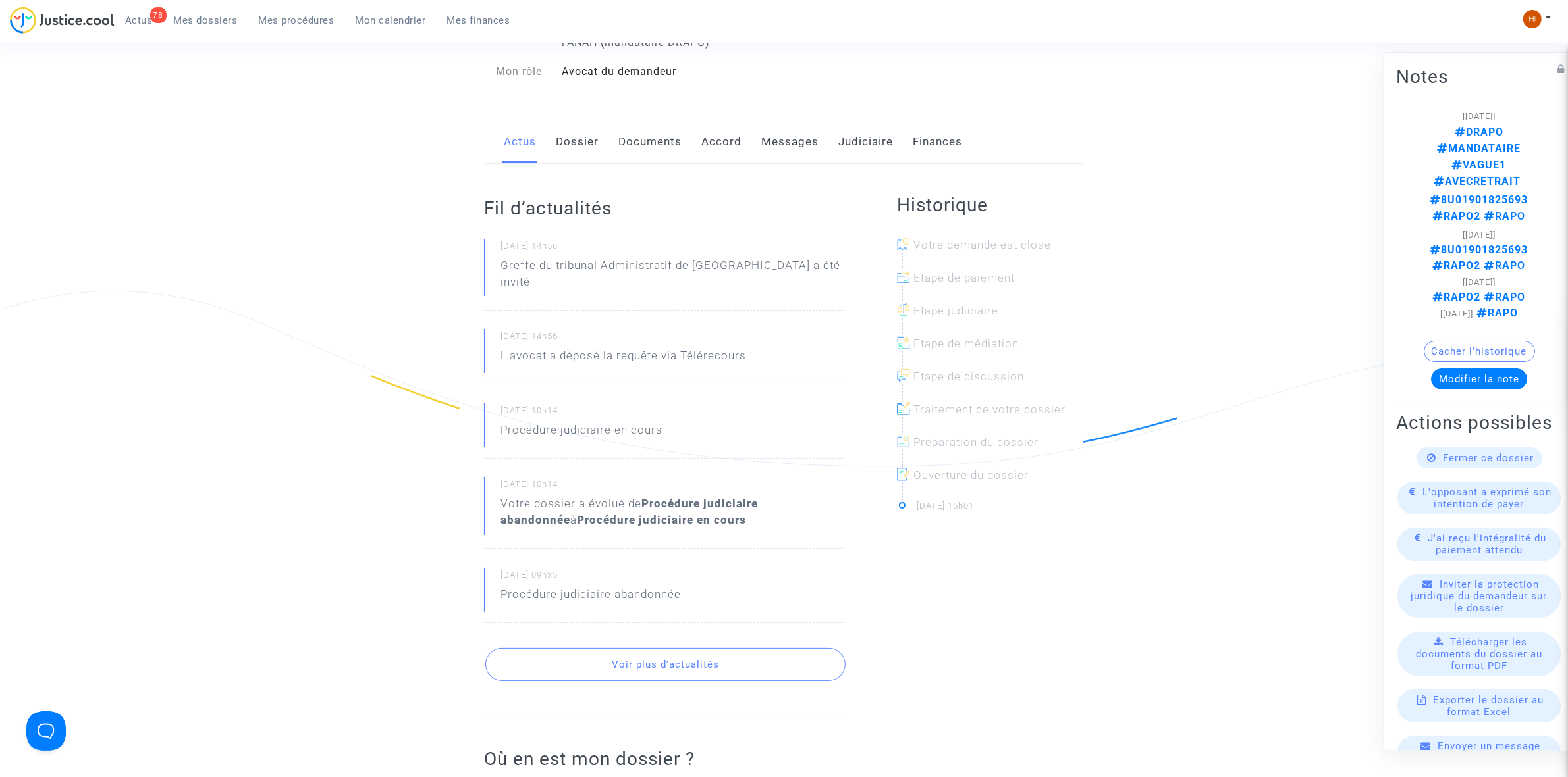
click at [647, 139] on link "Documents" at bounding box center [650, 142] width 63 height 44
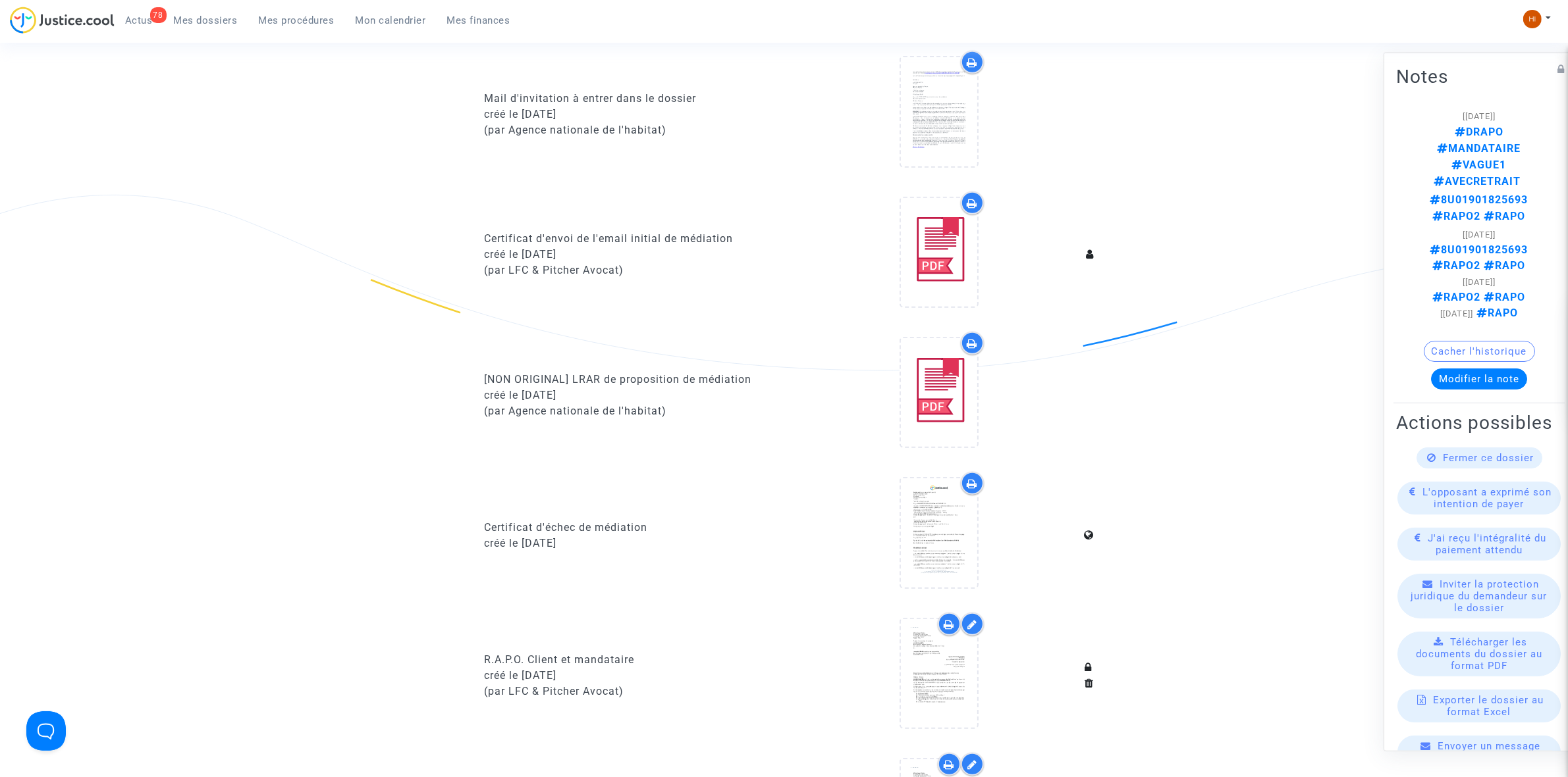
scroll to position [1234, 0]
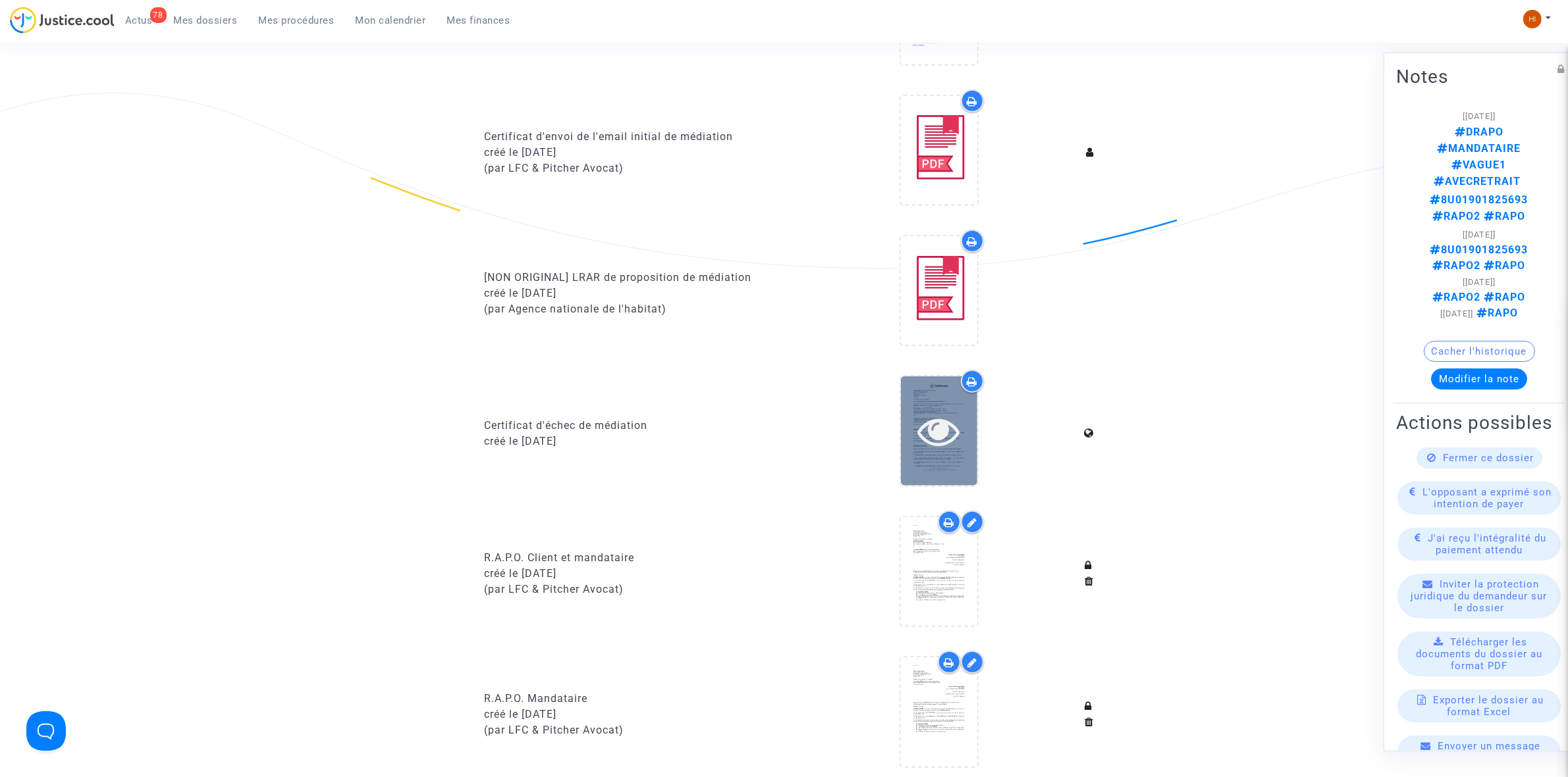
click at [947, 438] on icon at bounding box center [938, 431] width 43 height 42
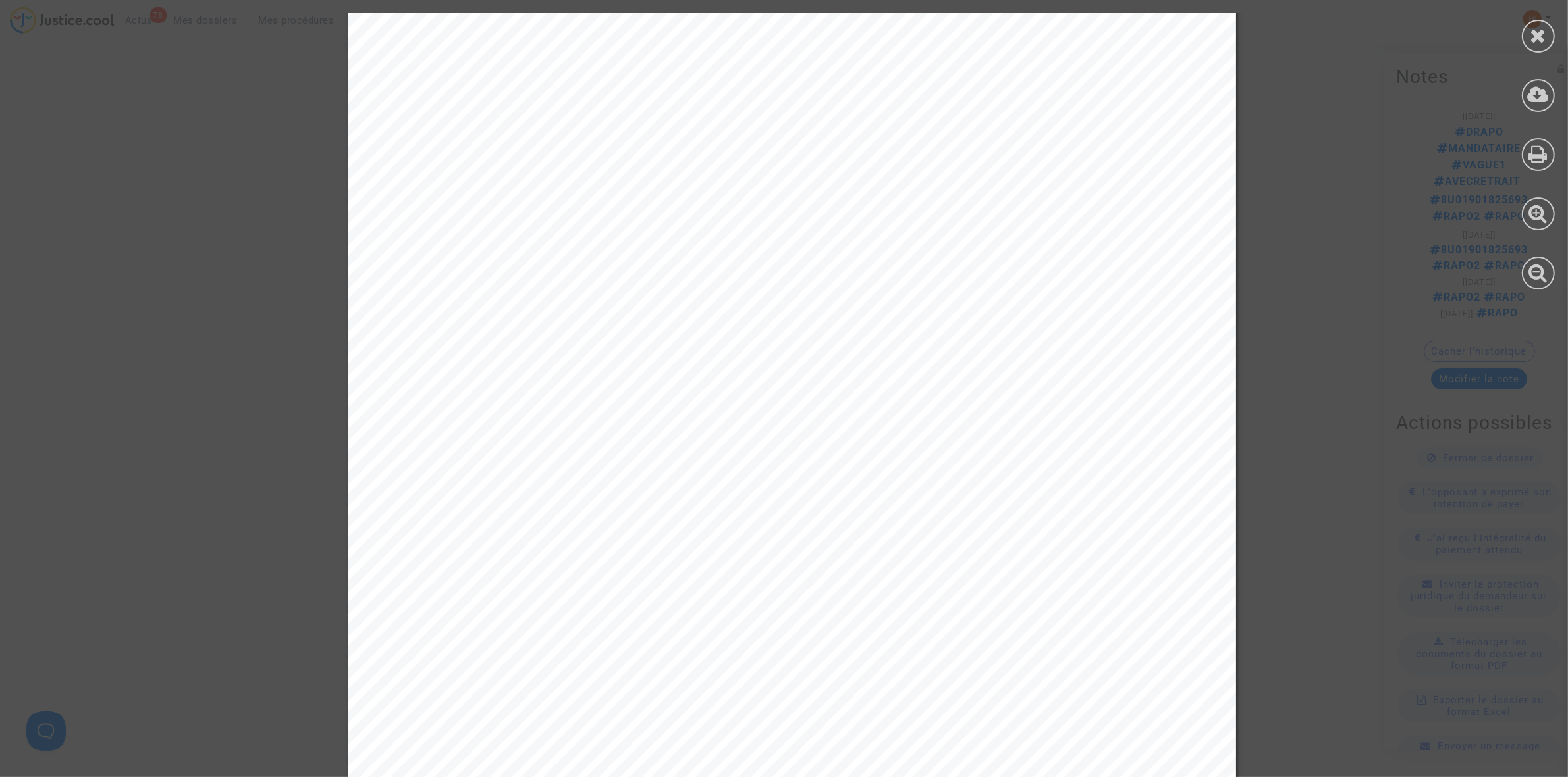
scroll to position [1480, 0]
click at [1546, 34] on div at bounding box center [1537, 35] width 33 height 33
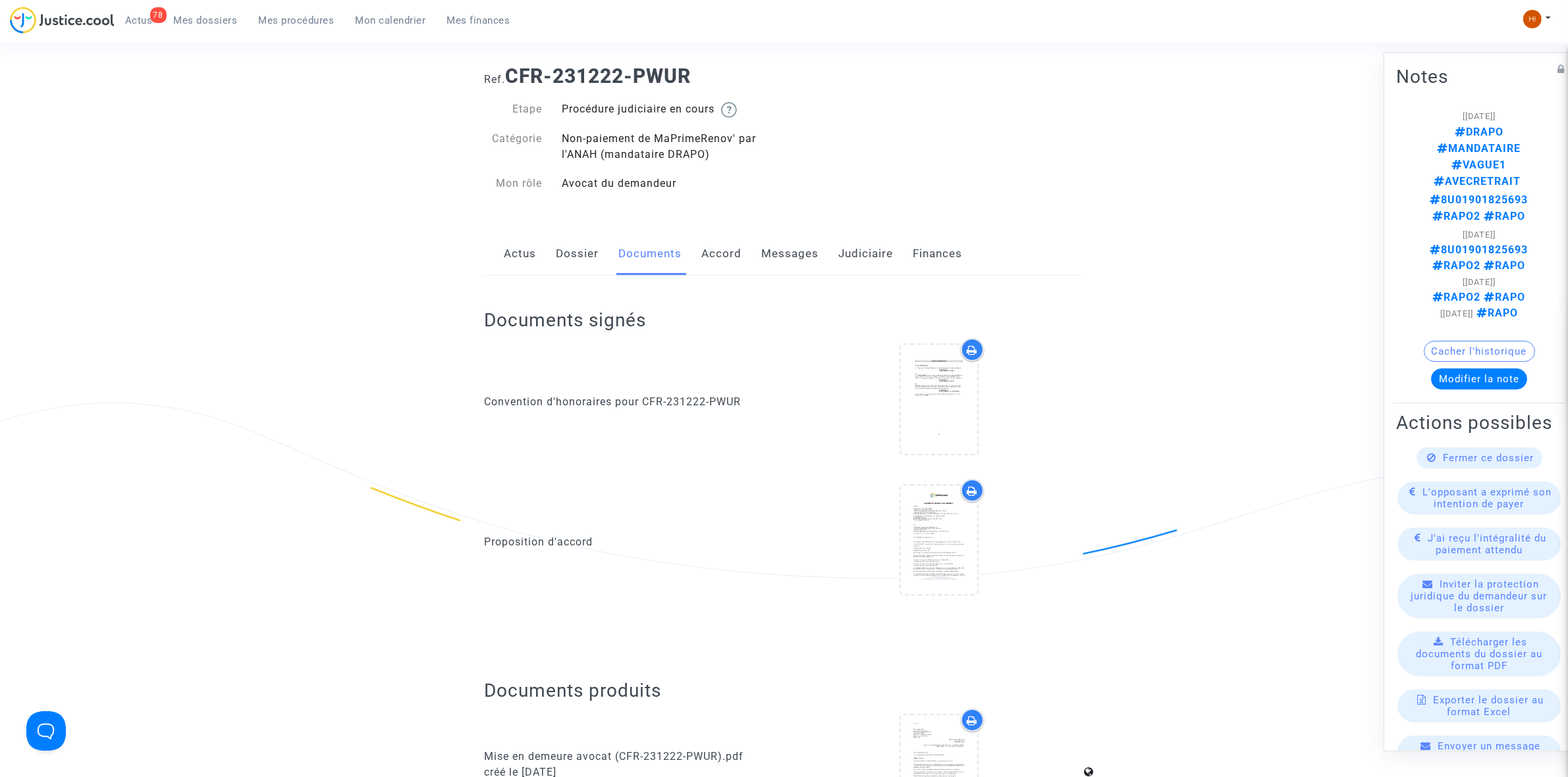
scroll to position [0, 0]
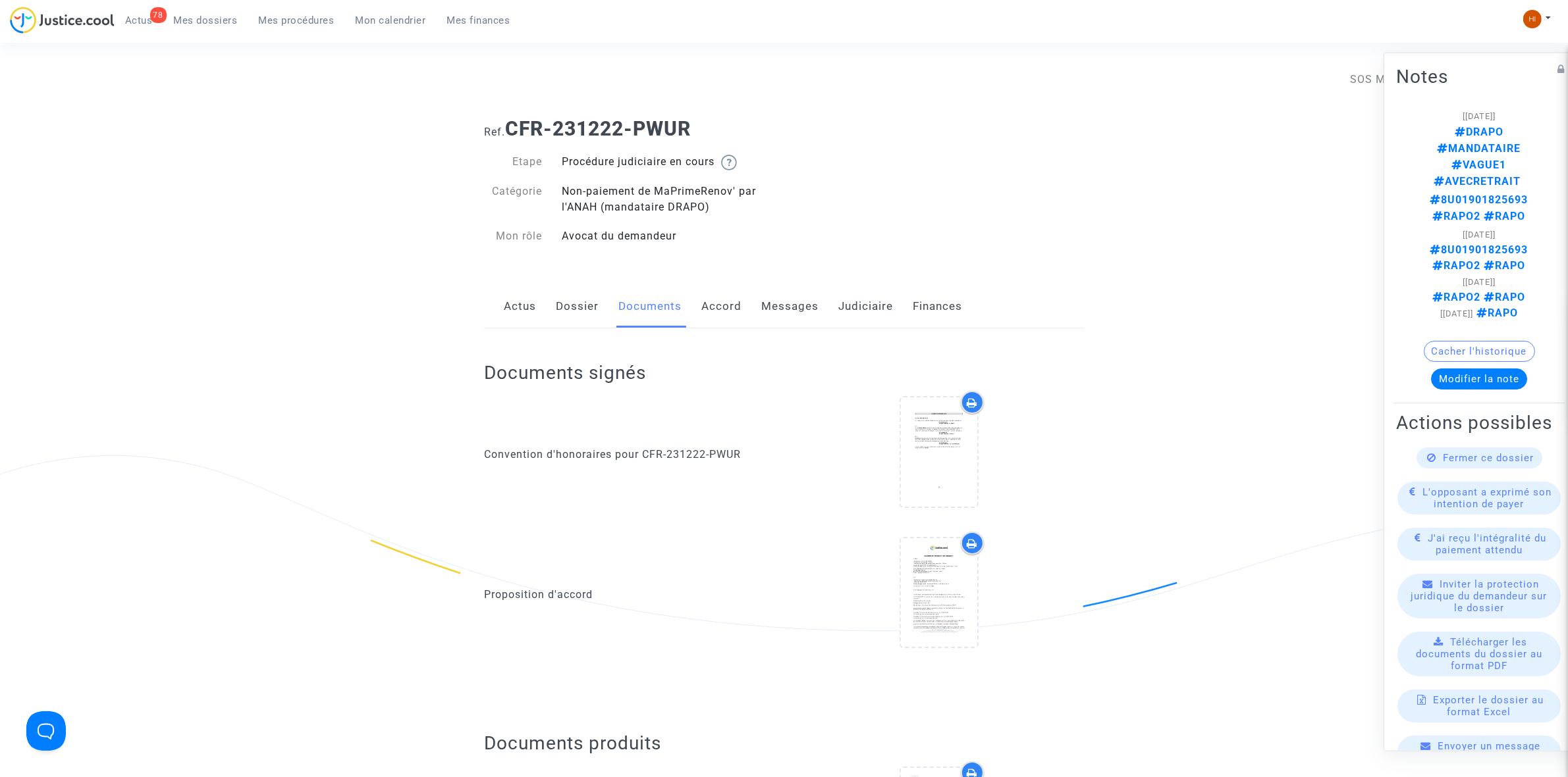
click at [570, 300] on link "Dossier" at bounding box center [578, 307] width 43 height 44
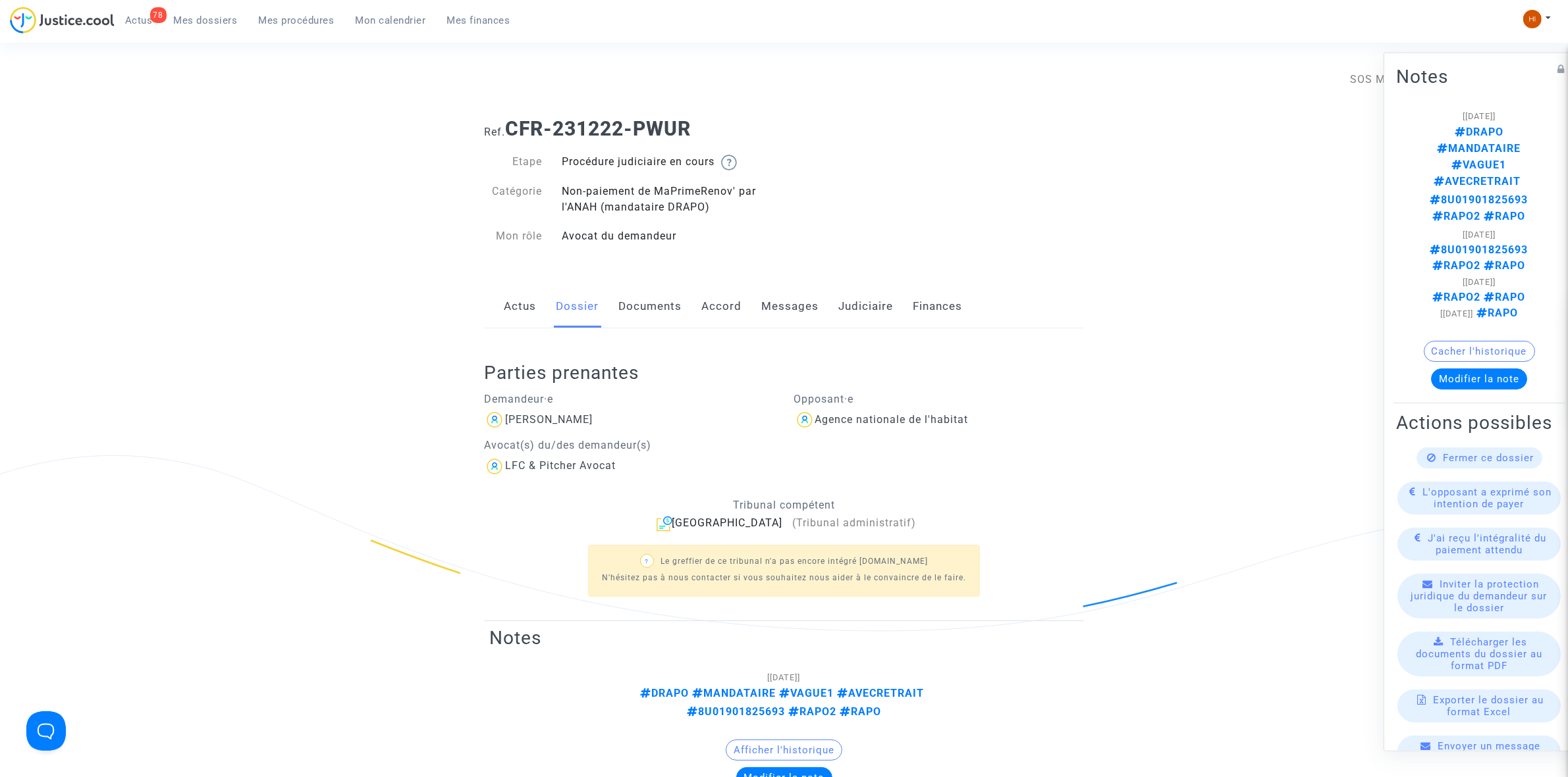
click at [514, 308] on link "Actus" at bounding box center [520, 307] width 32 height 44
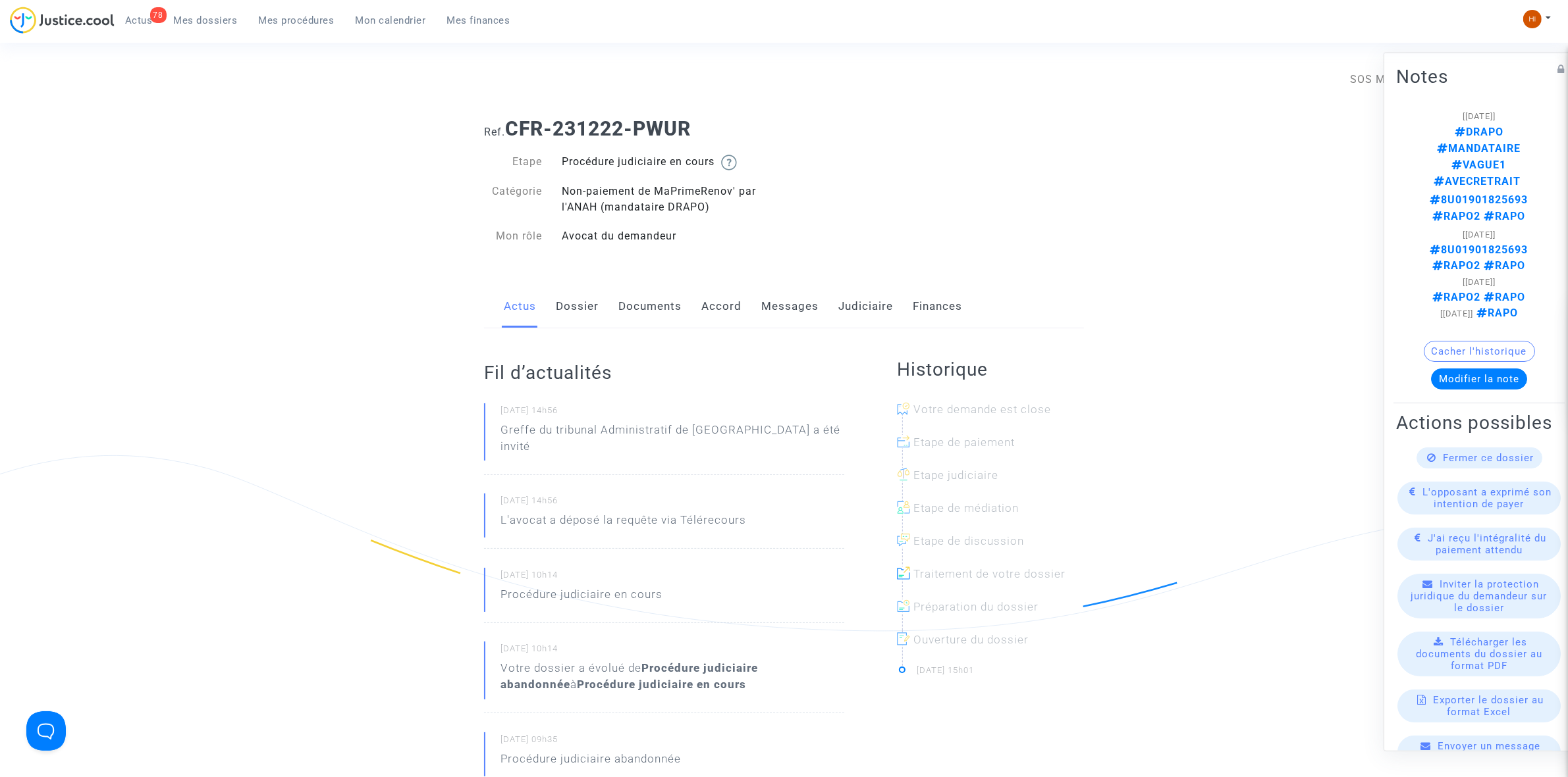
click at [571, 307] on link "Dossier" at bounding box center [578, 307] width 43 height 44
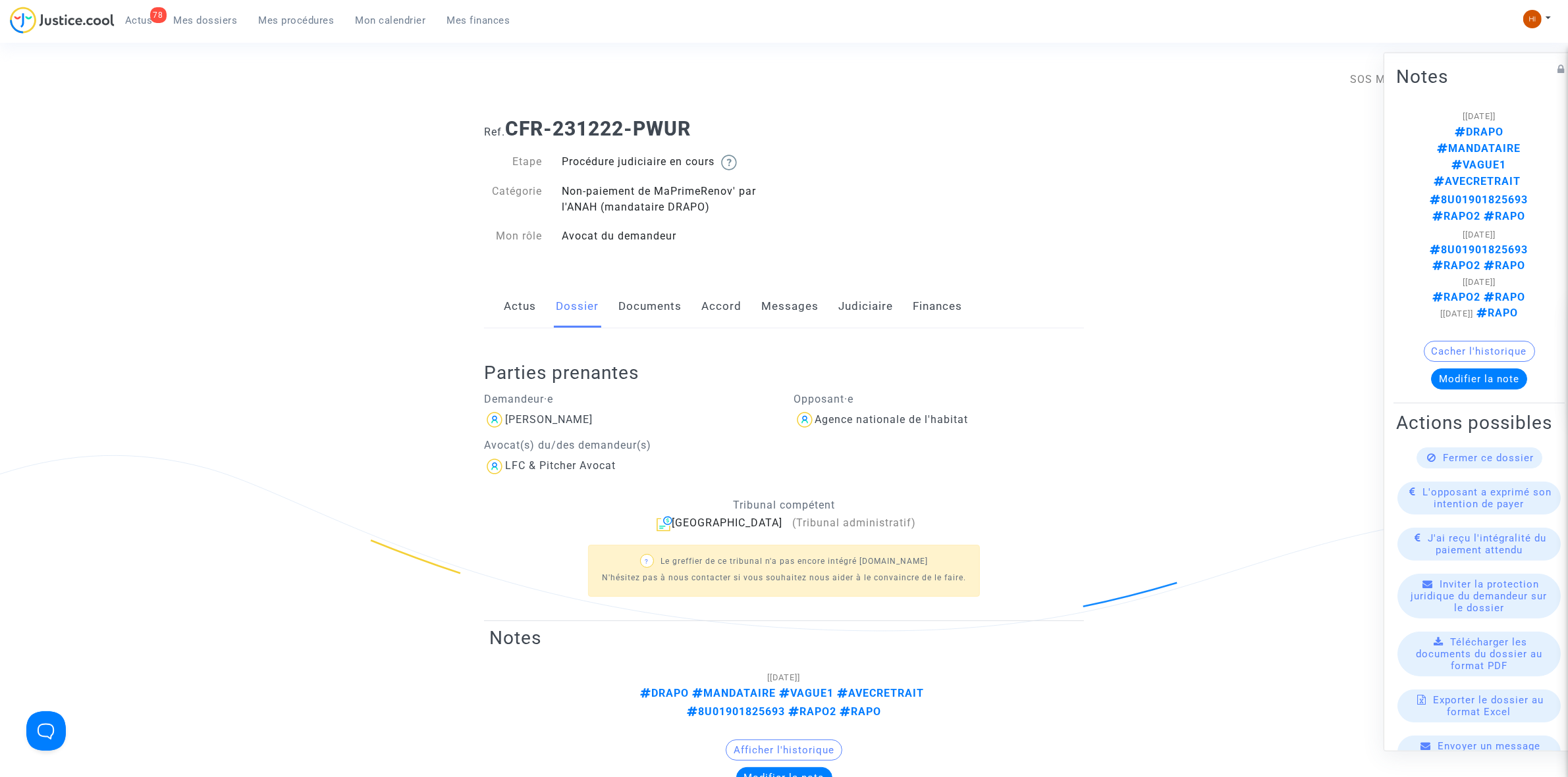
click at [516, 306] on link "Actus" at bounding box center [520, 307] width 32 height 44
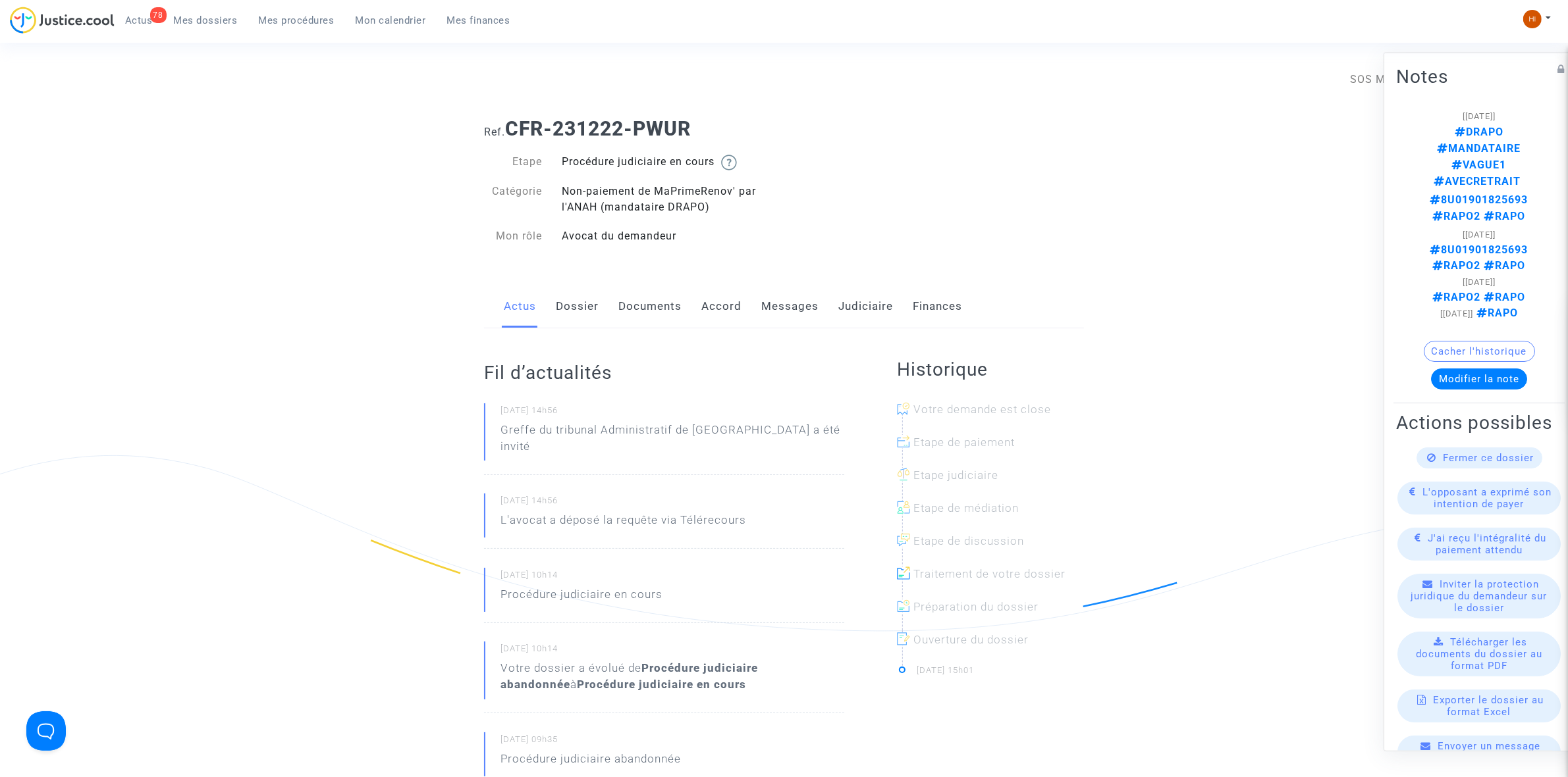
click at [437, 62] on div "Connecté en tant que : SOS MaPrimeRénov by [PERSON_NAME]" at bounding box center [780, 72] width 1561 height 32
drag, startPoint x: 427, startPoint y: 57, endPoint x: 784, endPoint y: 99, distance: 359.5
click at [784, 99] on div "Connecté en tant que : SOS MaPrimeRénov by [PERSON_NAME]" at bounding box center [780, 92] width 1561 height 32
click at [827, 130] on h1 "Ref. CFR-231222-PWUR" at bounding box center [784, 129] width 600 height 24
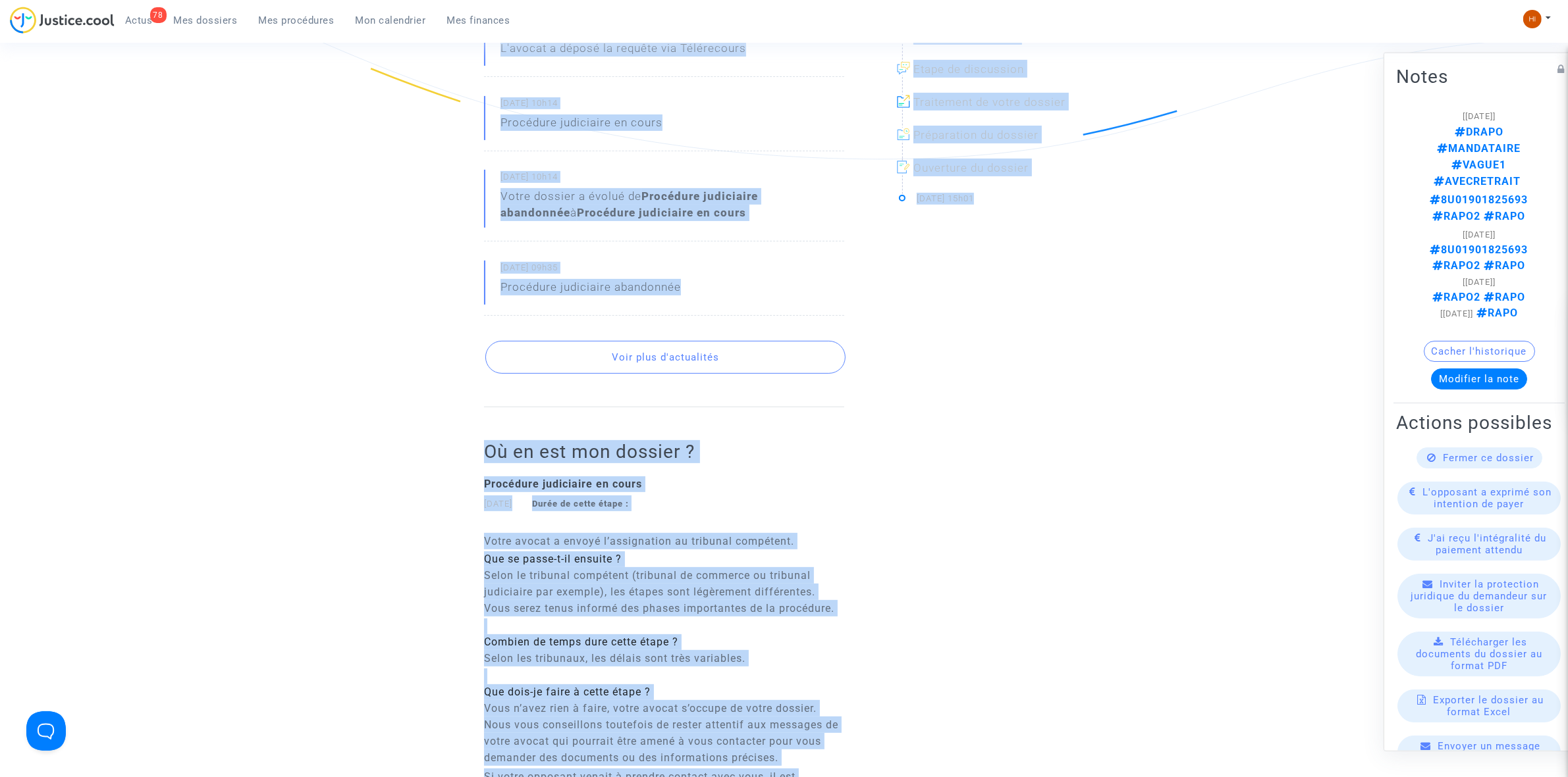
scroll to position [525, 0]
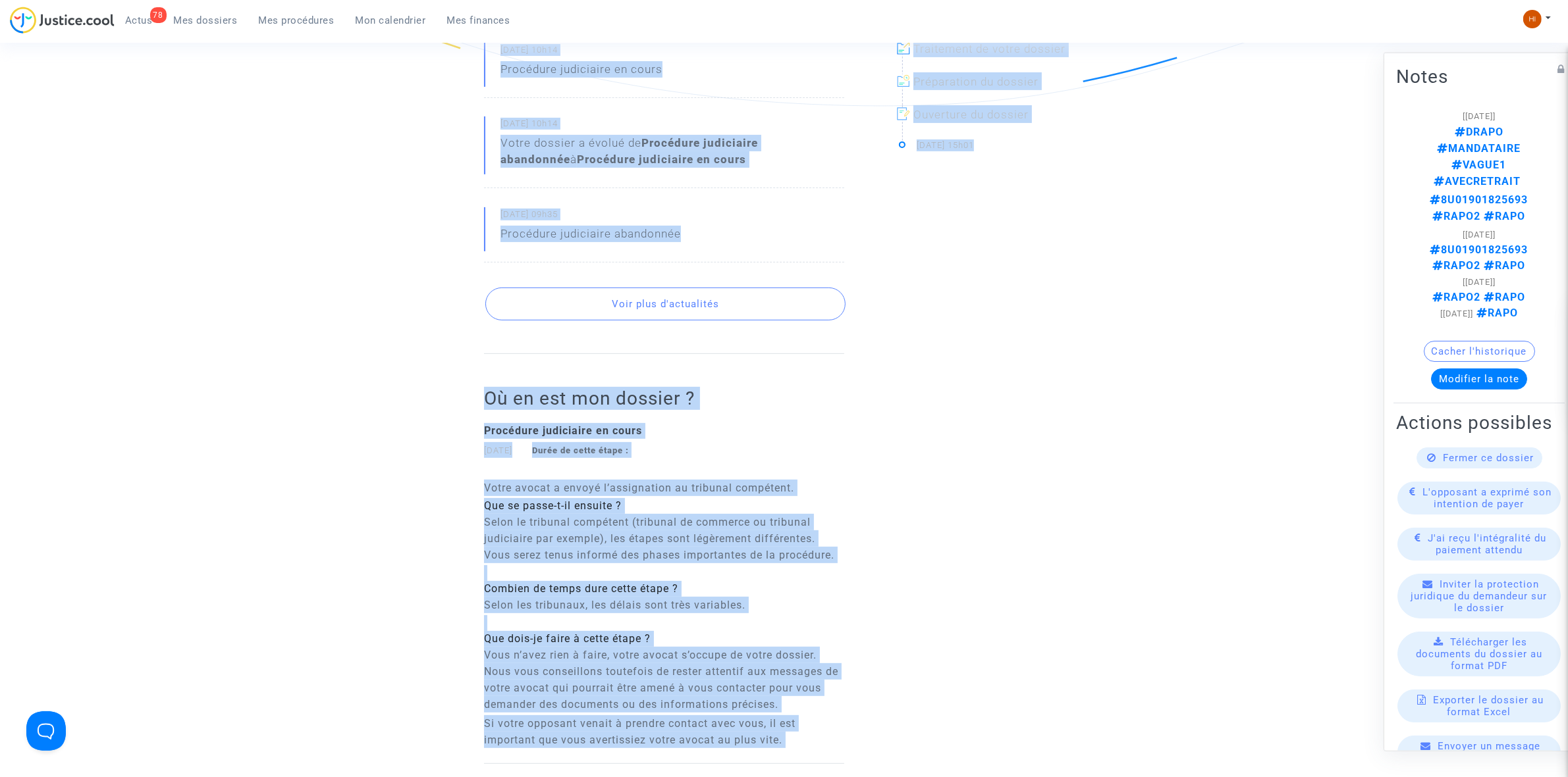
drag, startPoint x: 827, startPoint y: 130, endPoint x: 1107, endPoint y: 379, distance: 374.7
click at [1107, 379] on ng-component "Ref. CFR-231222-PWUR Etape Procédure judiciaire en cours Catégorie Non-paiement…" at bounding box center [784, 216] width 948 height 1267
click at [425, 240] on ng-component "Ref. CFR-231222-PWUR Etape Procédure judiciaire en cours Catégorie Non-paiement…" at bounding box center [784, 216] width 948 height 1267
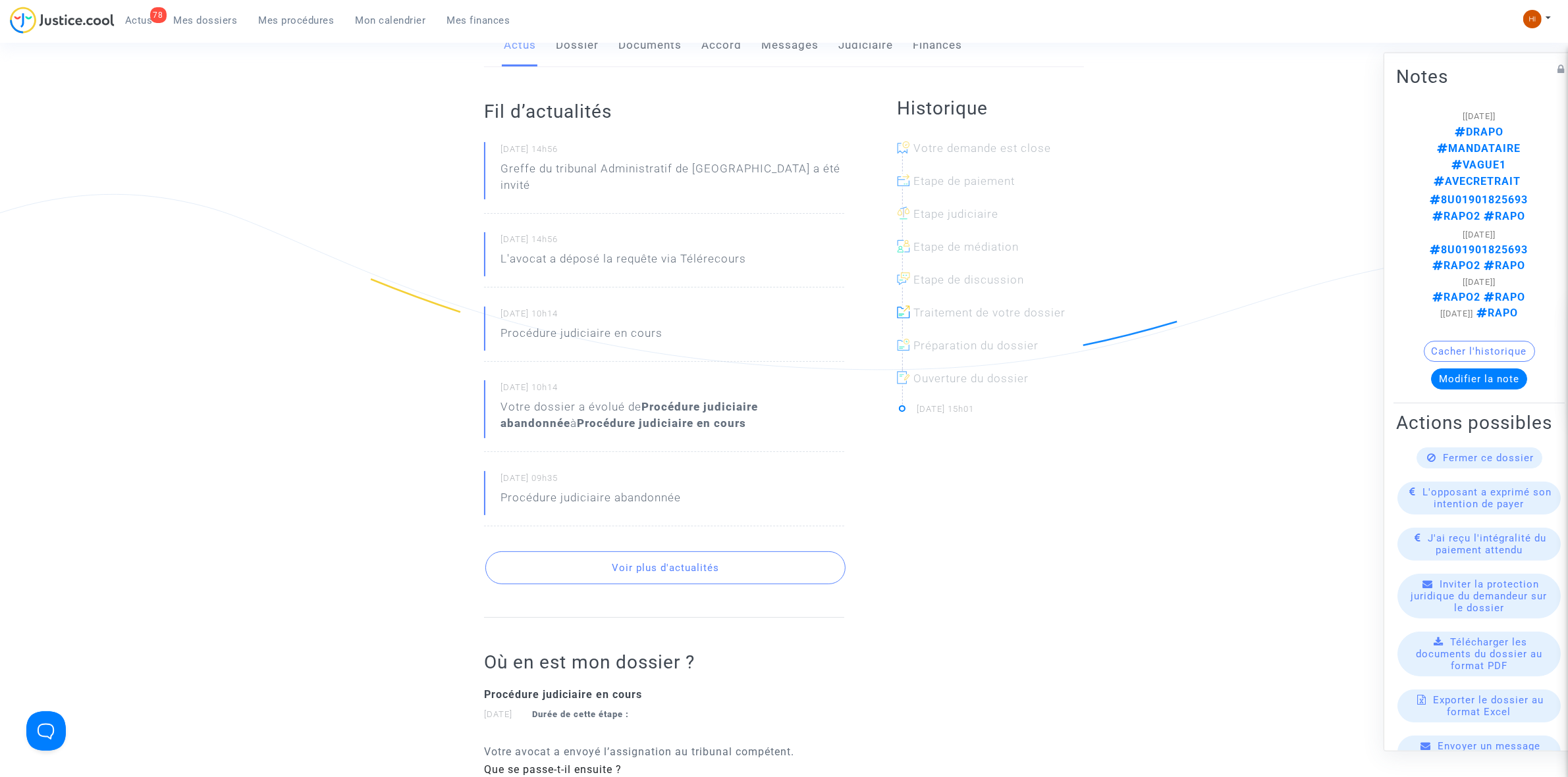
scroll to position [0, 0]
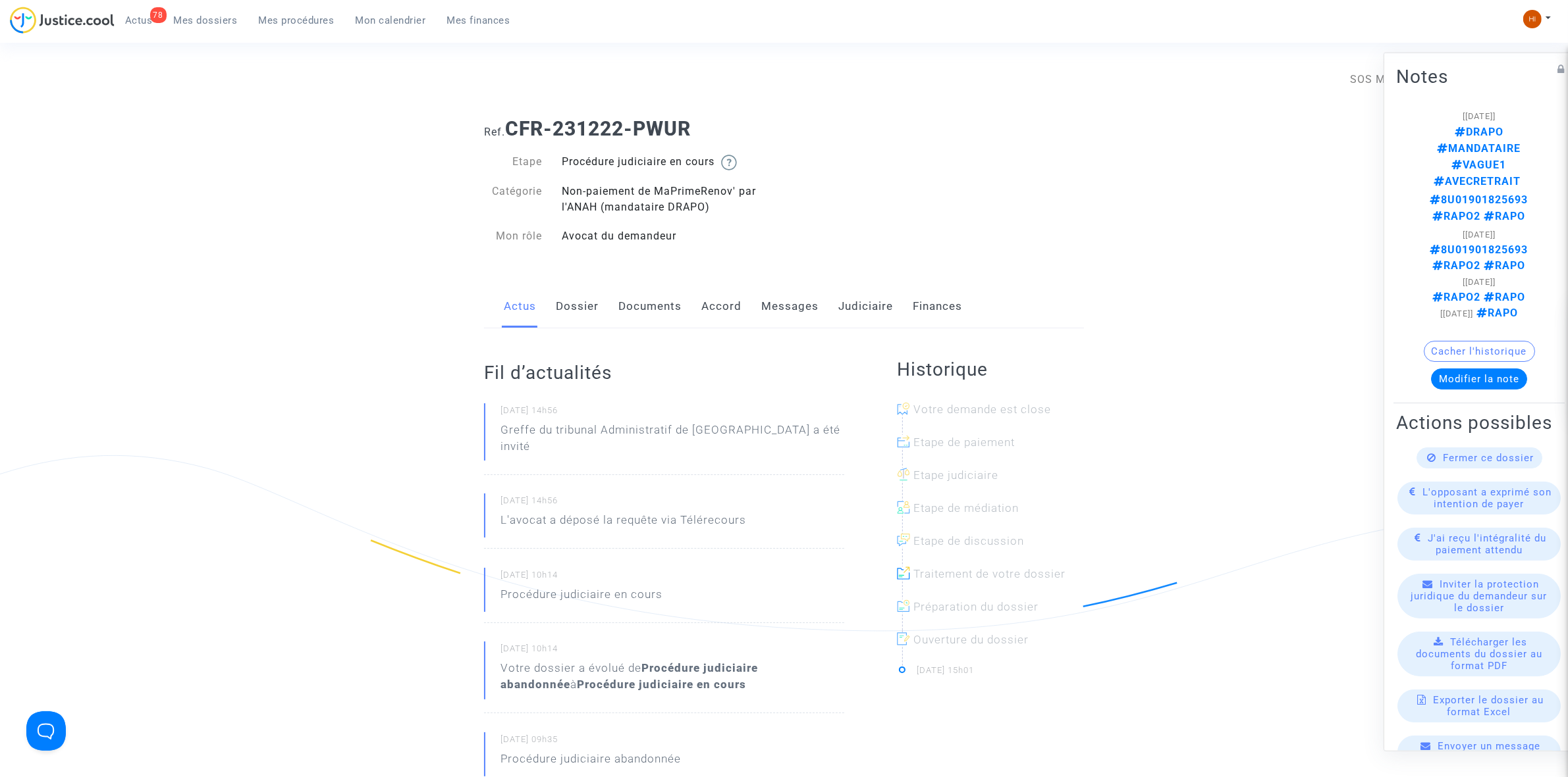
click at [582, 295] on link "Dossier" at bounding box center [578, 307] width 43 height 44
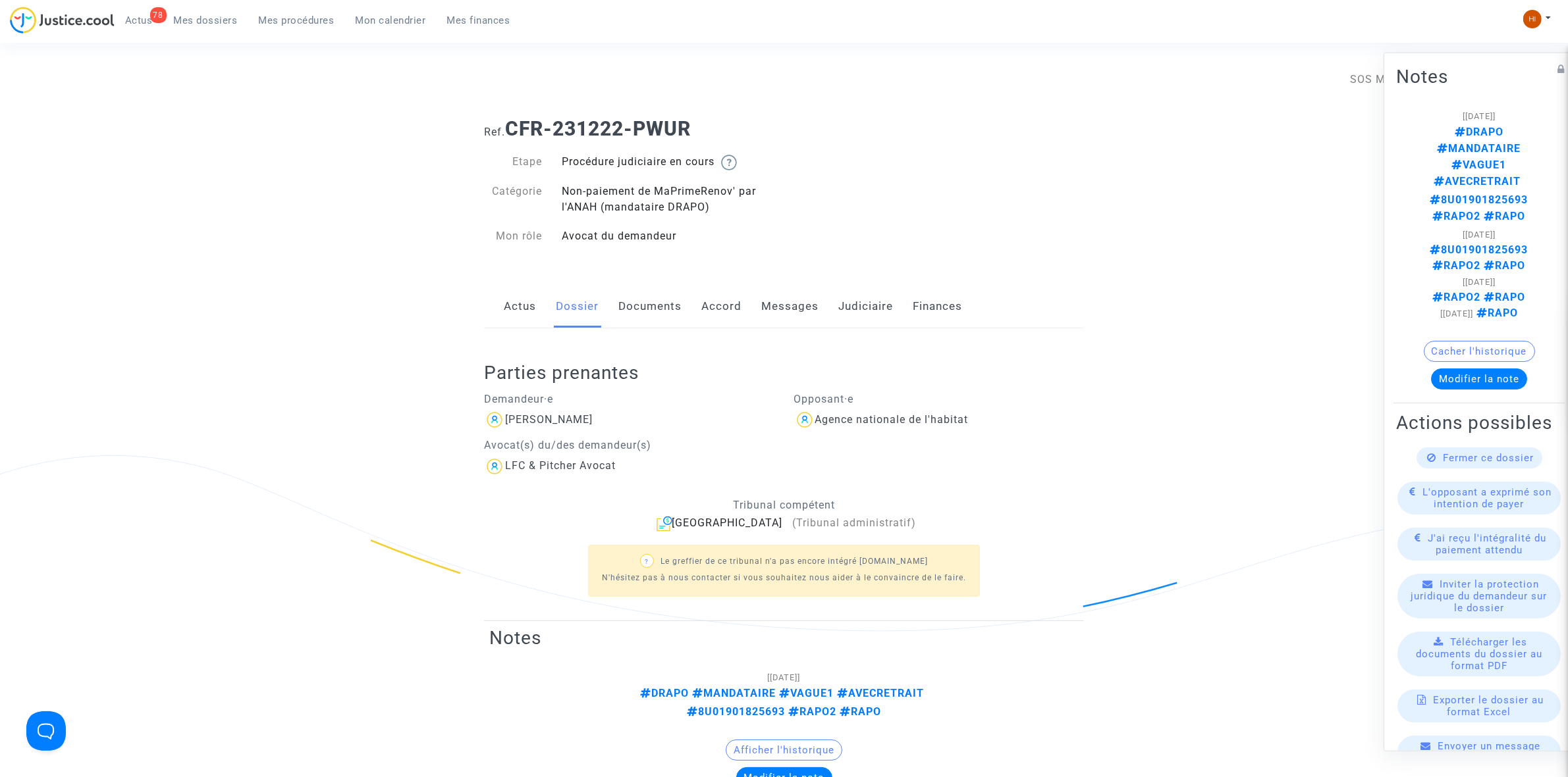
click at [646, 298] on link "Documents" at bounding box center [650, 307] width 63 height 44
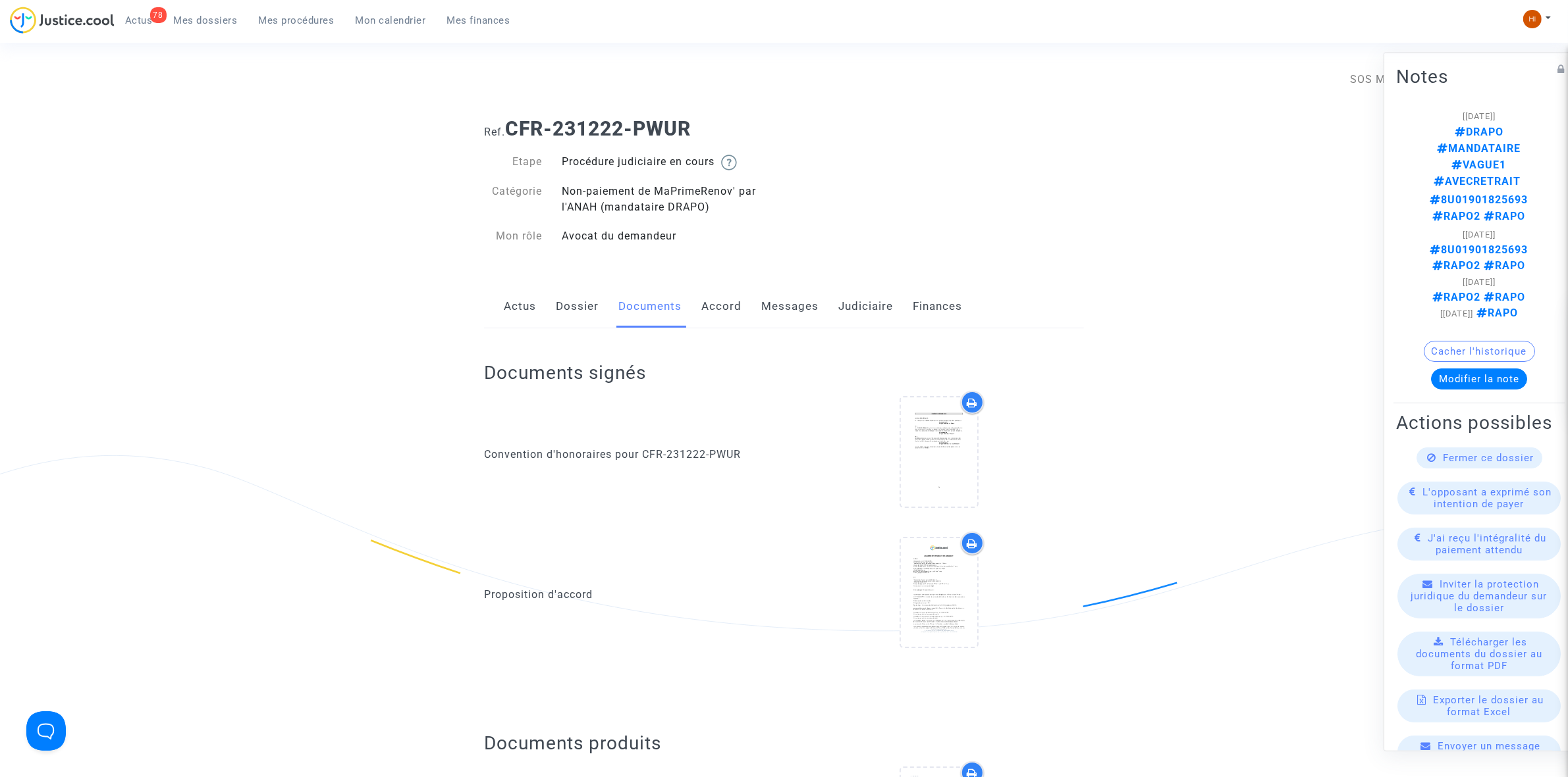
click at [725, 314] on link "Accord" at bounding box center [721, 307] width 40 height 44
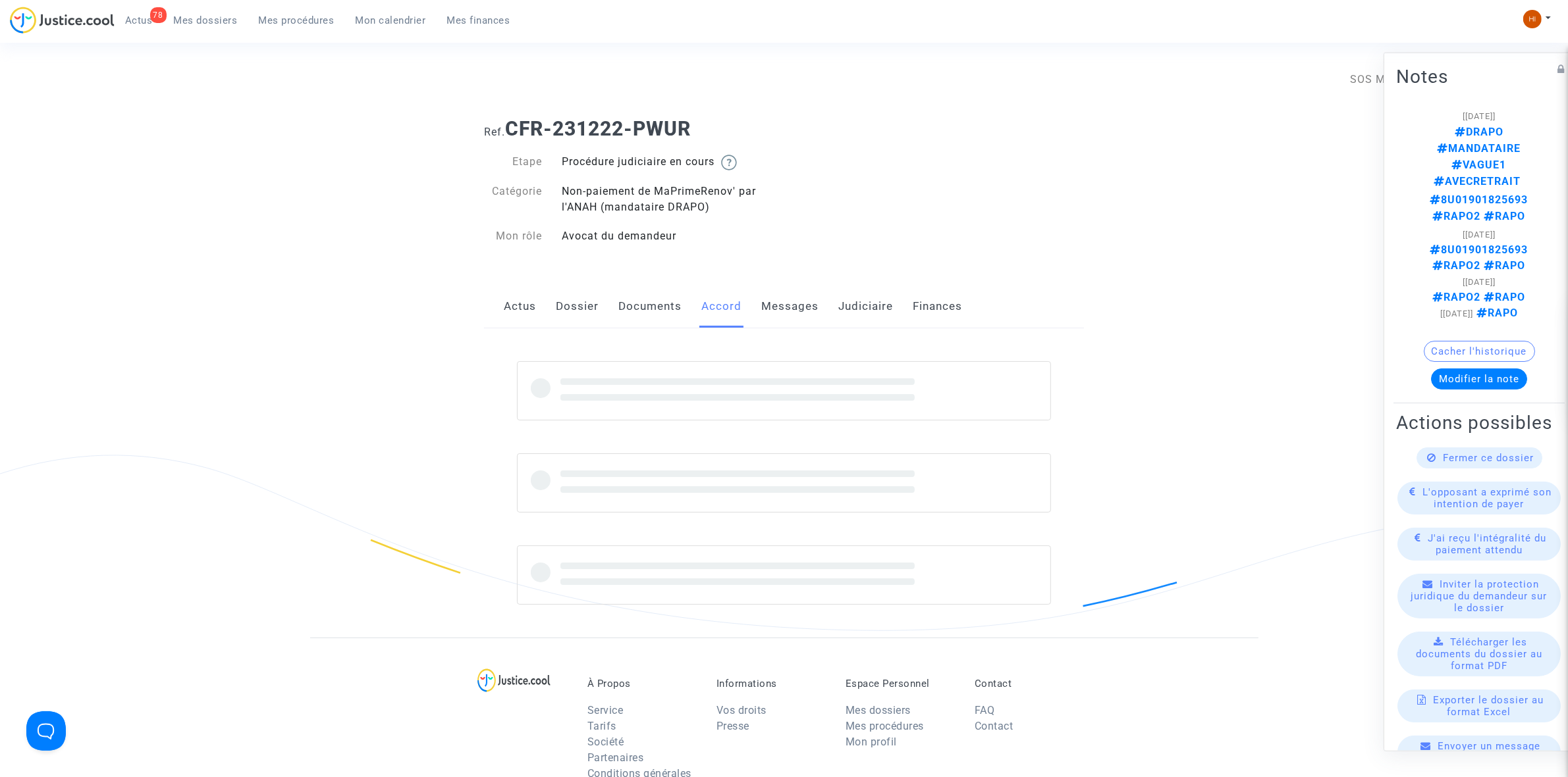
click at [793, 311] on link "Messages" at bounding box center [790, 307] width 58 height 44
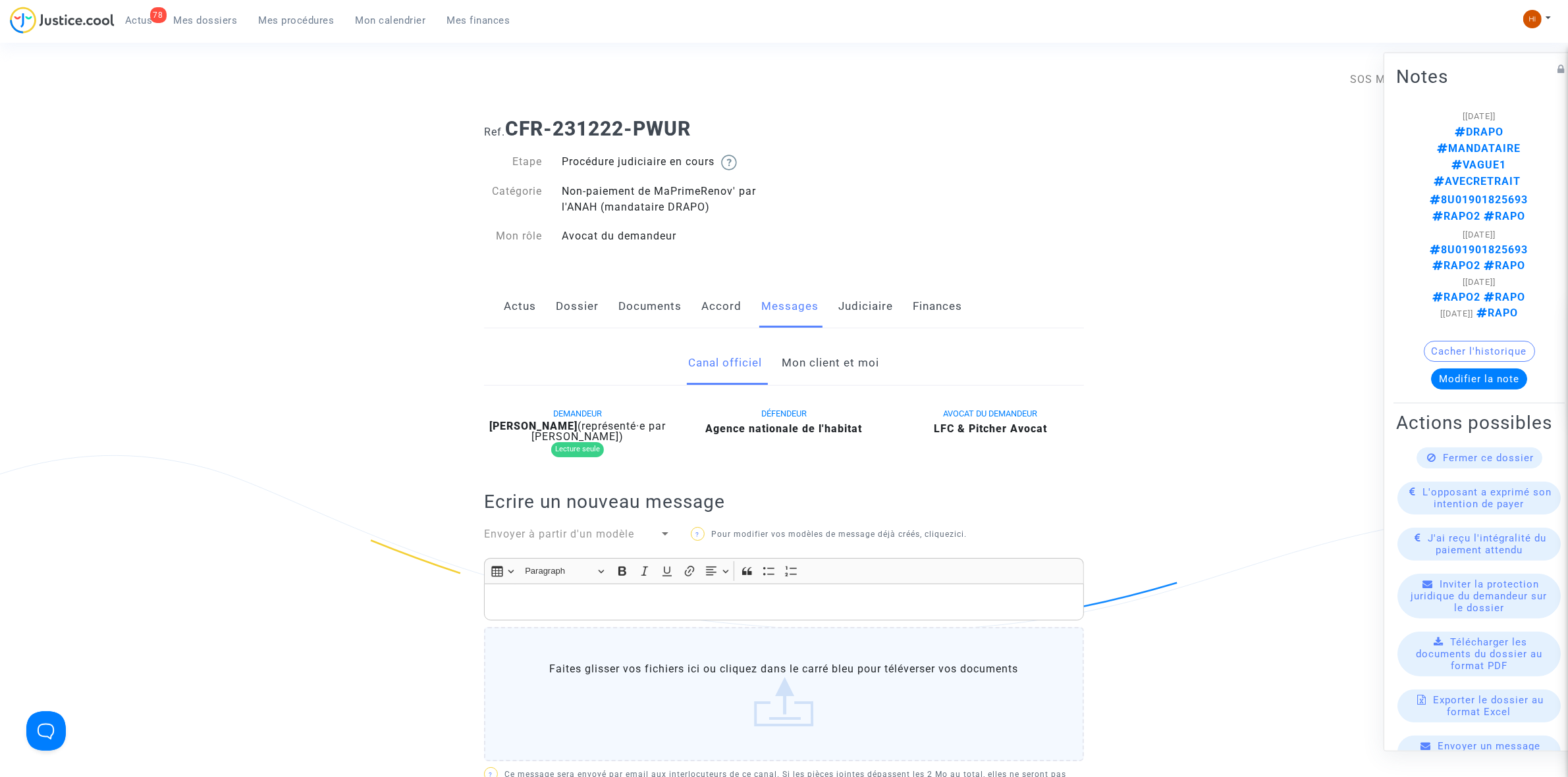
click at [900, 303] on div "Actus Dossier Documents Accord Messages Judiciaire Finances" at bounding box center [784, 307] width 600 height 44
click at [863, 314] on link "Judiciaire" at bounding box center [866, 307] width 55 height 44
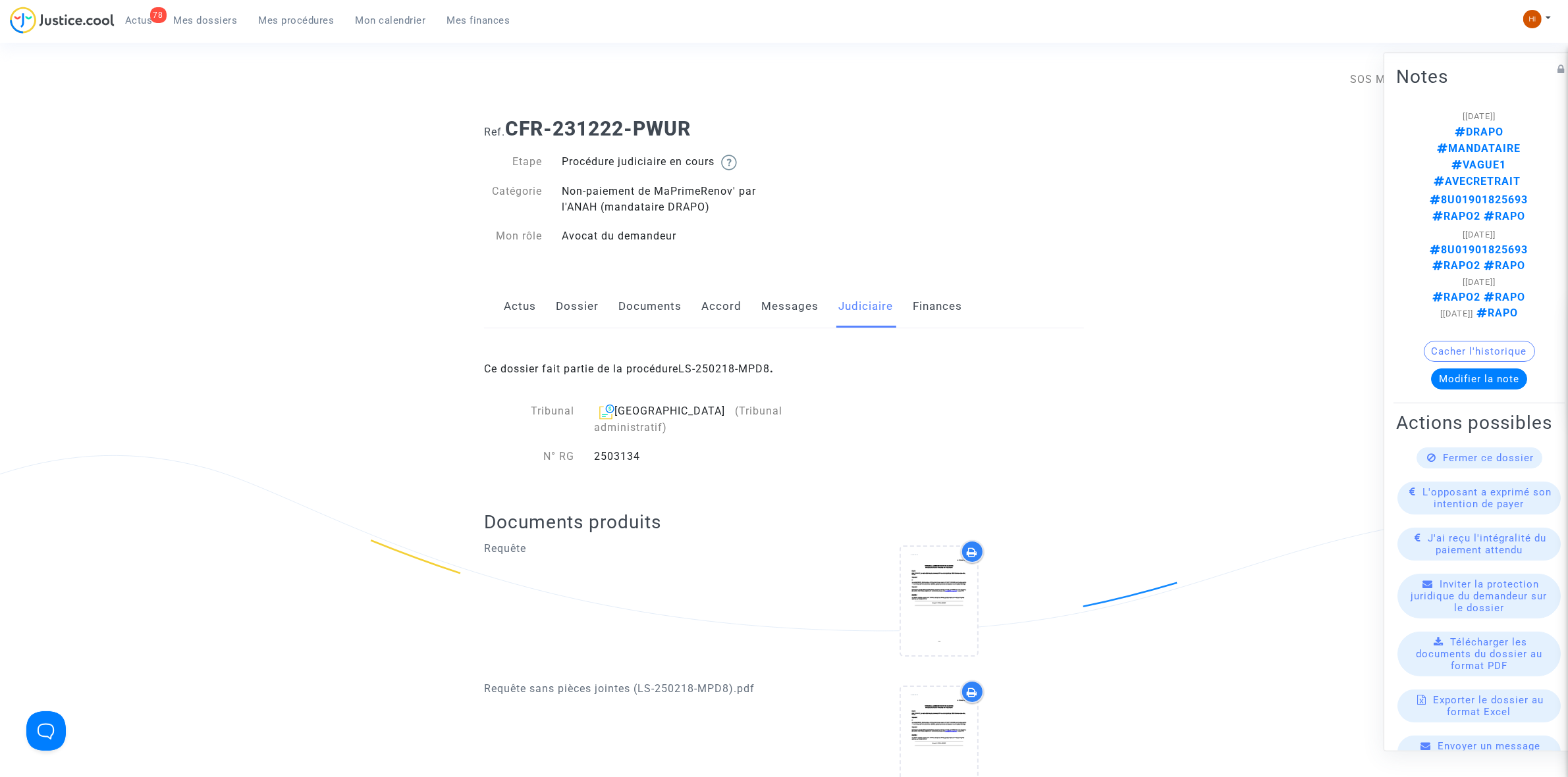
click at [778, 300] on link "Messages" at bounding box center [790, 307] width 58 height 44
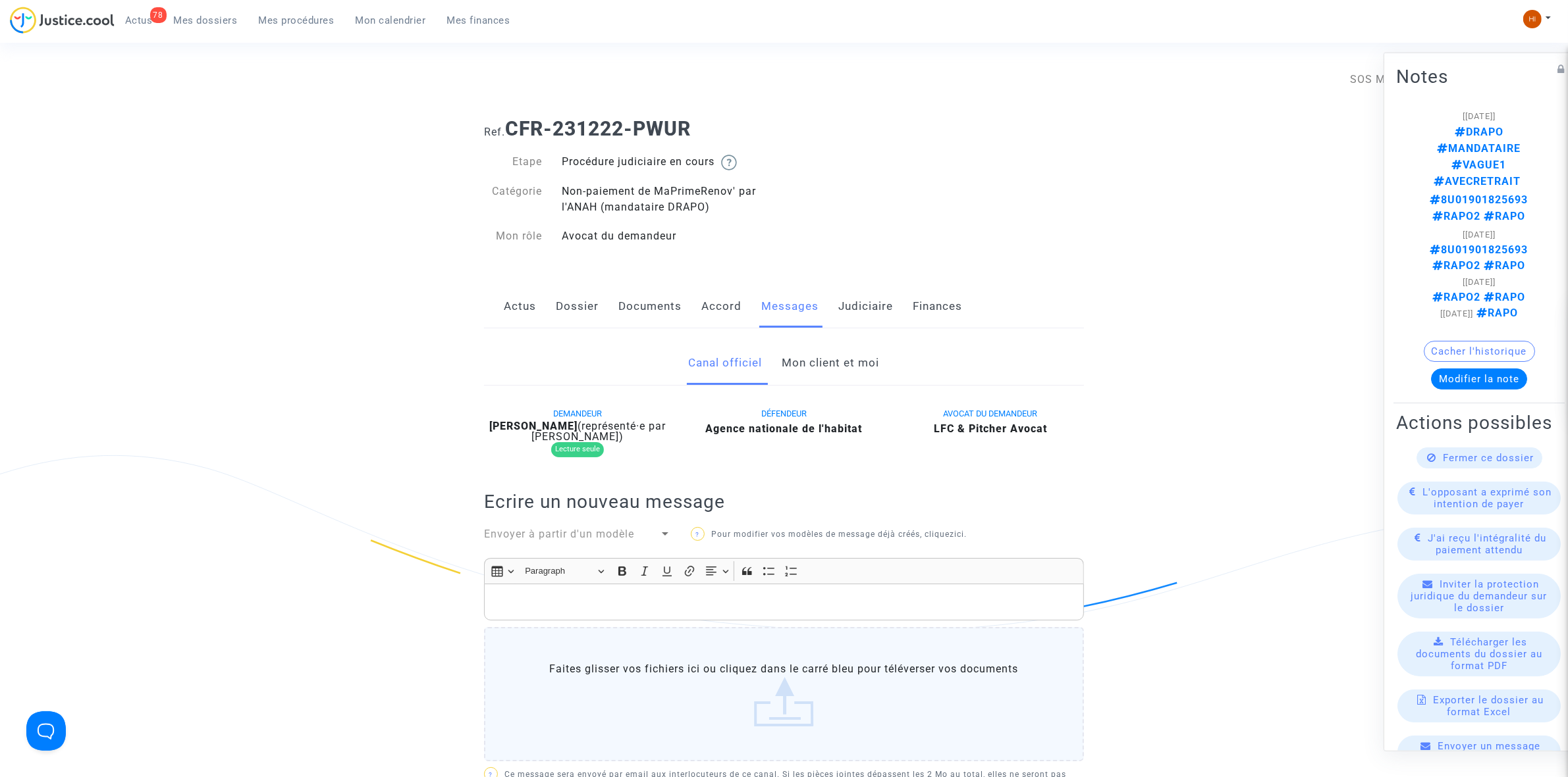
click at [856, 302] on link "Judiciaire" at bounding box center [866, 307] width 55 height 44
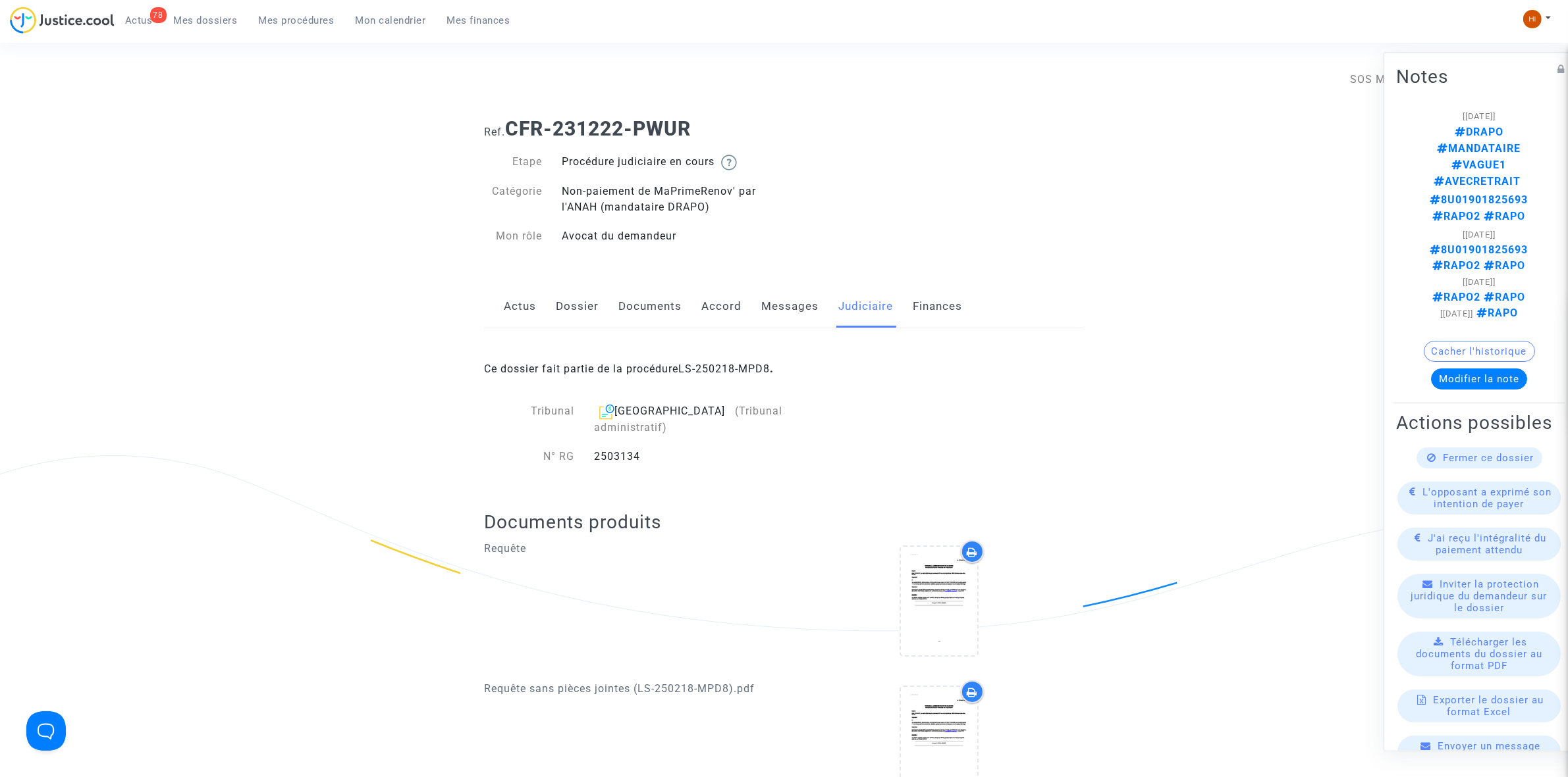
click at [765, 311] on link "Messages" at bounding box center [790, 307] width 58 height 44
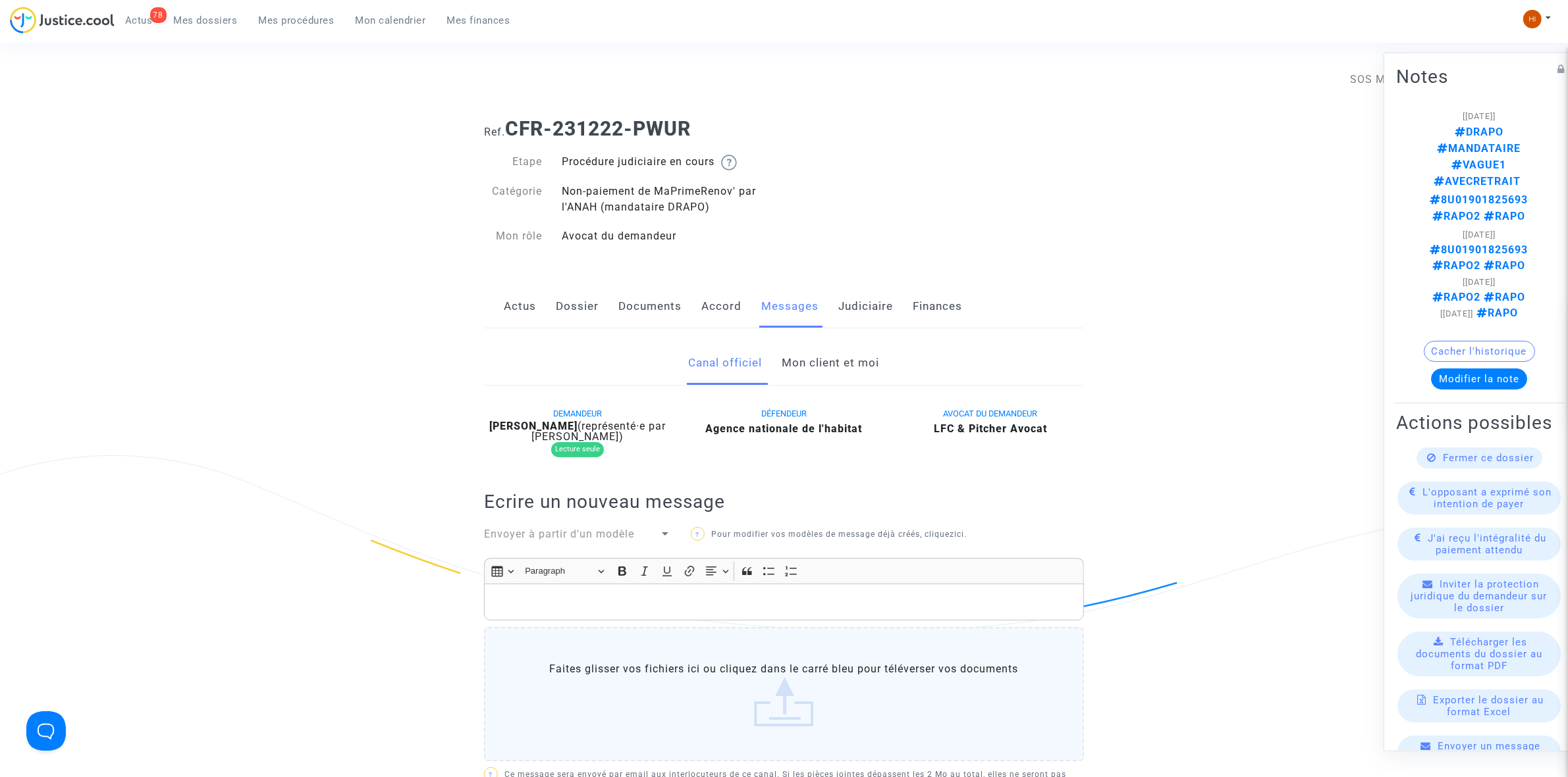
click at [702, 320] on link "Accord" at bounding box center [721, 307] width 40 height 44
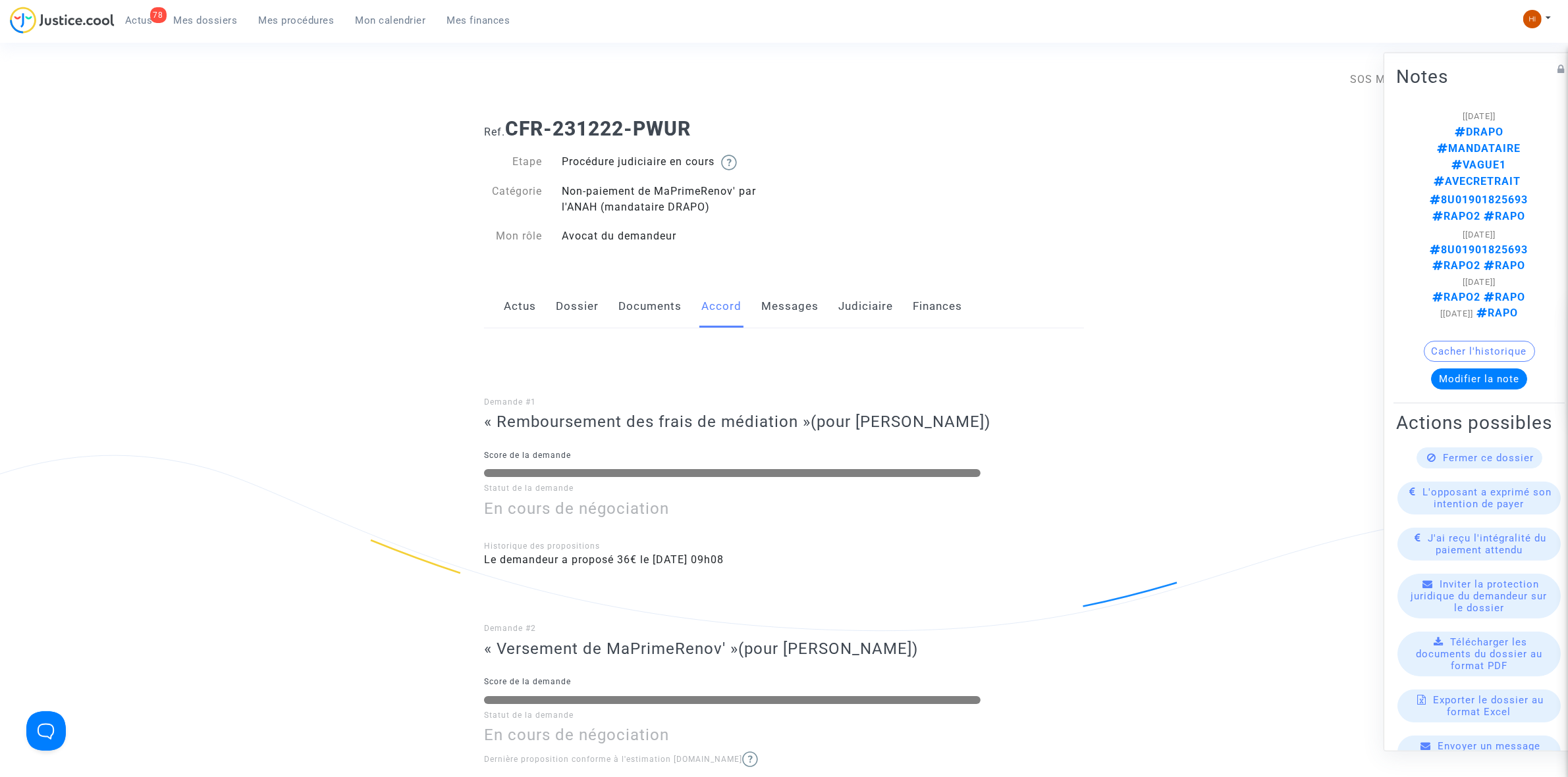
click at [632, 314] on link "Documents" at bounding box center [650, 307] width 63 height 44
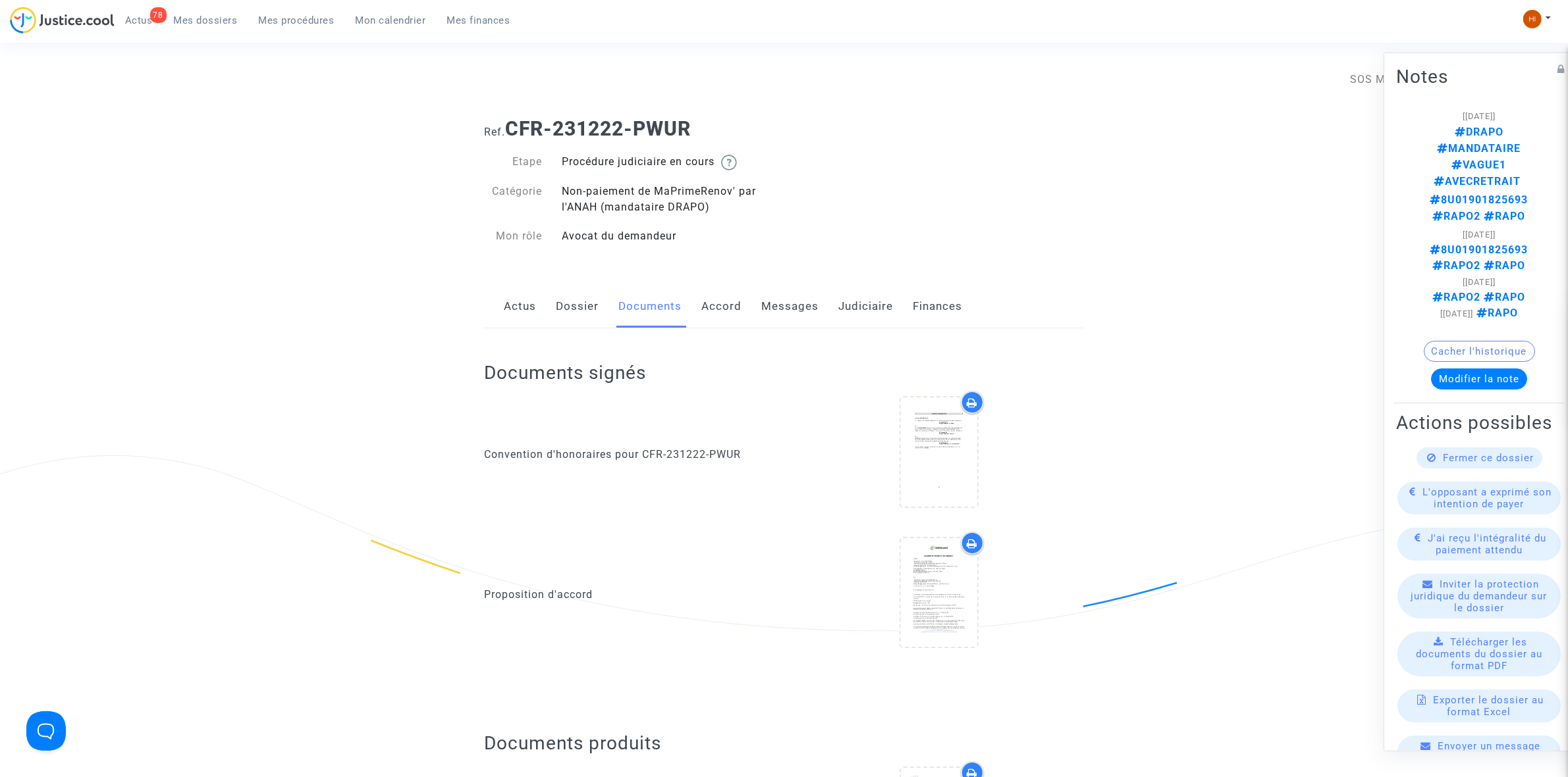
click at [552, 300] on div "Actus Dossier Documents Accord Messages Judiciaire Finances" at bounding box center [784, 307] width 600 height 44
click at [1544, 19] on button at bounding box center [1537, 19] width 29 height 19
click at [1517, 60] on link "Changer de compte" at bounding box center [1484, 68] width 133 height 21
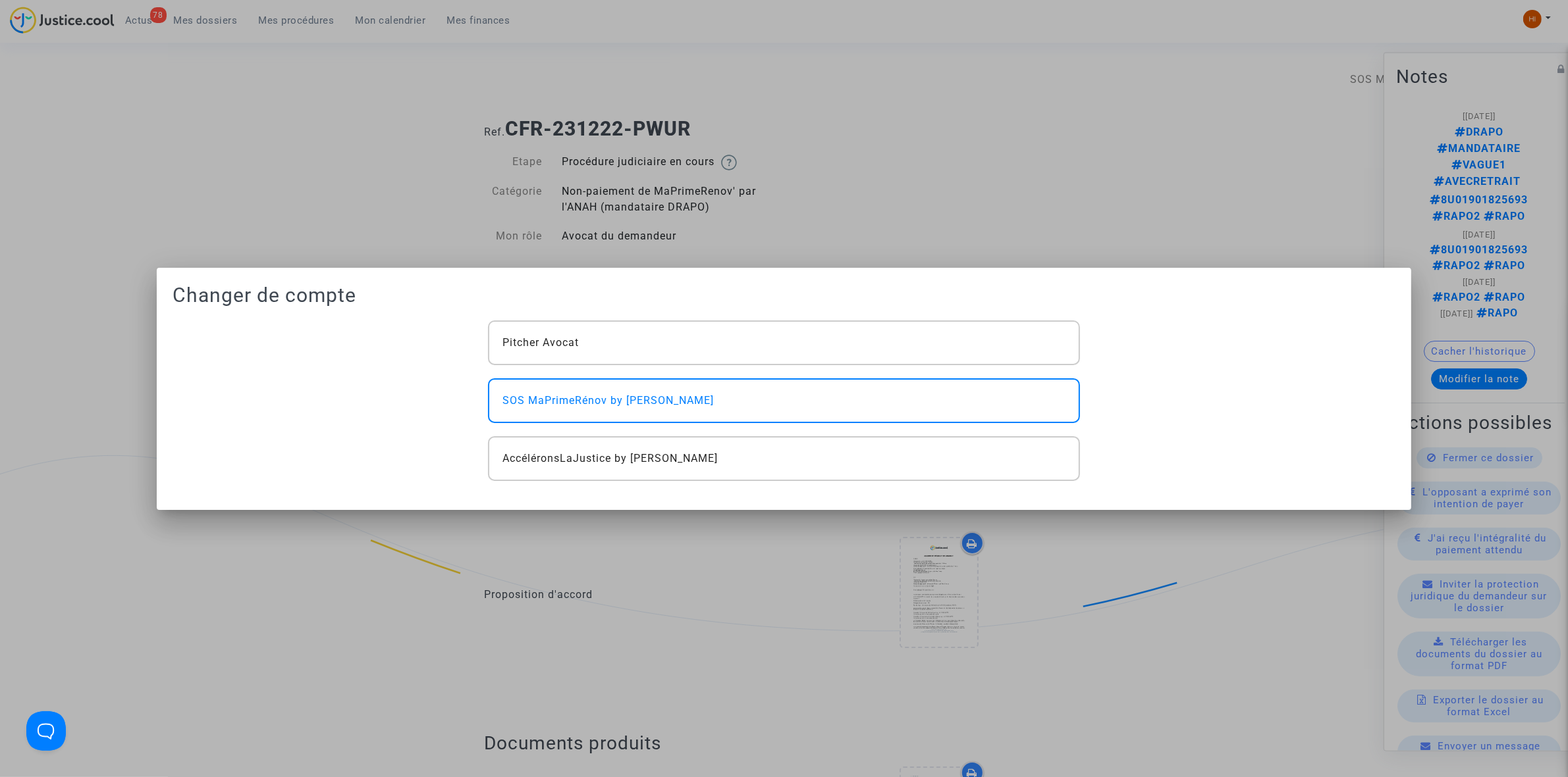
drag, startPoint x: 893, startPoint y: 339, endPoint x: 644, endPoint y: 264, distance: 260.0
click at [891, 341] on div "Pitcher Avocat" at bounding box center [784, 343] width 591 height 45
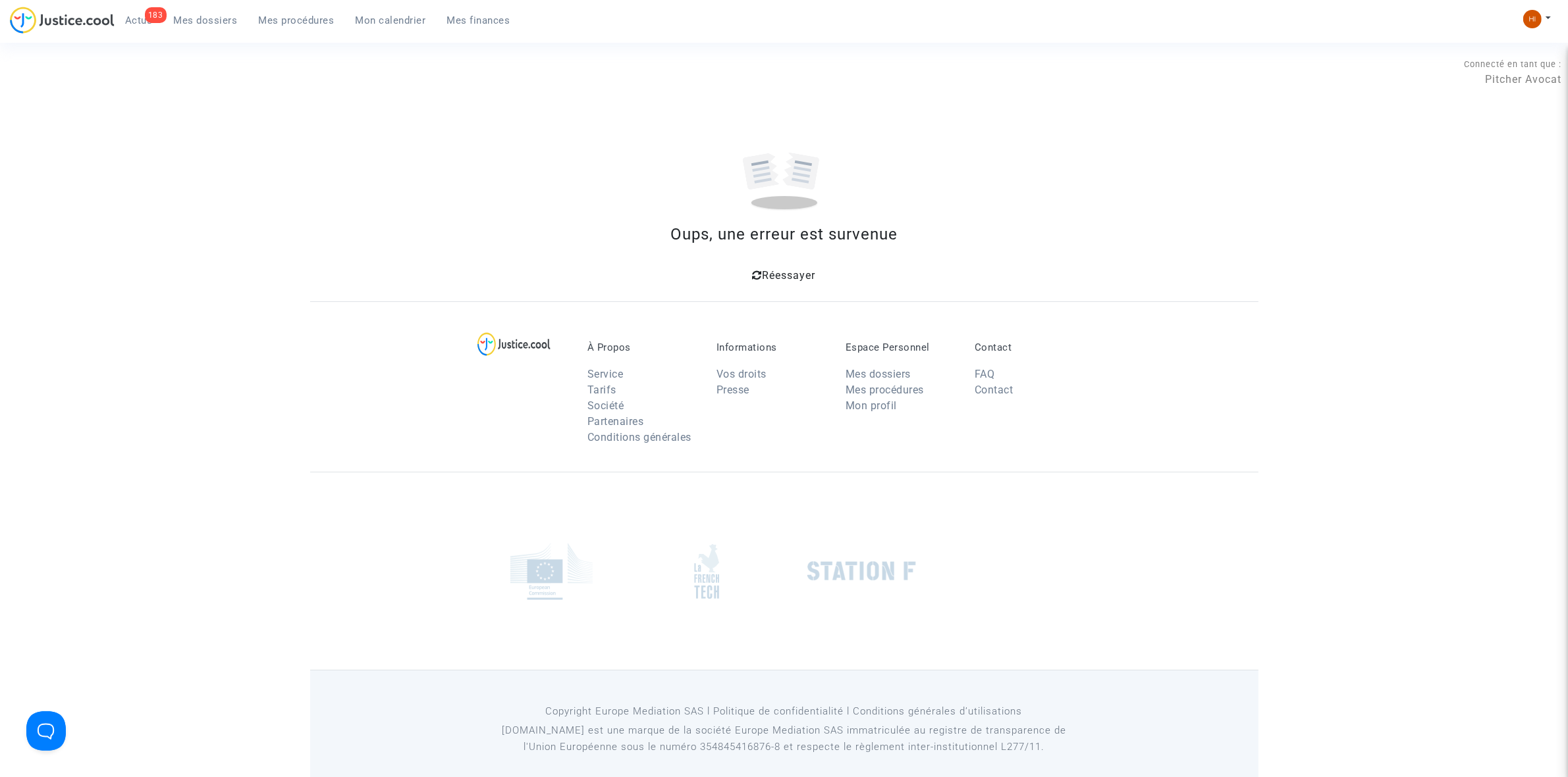
click at [767, 283] on div "Réessayer" at bounding box center [784, 274] width 916 height 24
